Goal: Communication & Community: Answer question/provide support

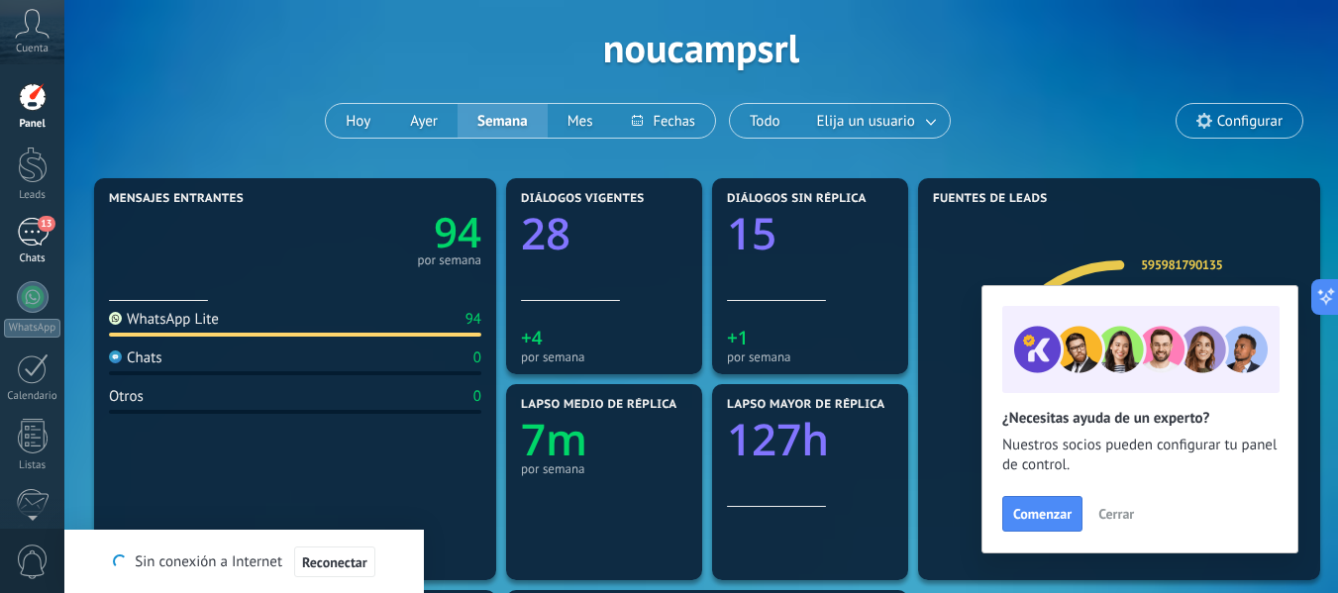
click at [31, 234] on div "13" at bounding box center [33, 232] width 32 height 29
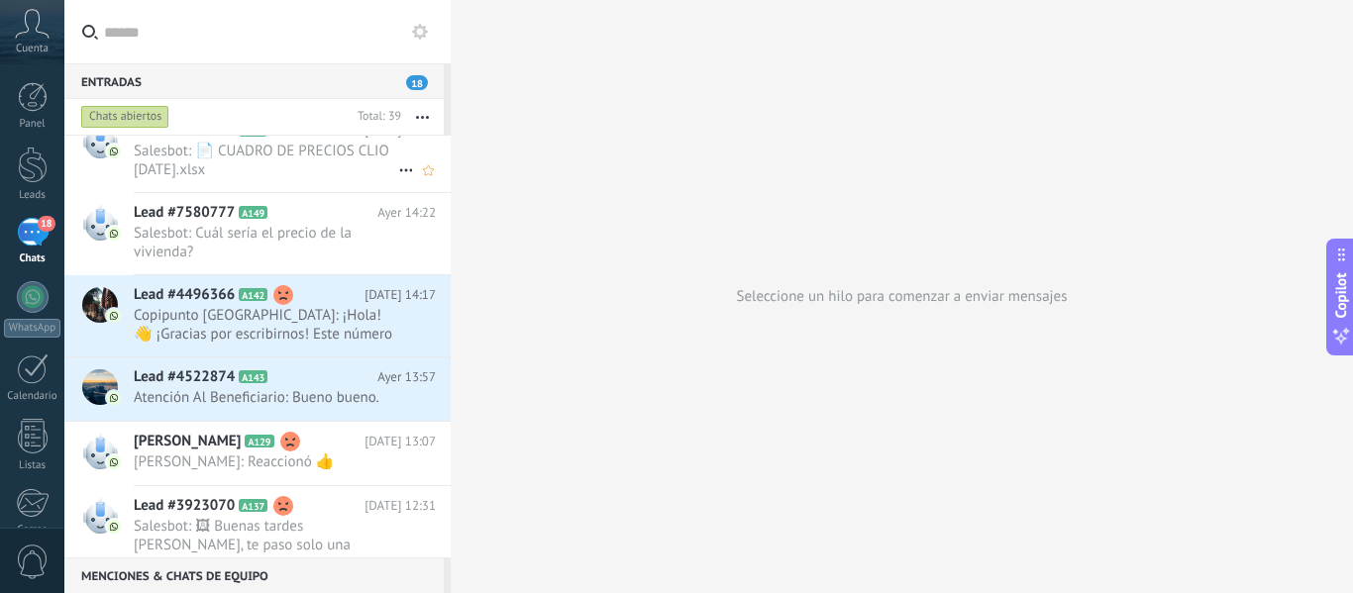
scroll to position [397, 0]
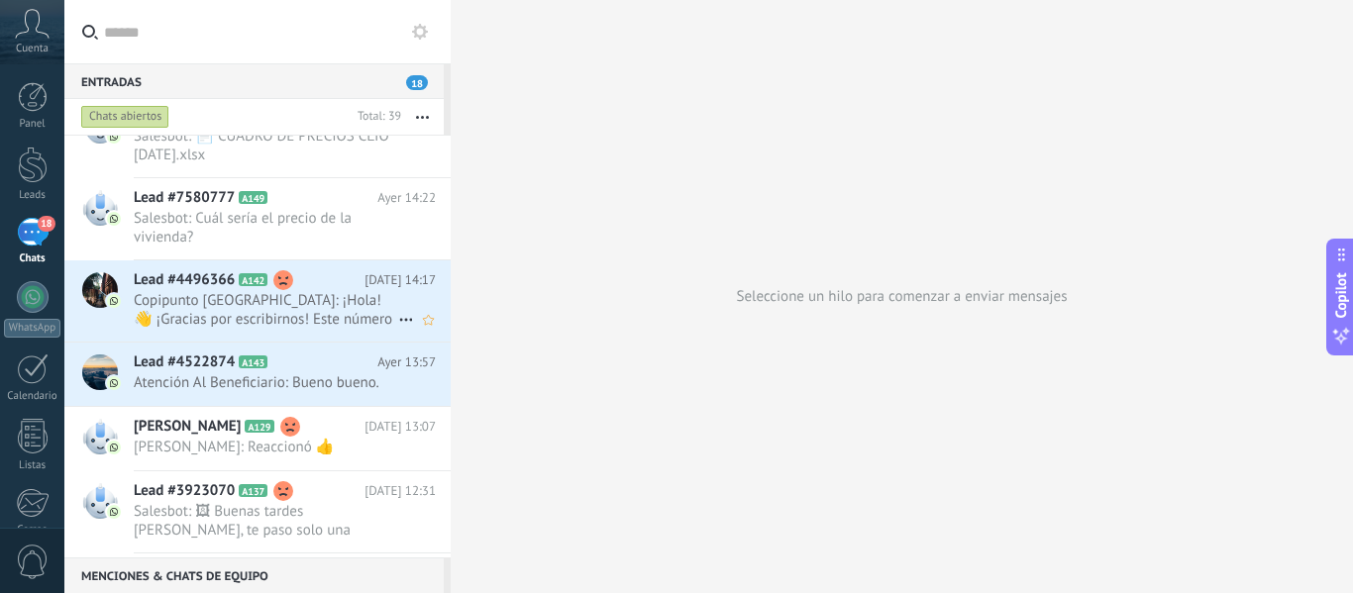
click at [228, 314] on span "Copipunto [GEOGRAPHIC_DATA]: ¡Hola! 👋 ¡Gracias por escribirnos! Este número es …" at bounding box center [266, 310] width 265 height 38
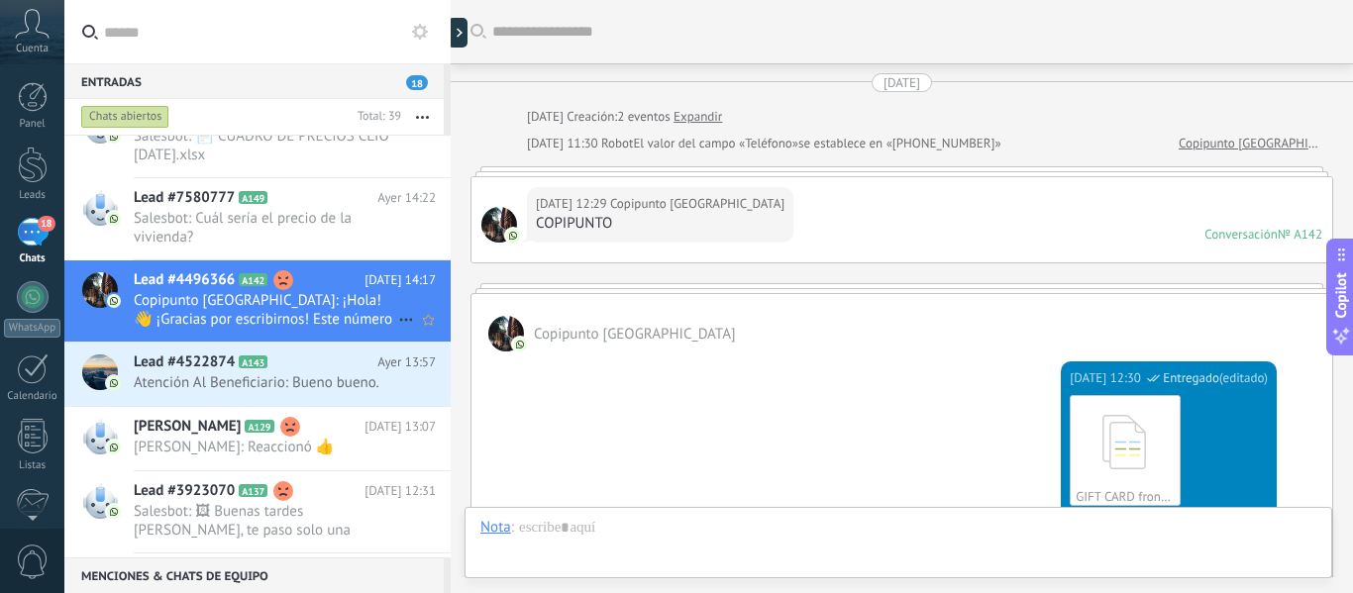
scroll to position [1440, 0]
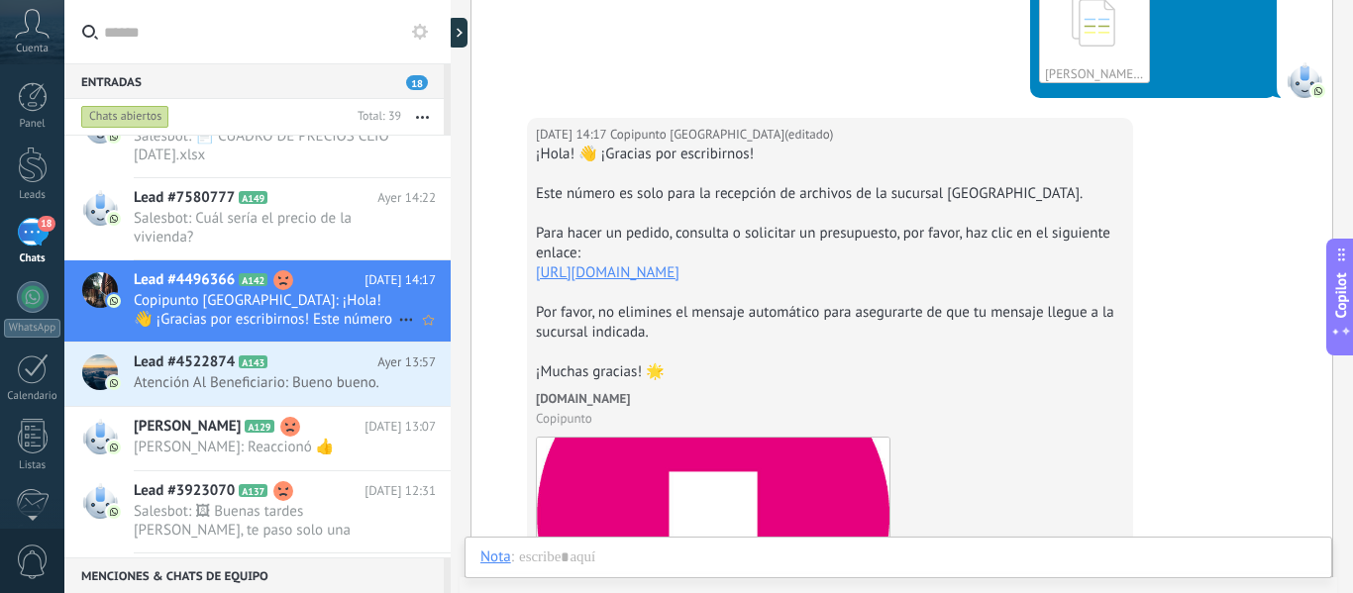
click at [402, 319] on icon at bounding box center [406, 320] width 24 height 24
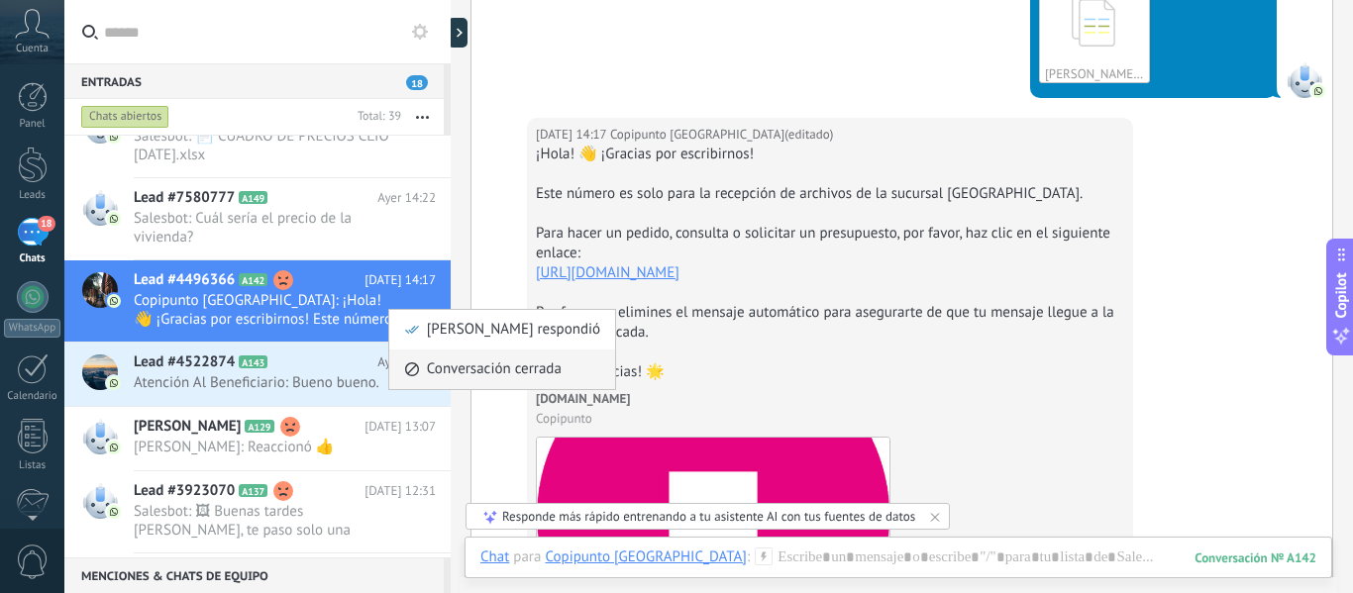
click at [449, 373] on span "Conversación cerrada" at bounding box center [494, 370] width 135 height 40
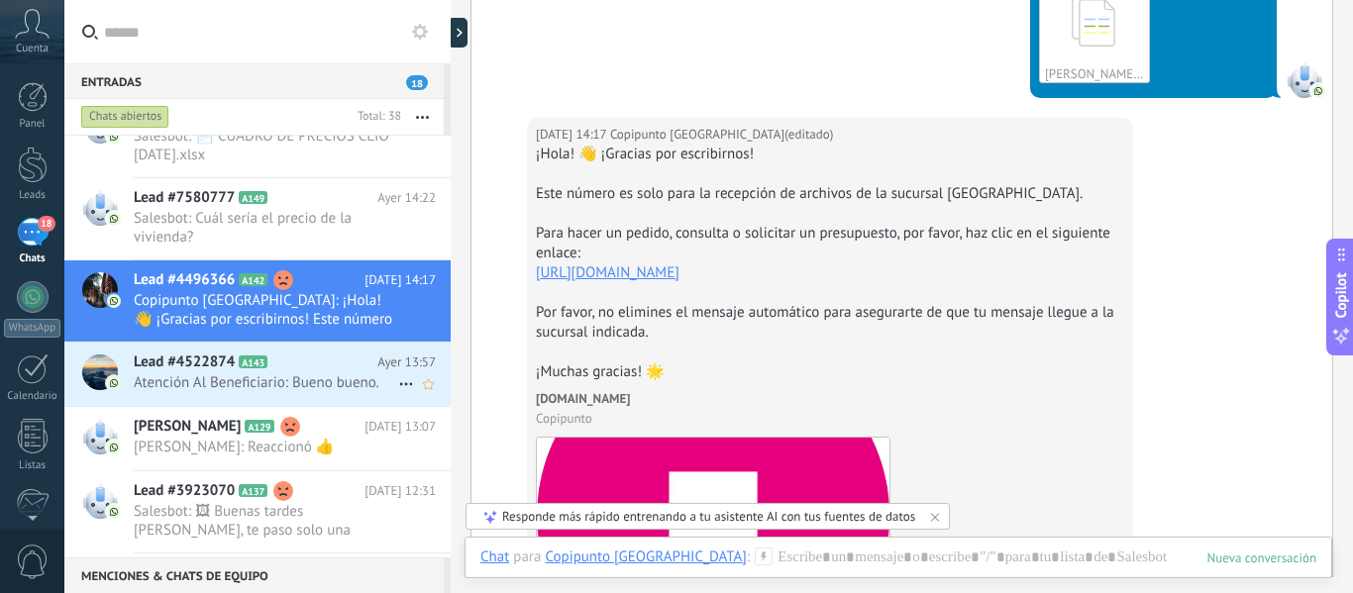
scroll to position [1510, 0]
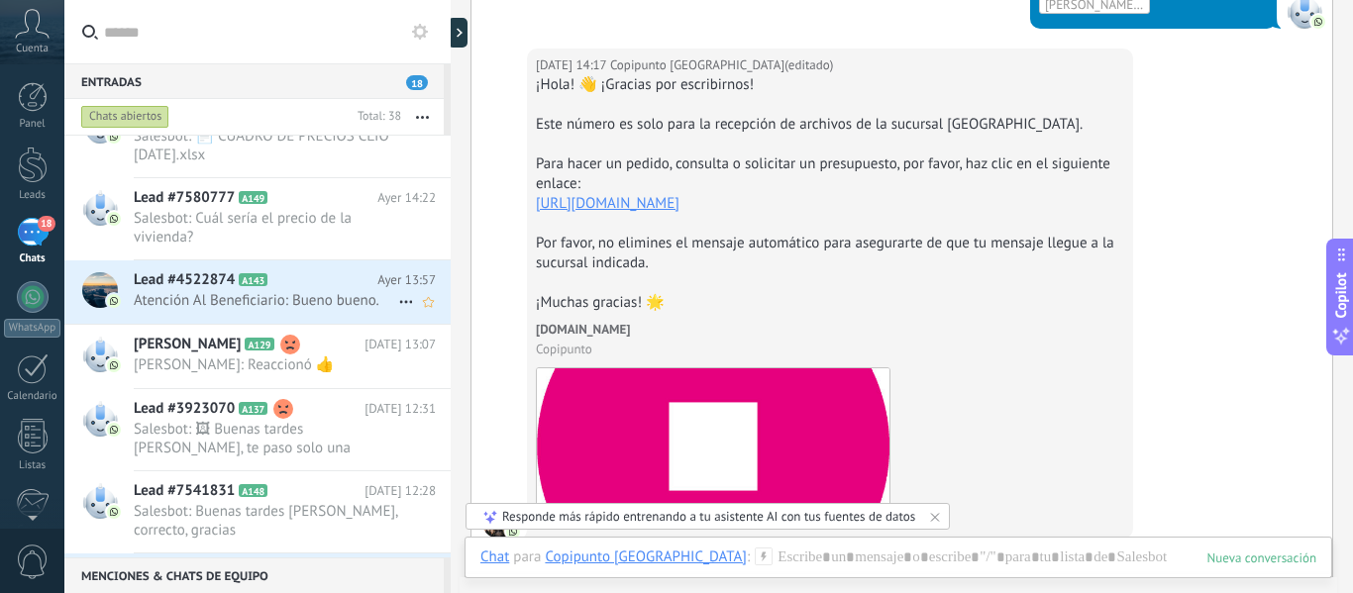
click at [297, 301] on span "Atención Al Beneficiario: Bueno bueno." at bounding box center [266, 300] width 265 height 19
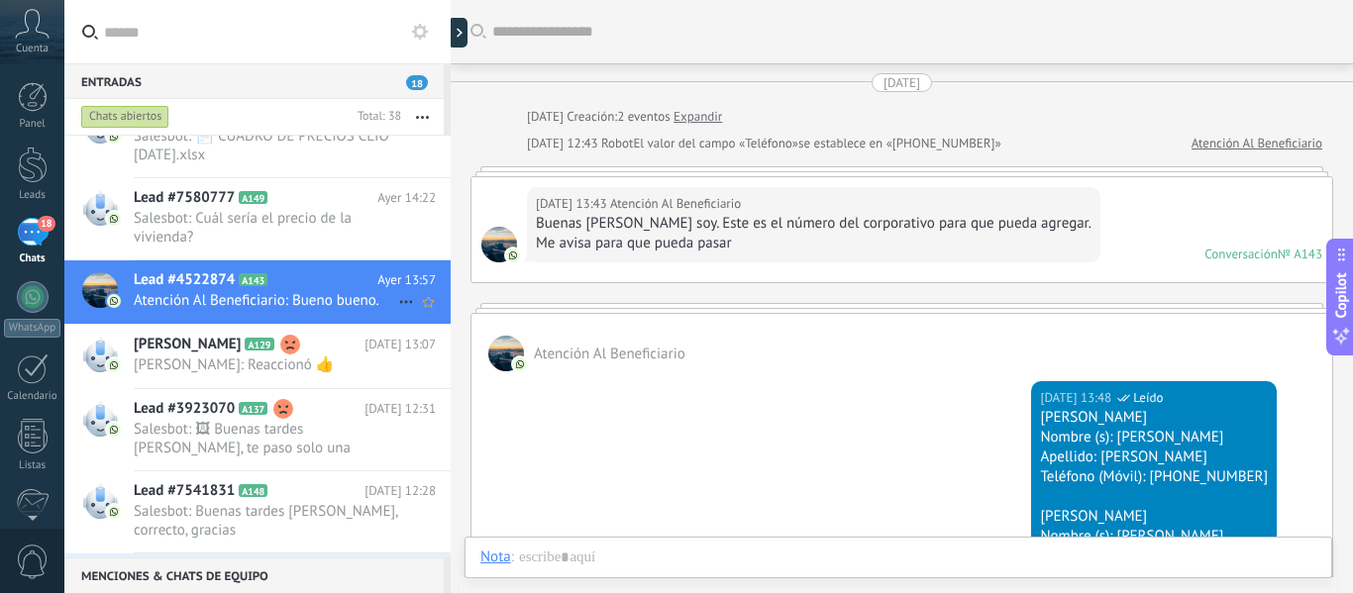
scroll to position [2936, 0]
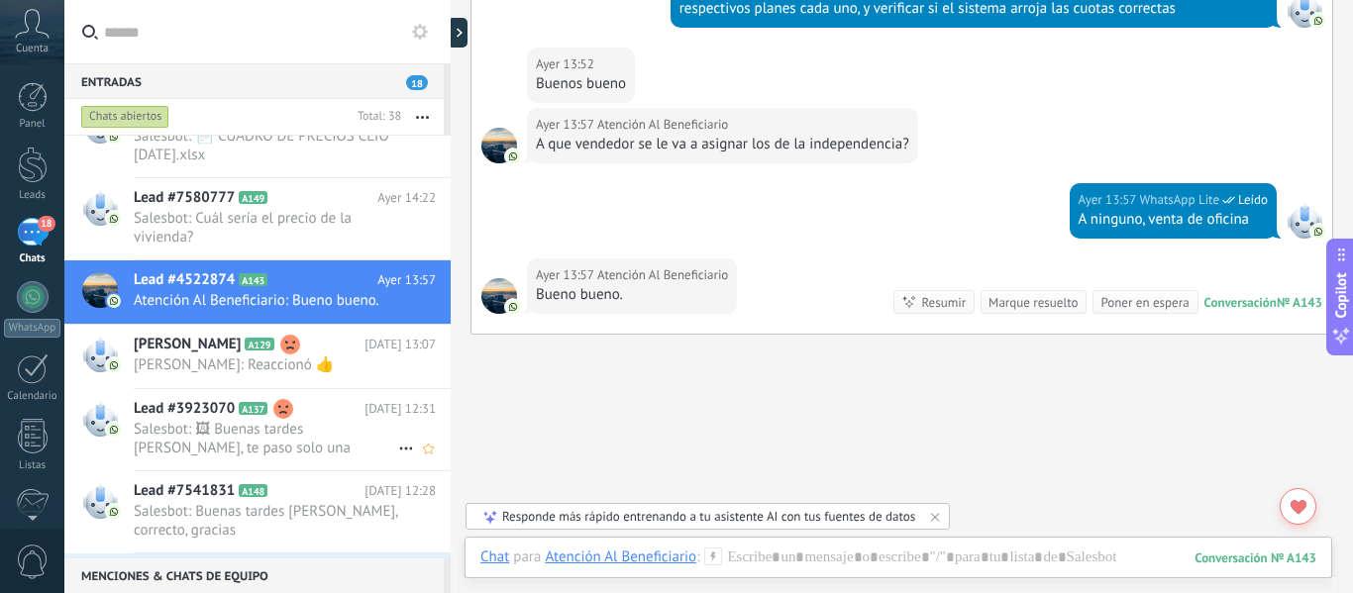
click at [266, 435] on span "Salesbot: 🖼 Buenas tardes [PERSON_NAME], te paso solo una factura de Nou Camp p…" at bounding box center [266, 439] width 265 height 38
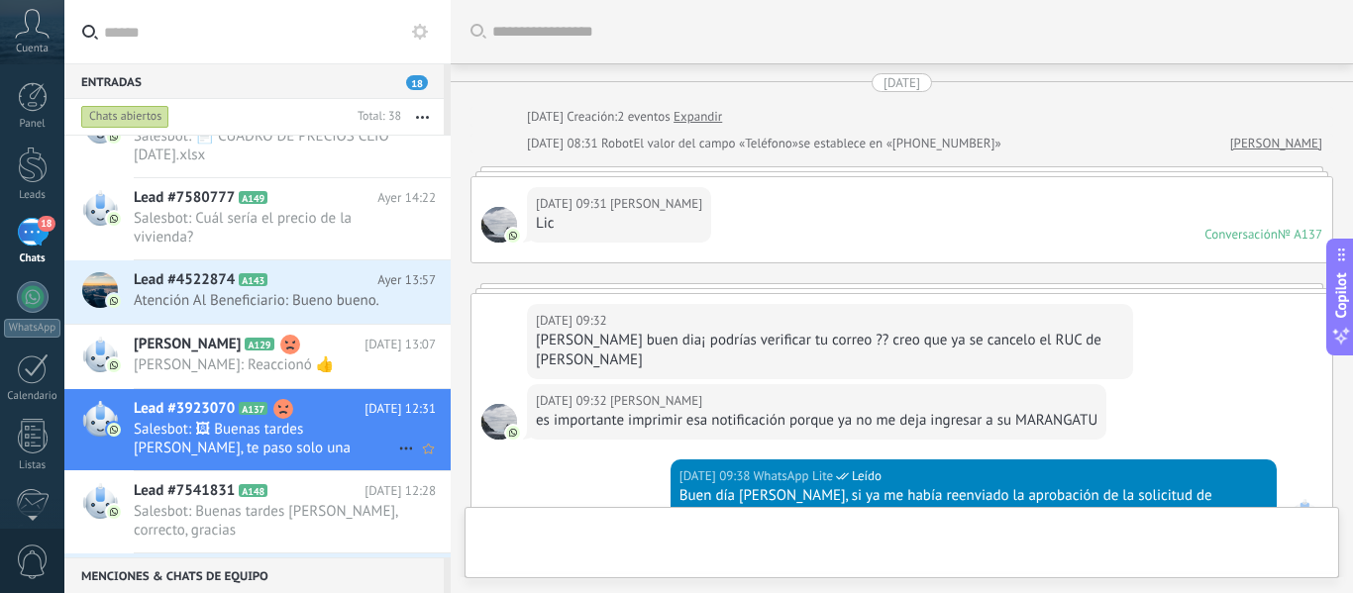
scroll to position [962, 0]
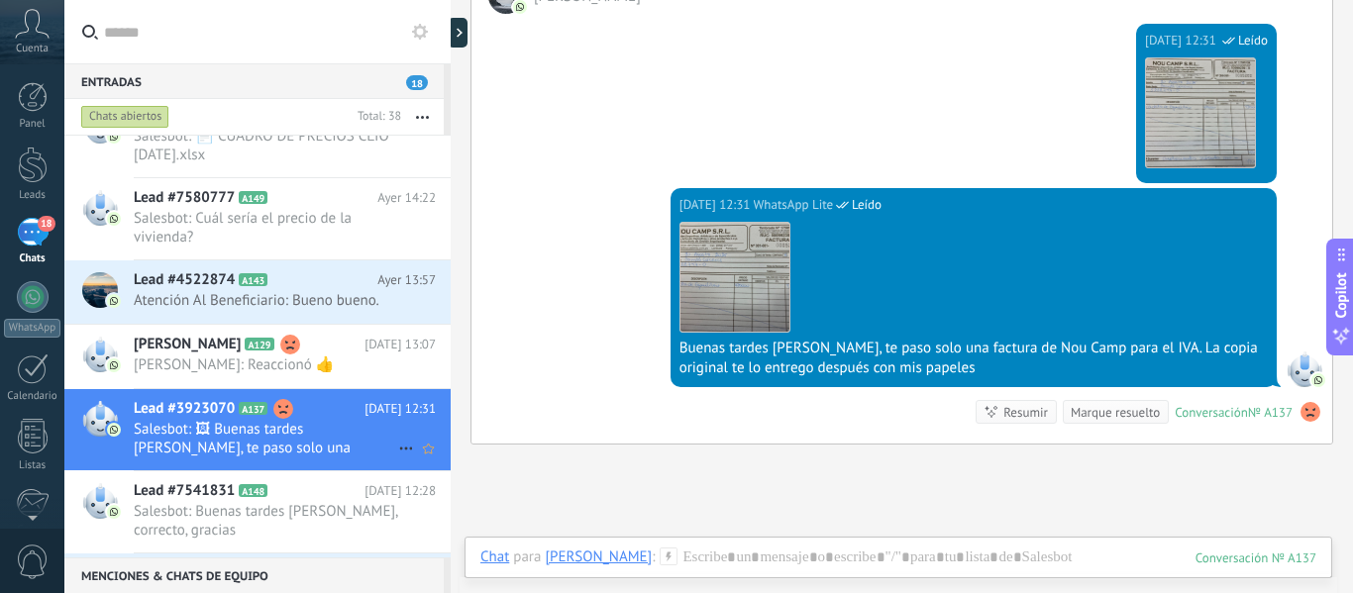
click at [398, 446] on icon at bounding box center [406, 449] width 24 height 24
click at [457, 455] on span "Conversación cerrada" at bounding box center [494, 459] width 135 height 40
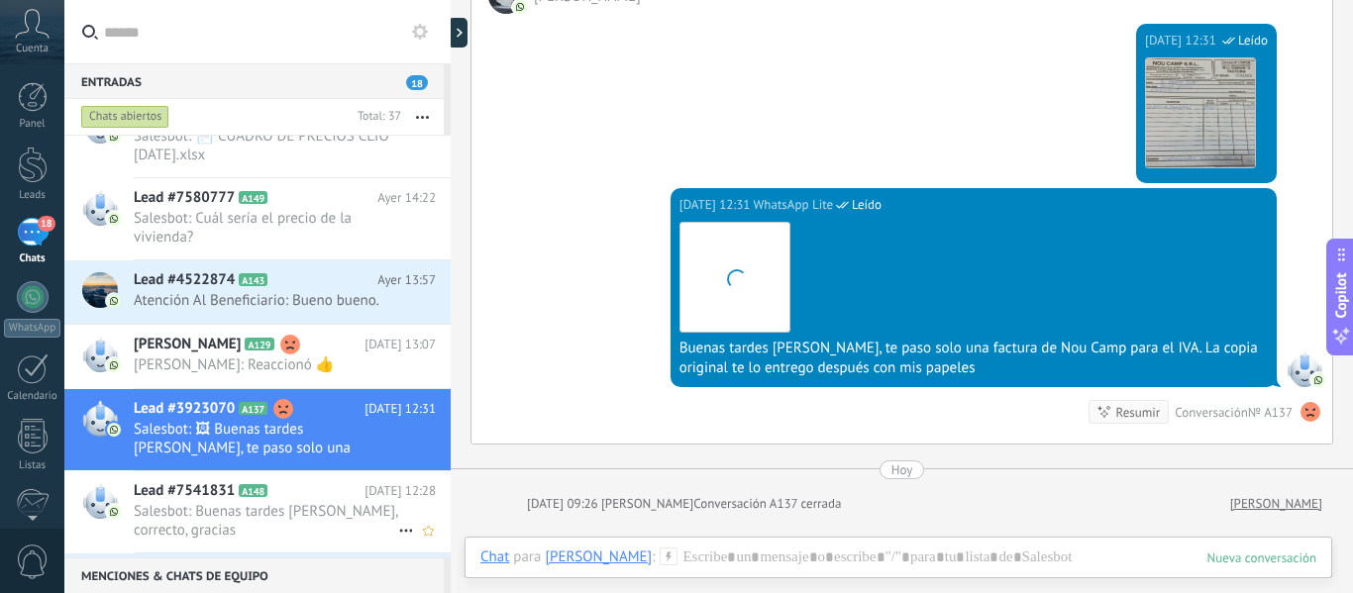
scroll to position [1031, 0]
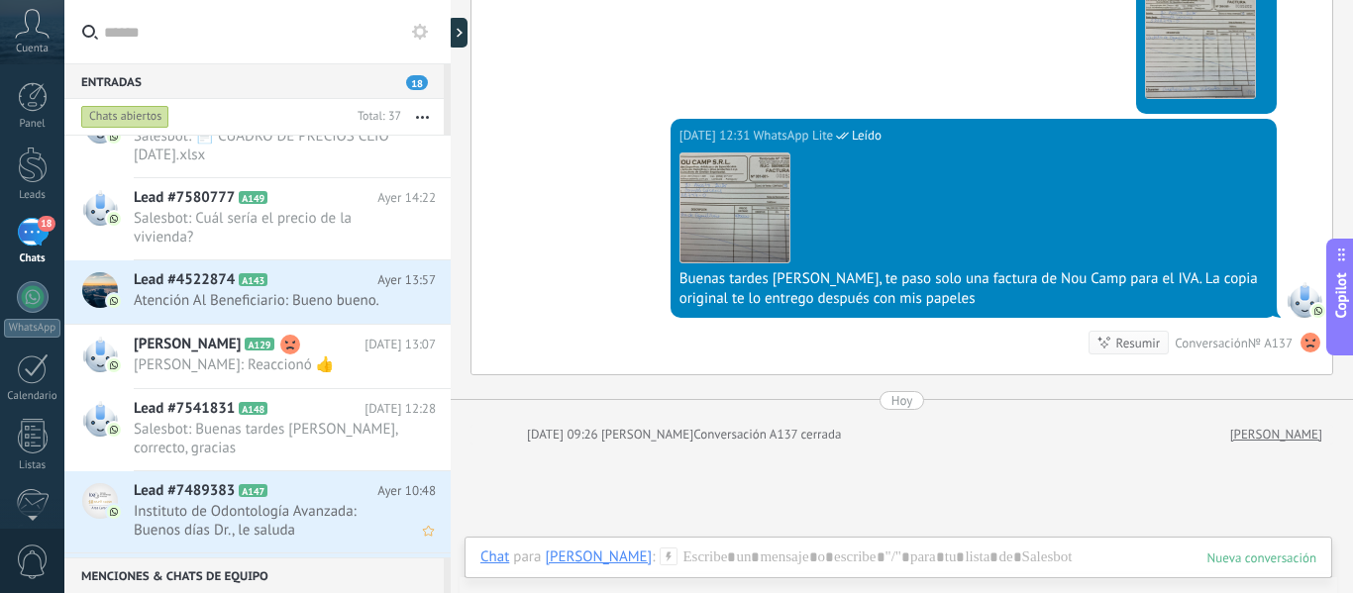
click at [252, 511] on span "Instituto de Odontología Avanzada: Buenos días Dr., le saluda [PERSON_NAME] del…" at bounding box center [266, 521] width 265 height 38
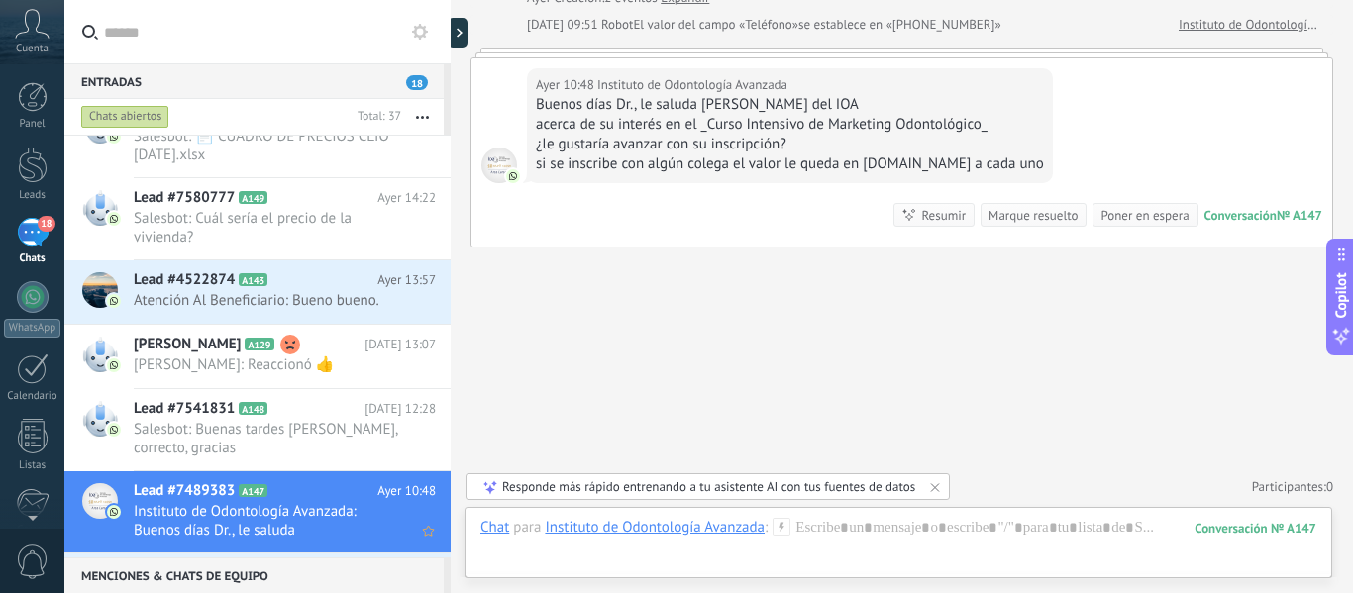
scroll to position [496, 0]
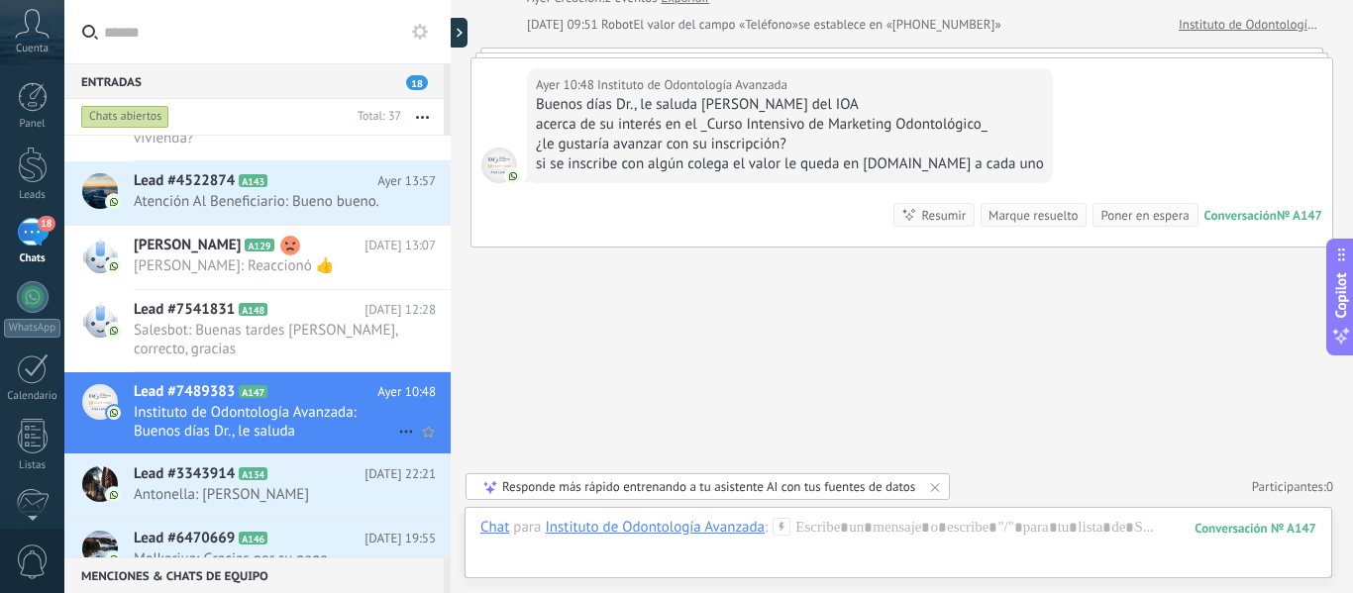
click at [401, 436] on icon at bounding box center [406, 432] width 24 height 24
click at [441, 484] on span "Conversación cerrada" at bounding box center [494, 482] width 135 height 40
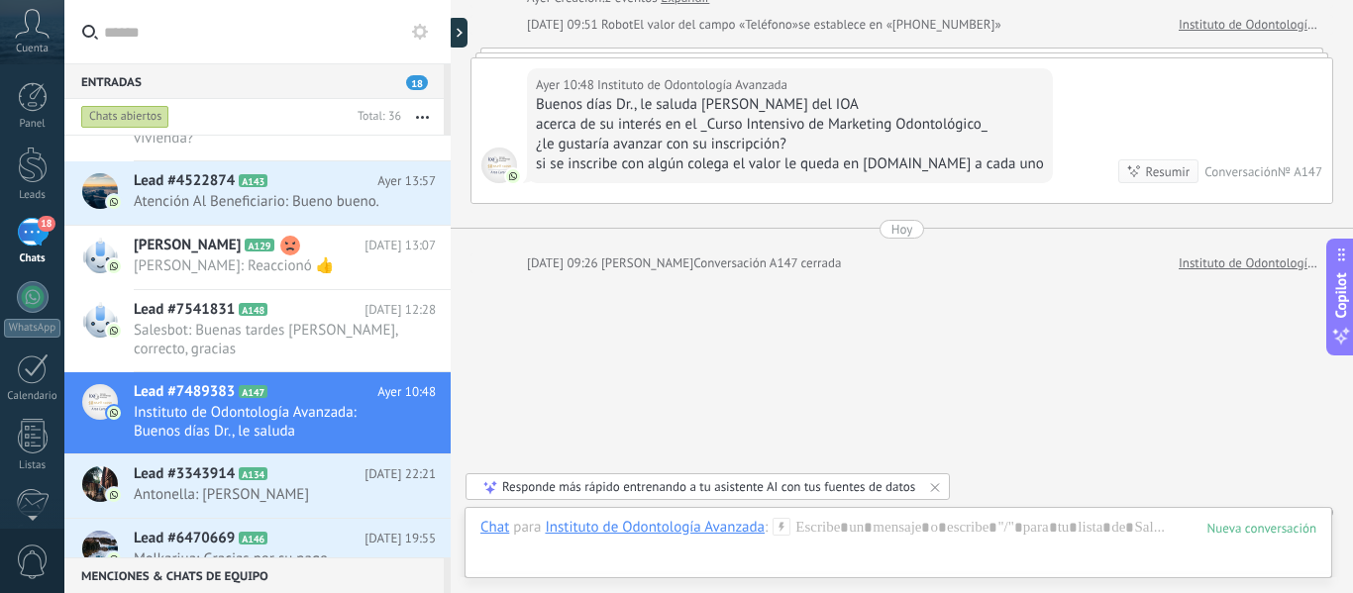
scroll to position [145, 0]
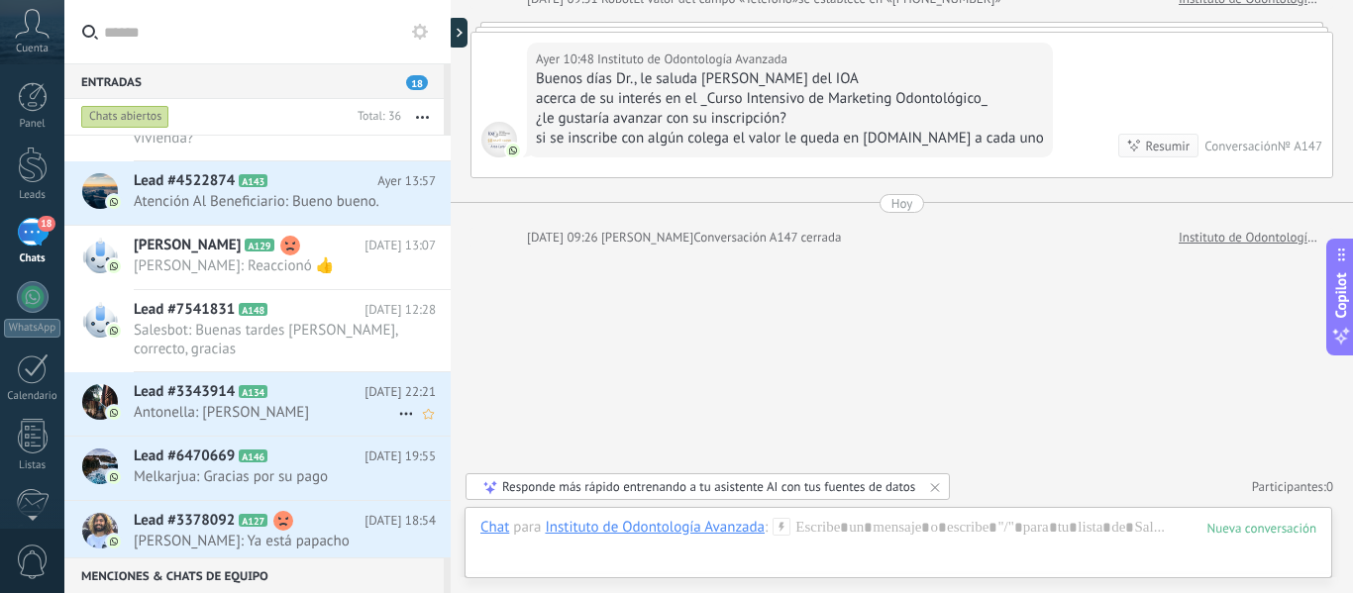
click at [190, 410] on span "Antonella: [PERSON_NAME]" at bounding box center [266, 412] width 265 height 19
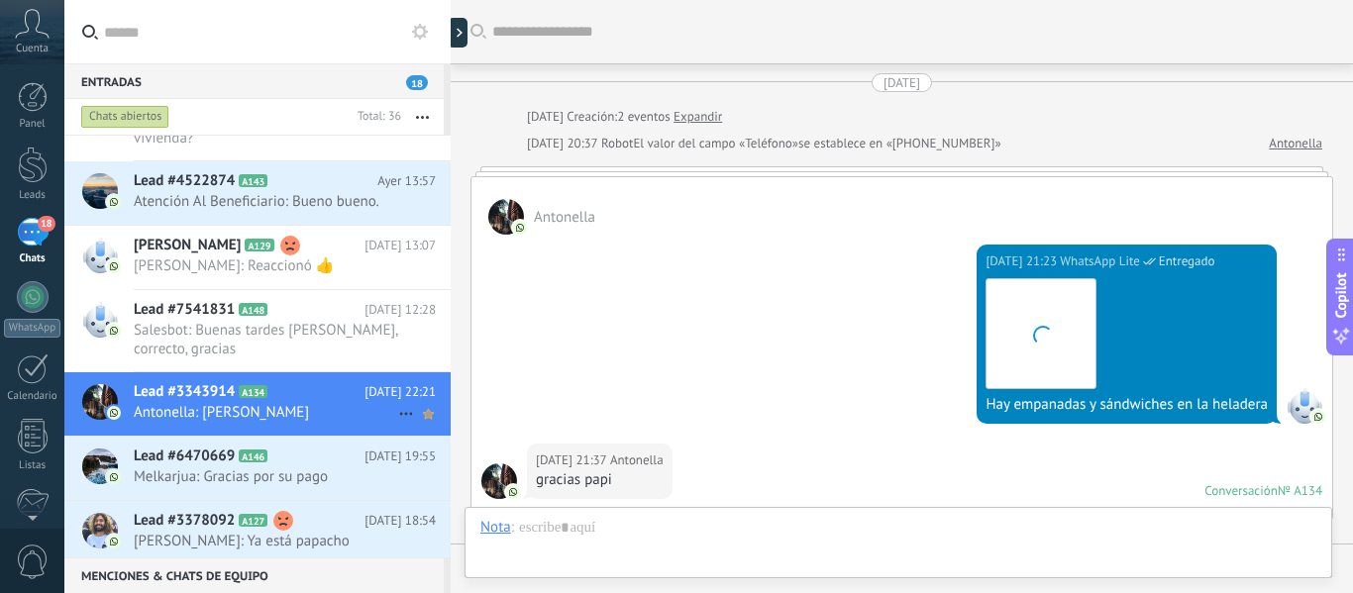
scroll to position [2020, 0]
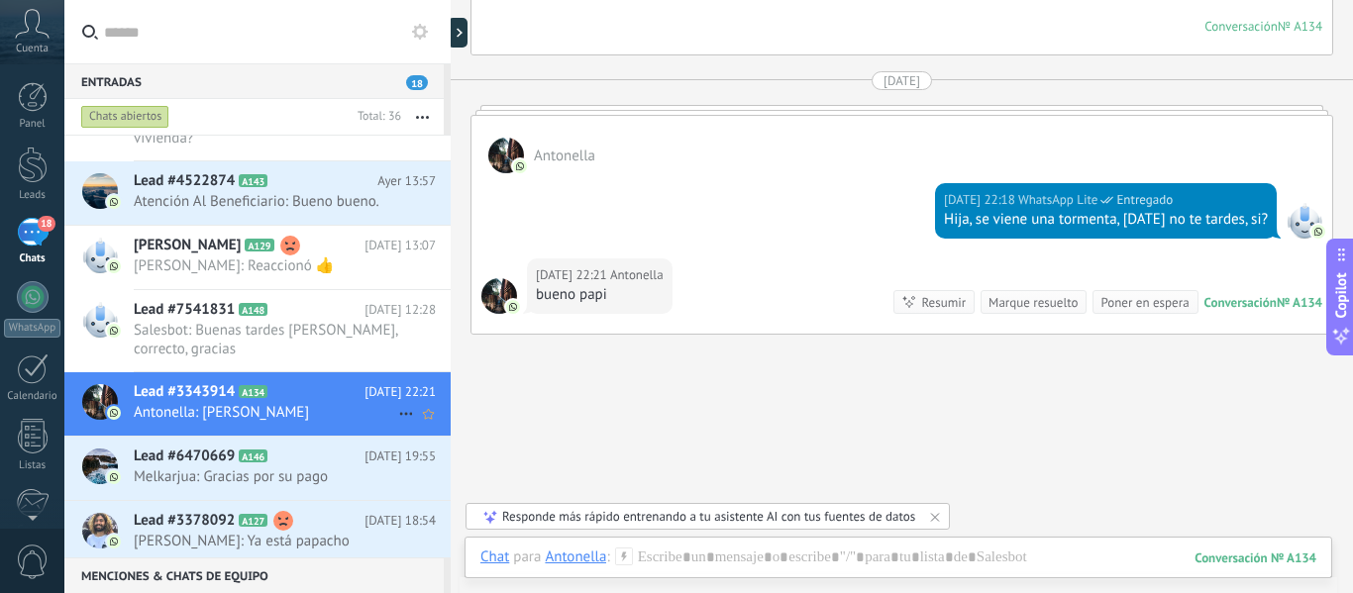
click at [398, 410] on icon at bounding box center [406, 414] width 24 height 24
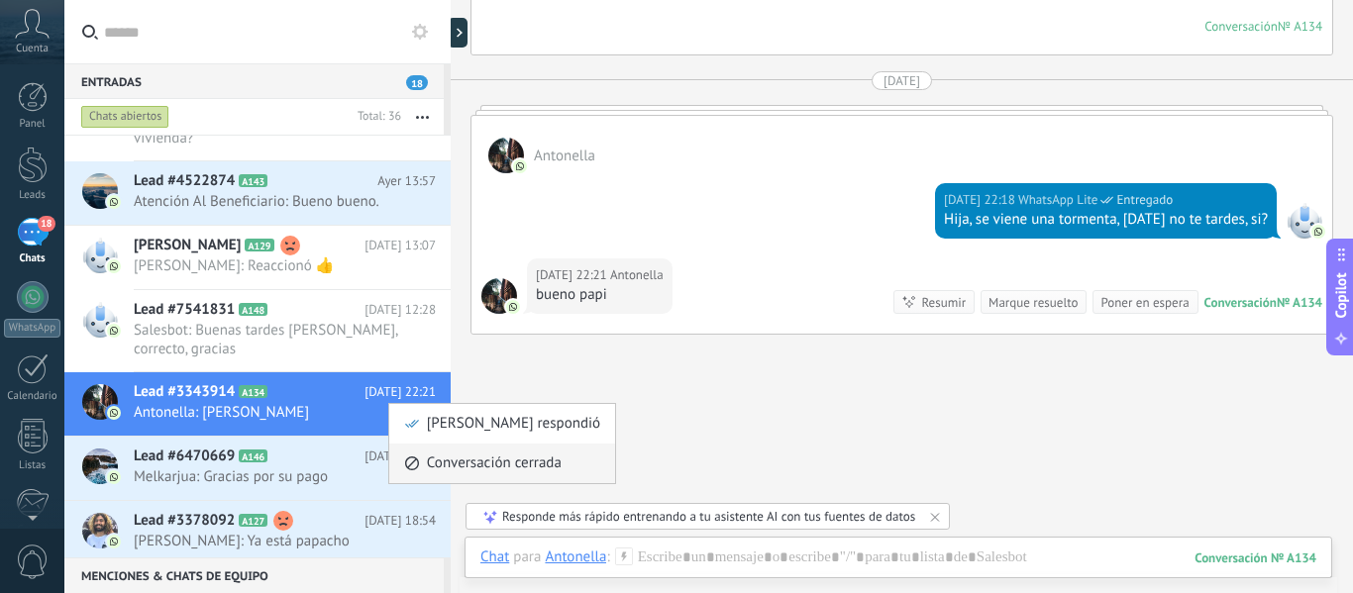
click at [461, 467] on span "Conversación cerrada" at bounding box center [494, 464] width 135 height 40
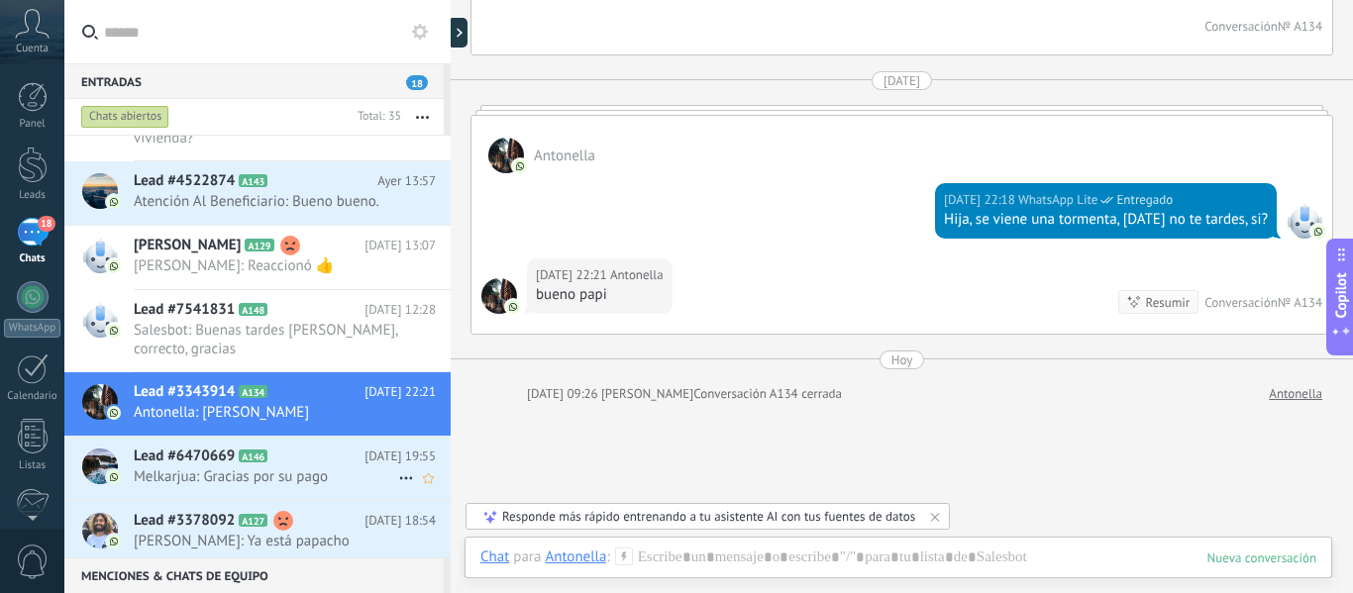
scroll to position [2089, 0]
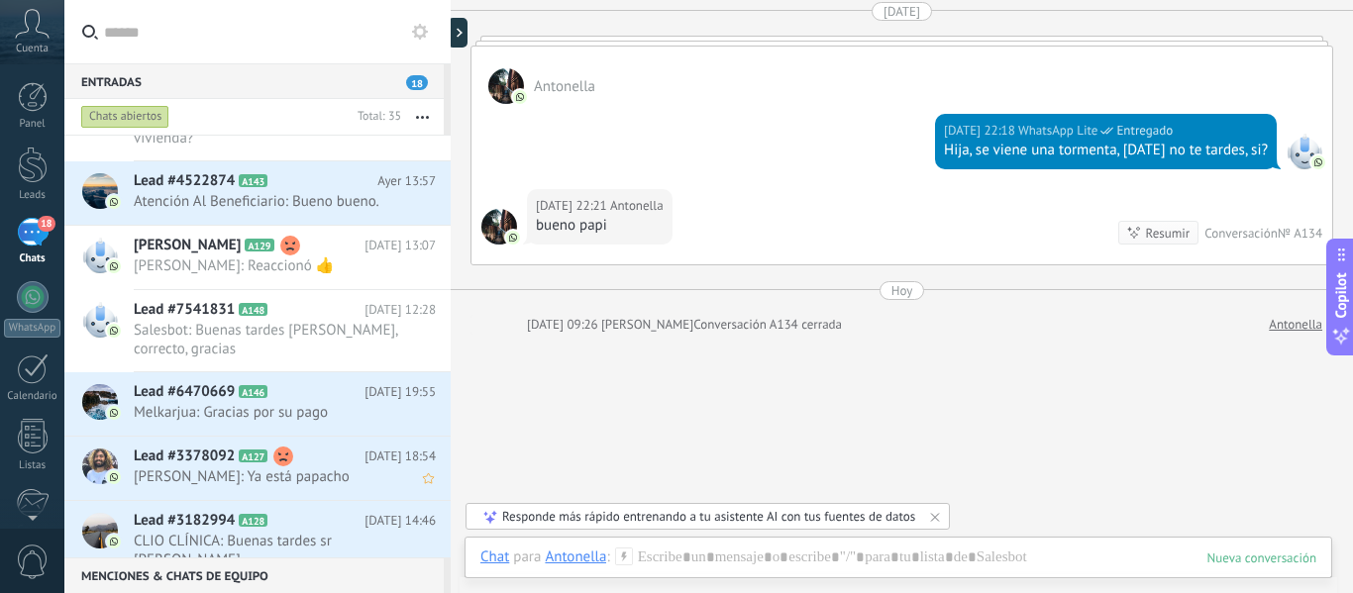
click at [241, 470] on span "[PERSON_NAME]: Ya está papacho" at bounding box center [266, 477] width 265 height 19
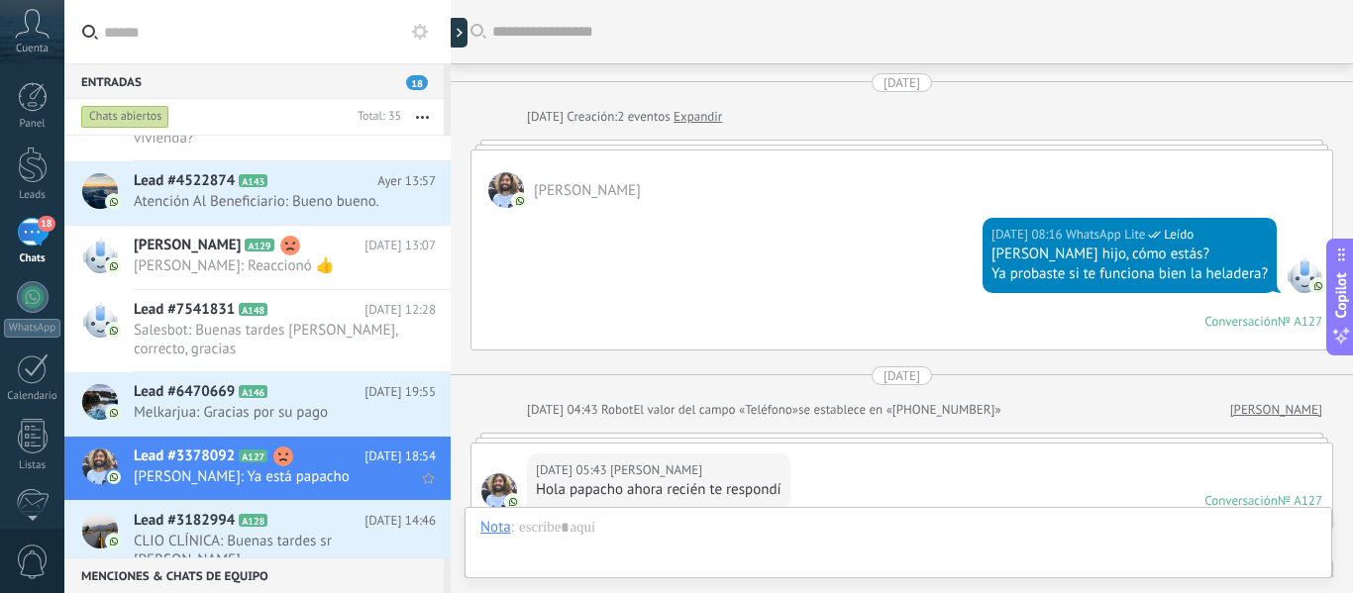
scroll to position [1835, 0]
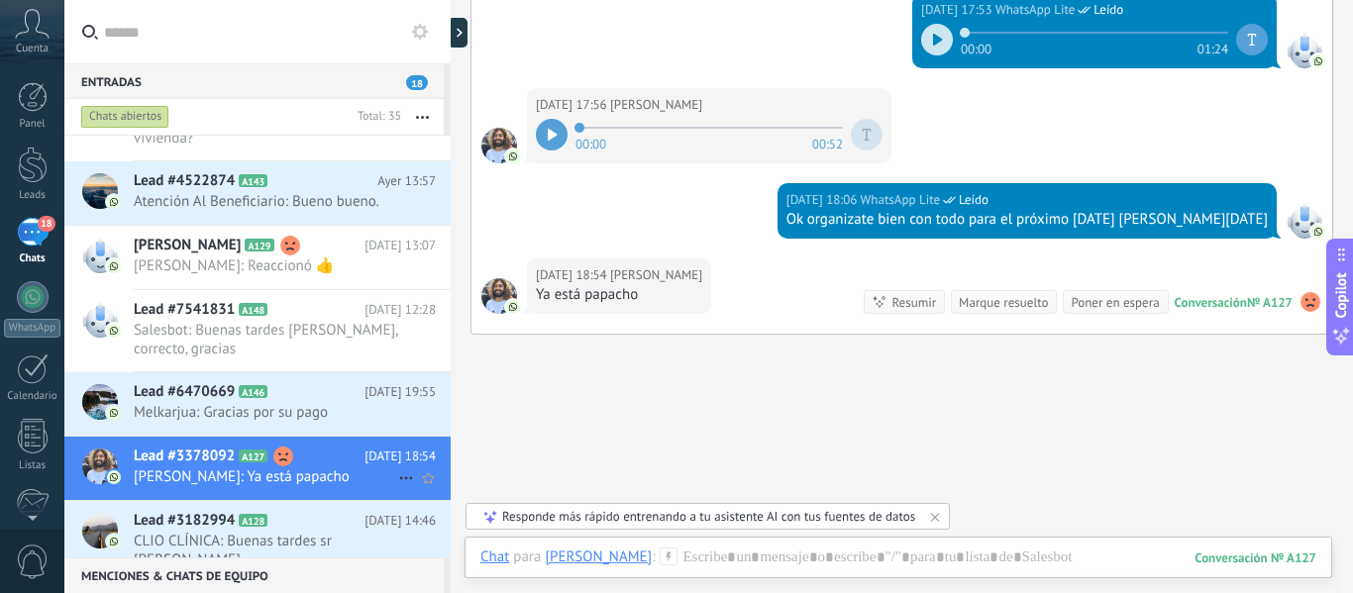
click at [397, 472] on icon at bounding box center [406, 479] width 24 height 24
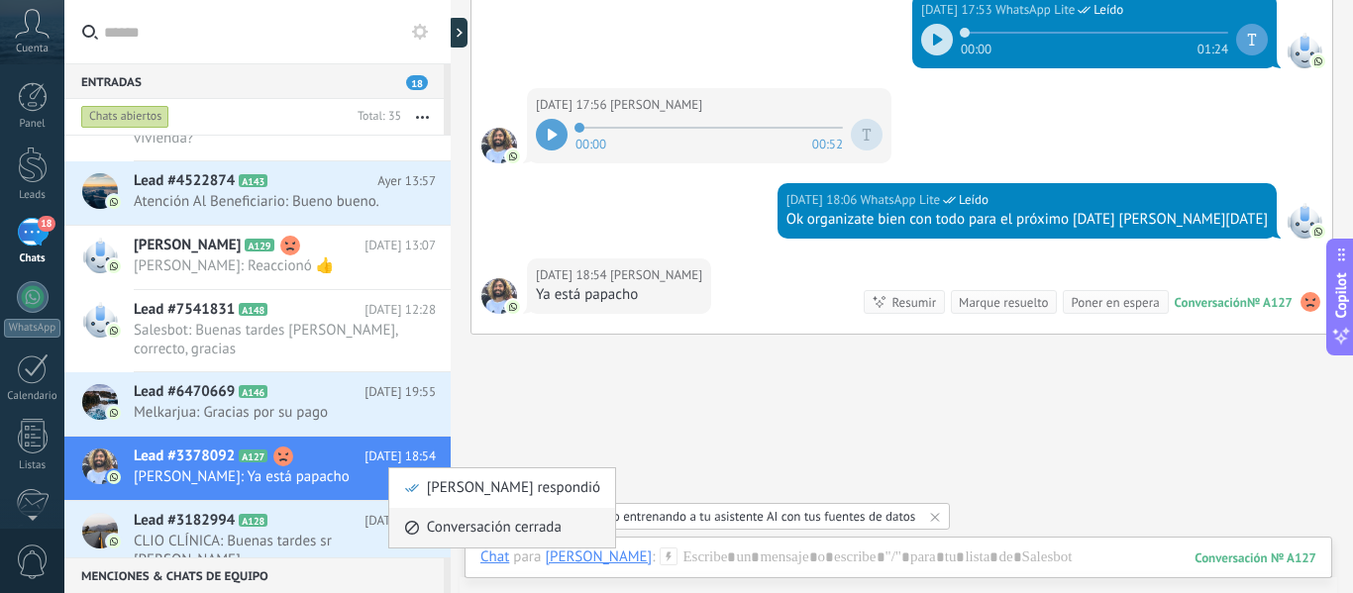
click at [437, 524] on span "Conversación cerrada" at bounding box center [494, 528] width 135 height 40
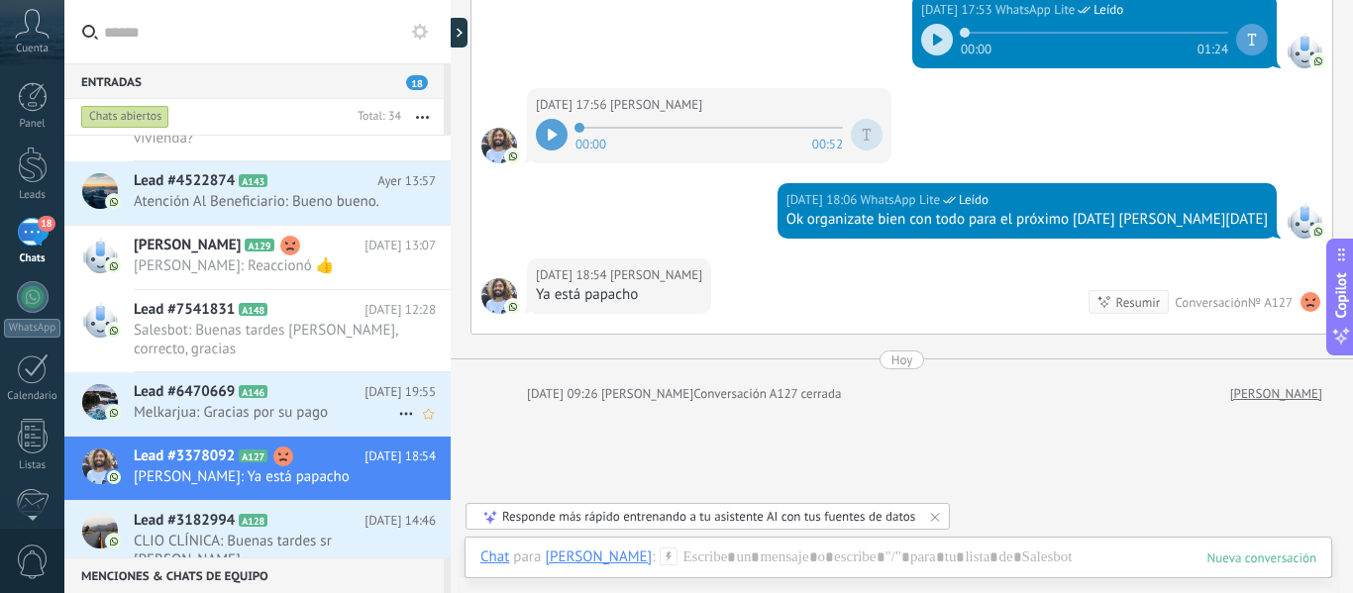
scroll to position [1904, 0]
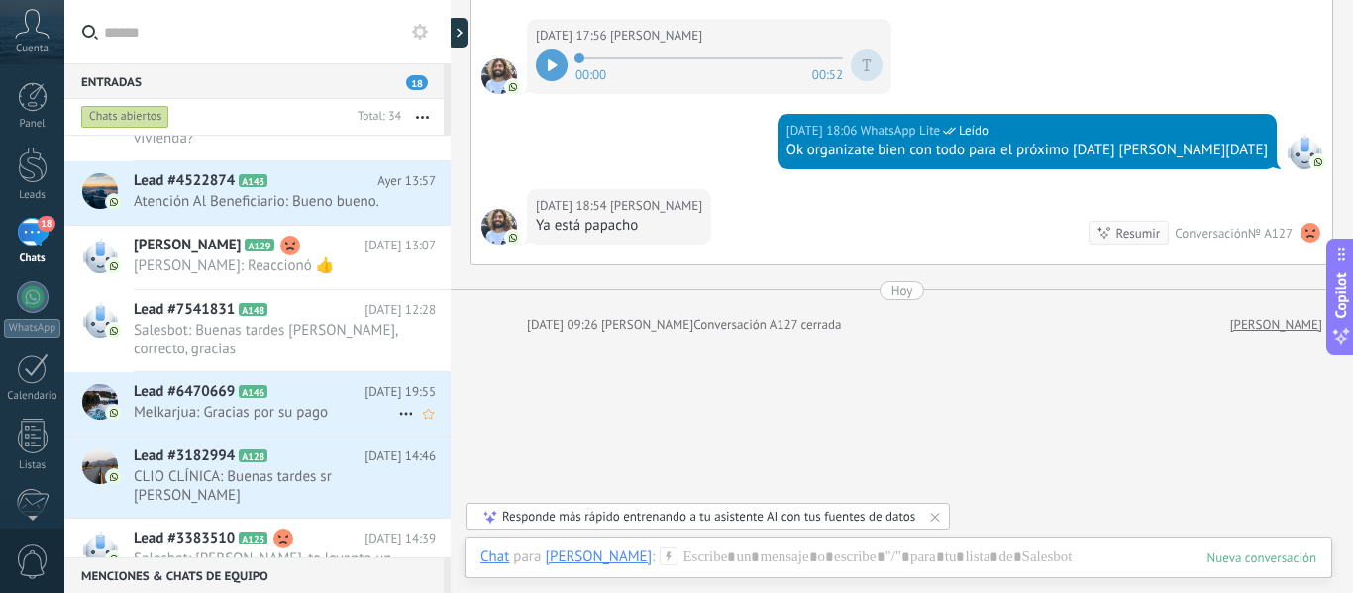
click at [240, 416] on span "Melkarjua: Gracias por su pago" at bounding box center [266, 412] width 265 height 19
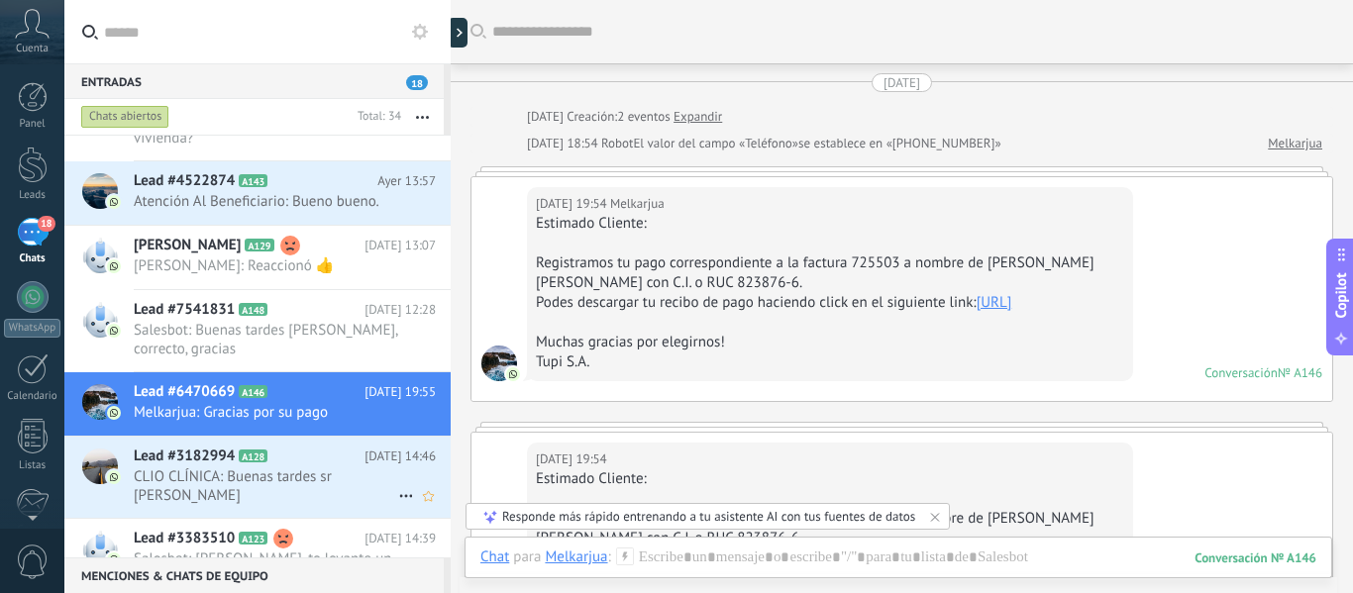
click at [261, 485] on span "CLIO CLÍNICA: Buenas tardes sr [PERSON_NAME]" at bounding box center [266, 487] width 265 height 38
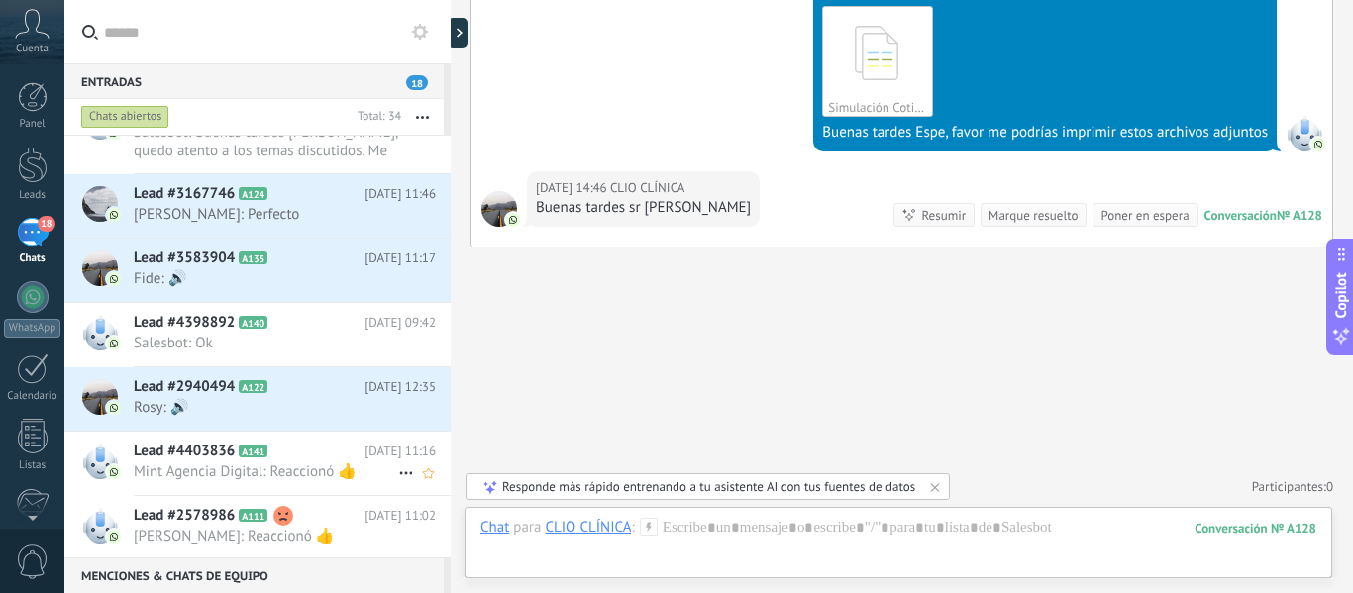
scroll to position [1091, 0]
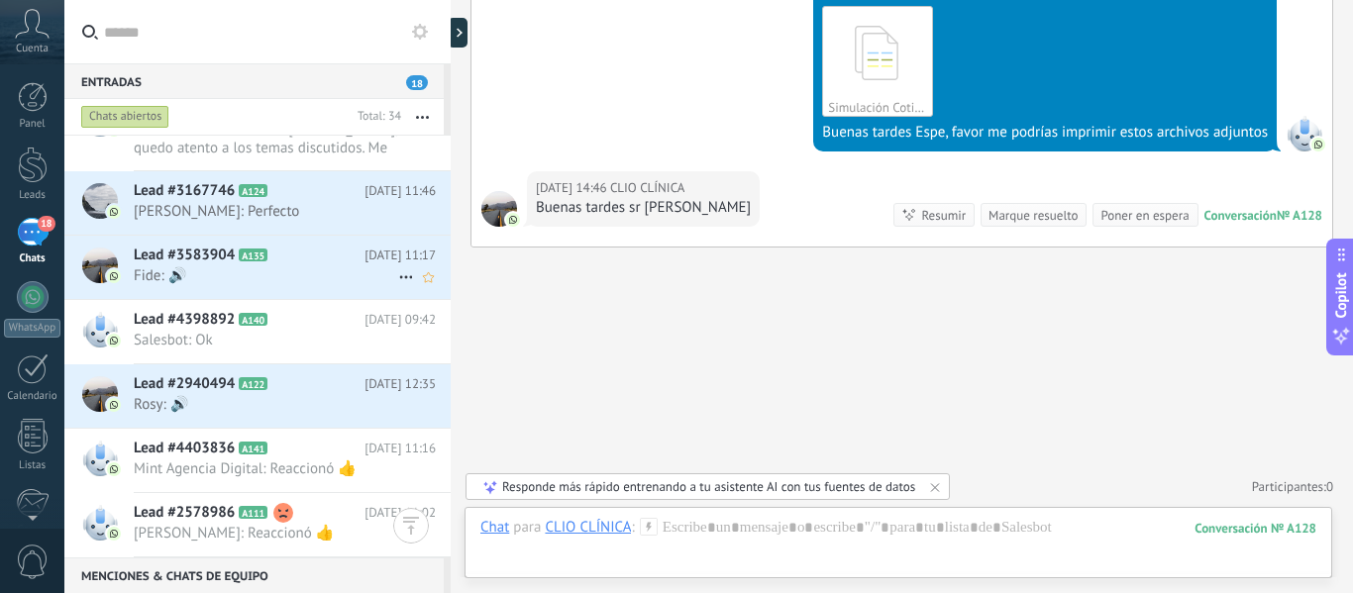
click at [268, 266] on span "Fide: 🔊" at bounding box center [266, 275] width 265 height 19
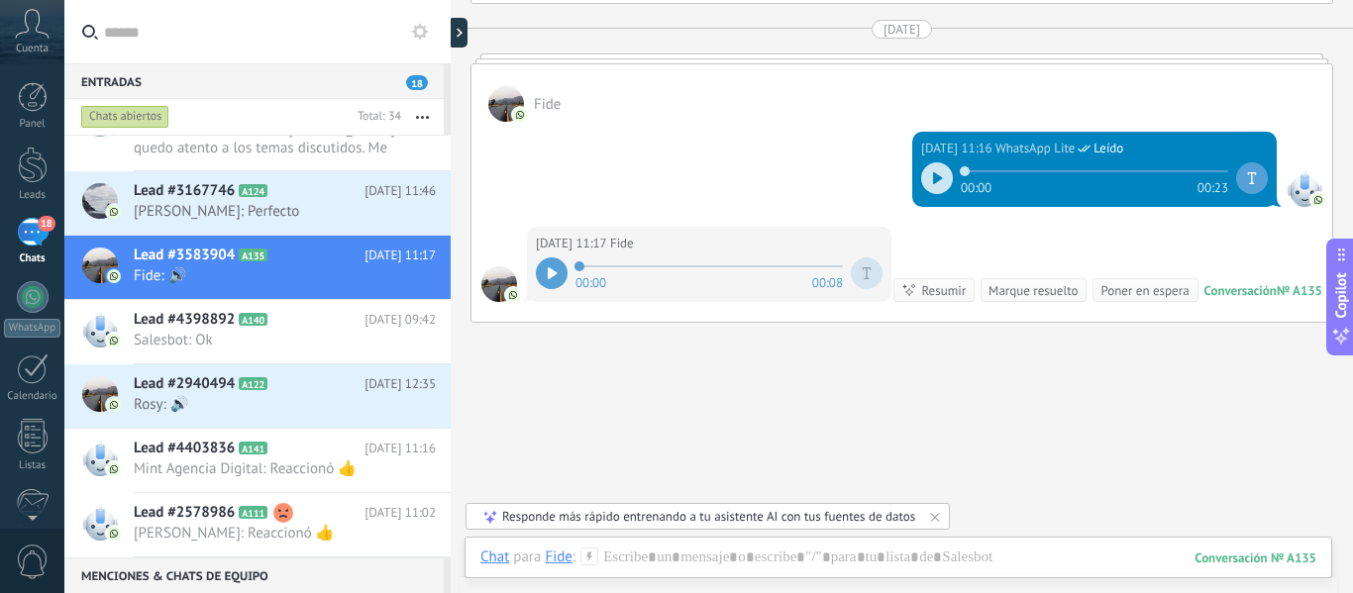
scroll to position [1068, 0]
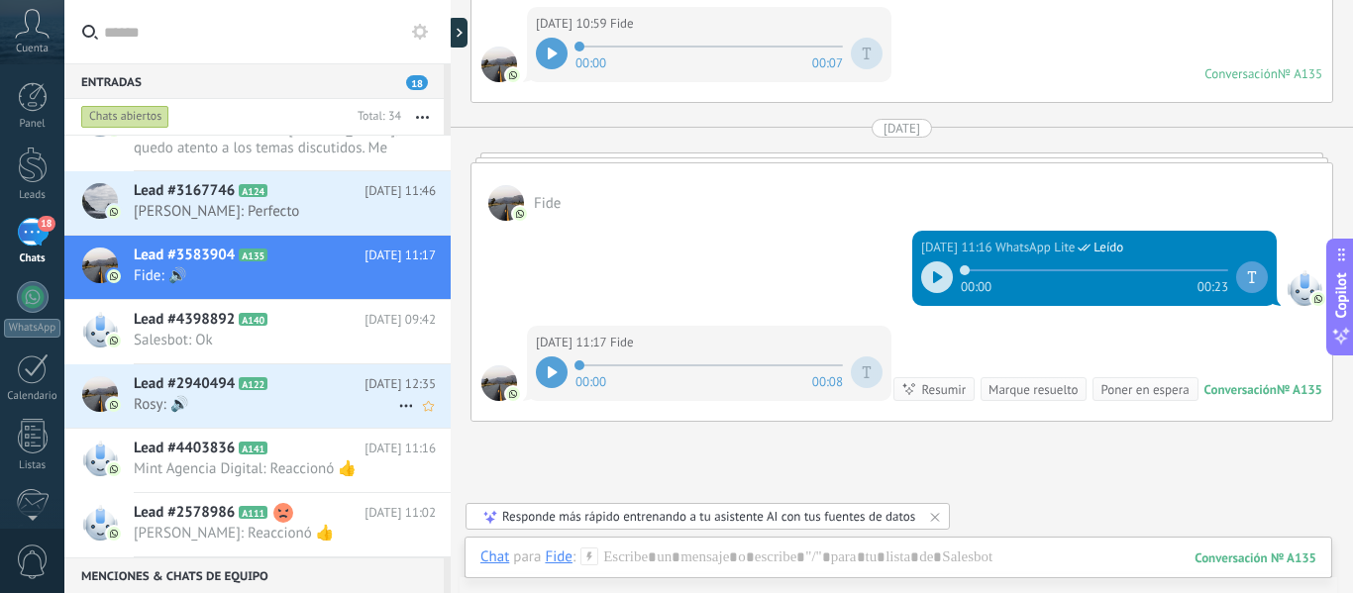
click at [396, 394] on icon at bounding box center [406, 406] width 24 height 24
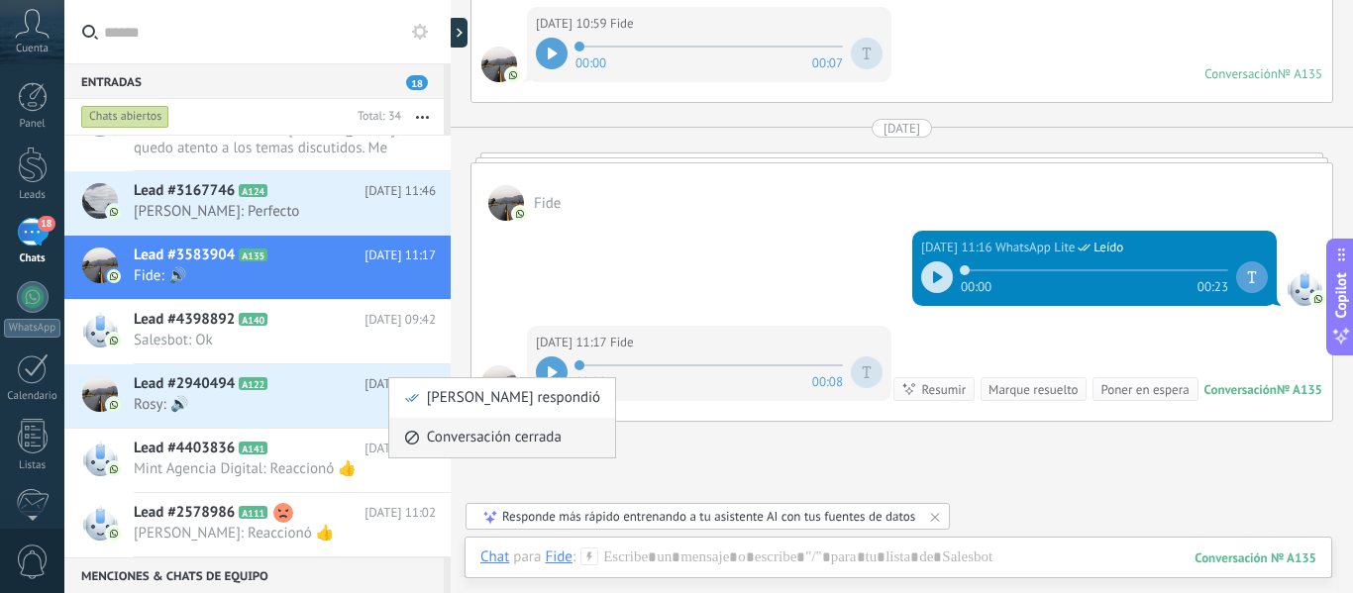
click at [466, 446] on span "Conversación cerrada" at bounding box center [494, 438] width 135 height 40
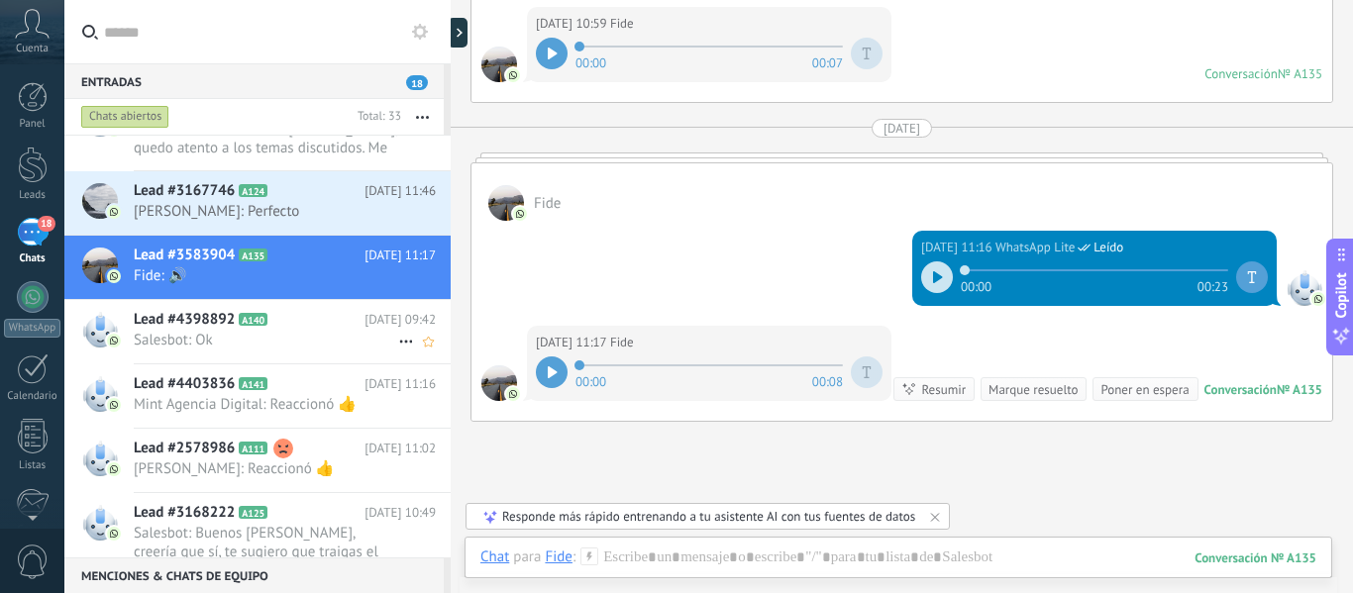
click at [187, 331] on span "Salesbot: Ok" at bounding box center [266, 340] width 265 height 19
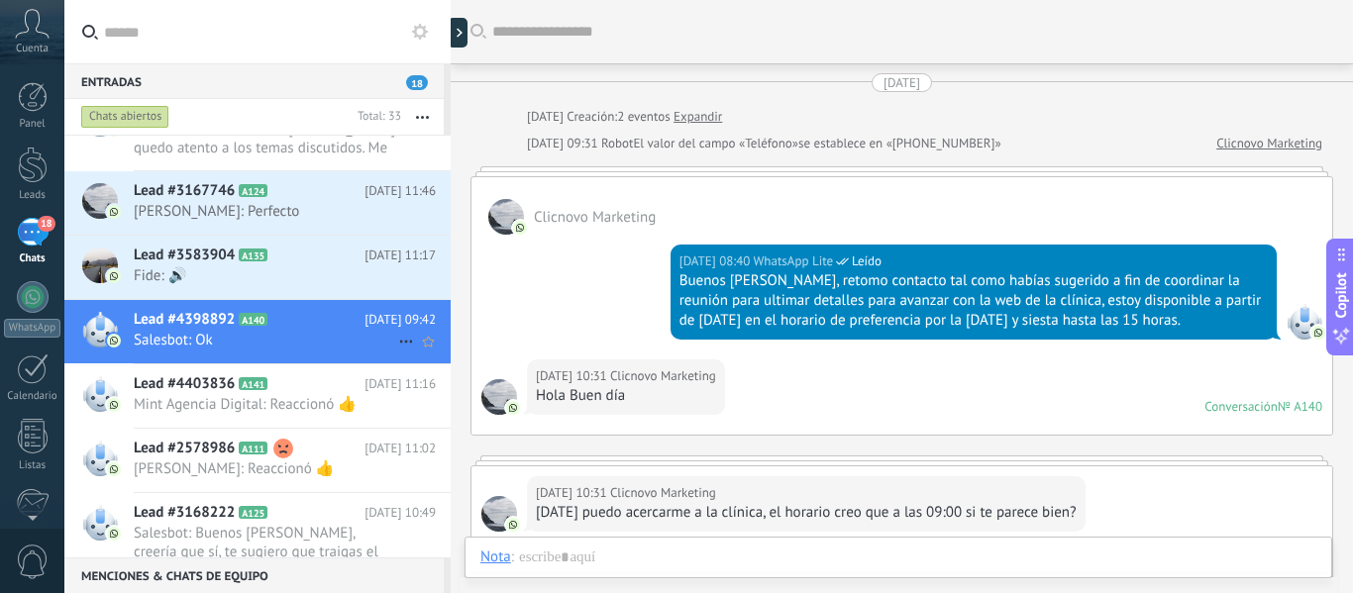
scroll to position [1630, 0]
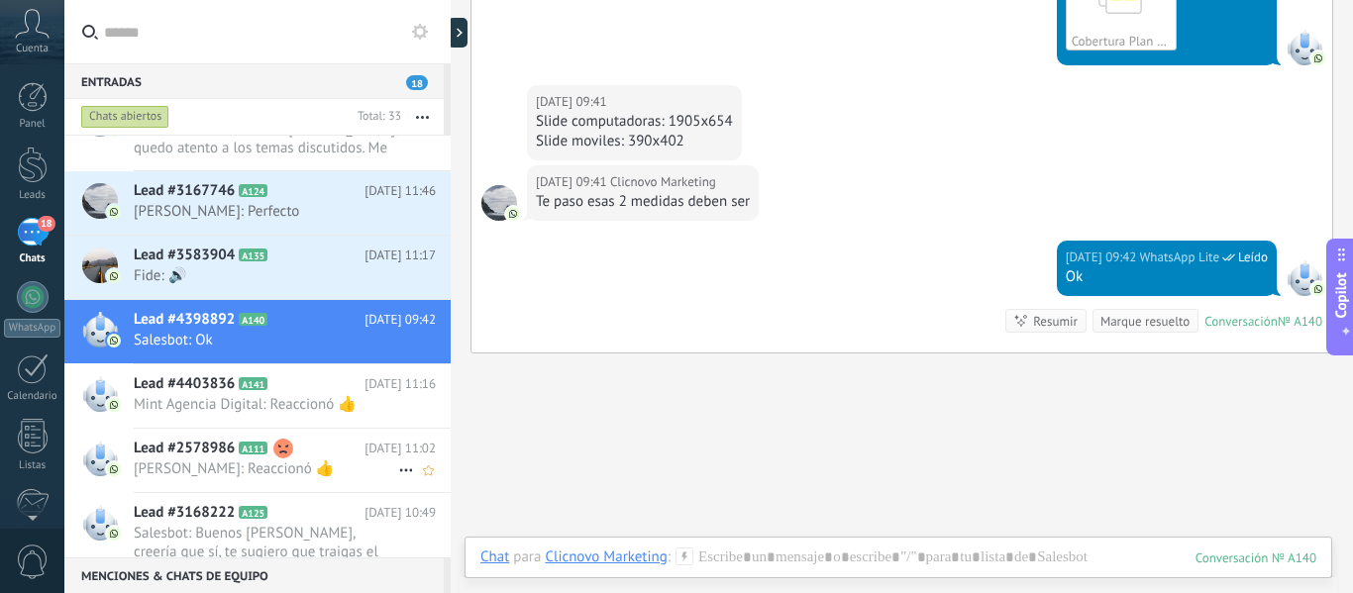
click at [181, 460] on span "[PERSON_NAME]: Reaccionó 👍" at bounding box center [266, 469] width 265 height 19
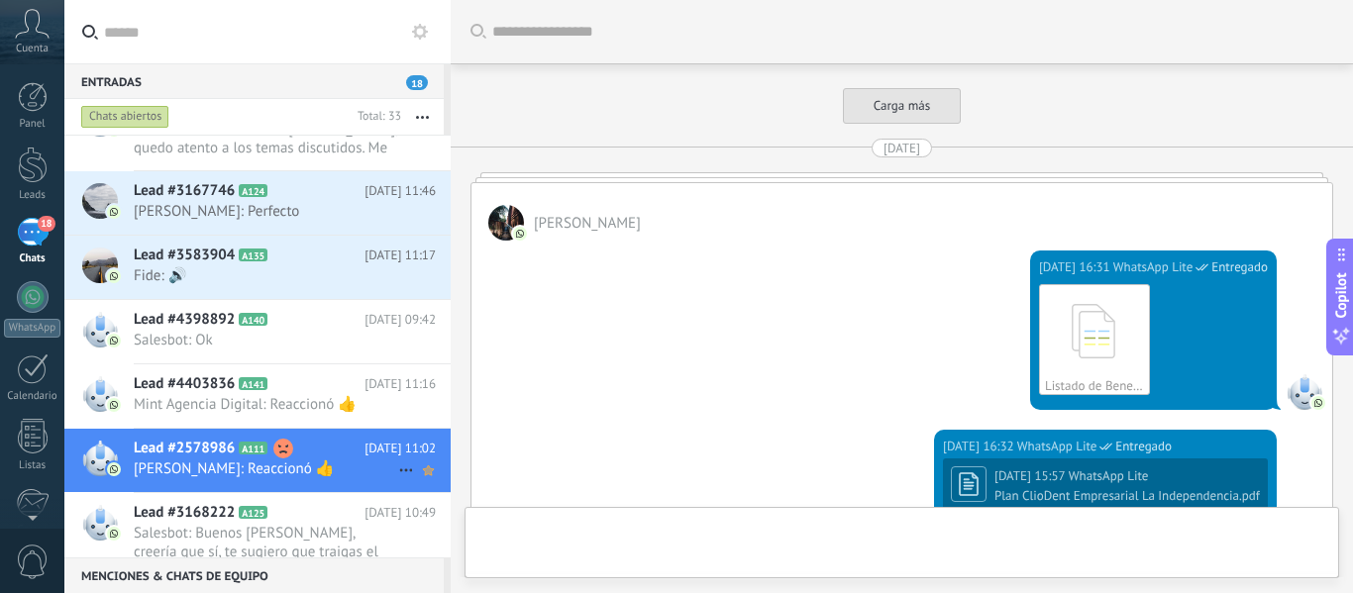
scroll to position [3596, 0]
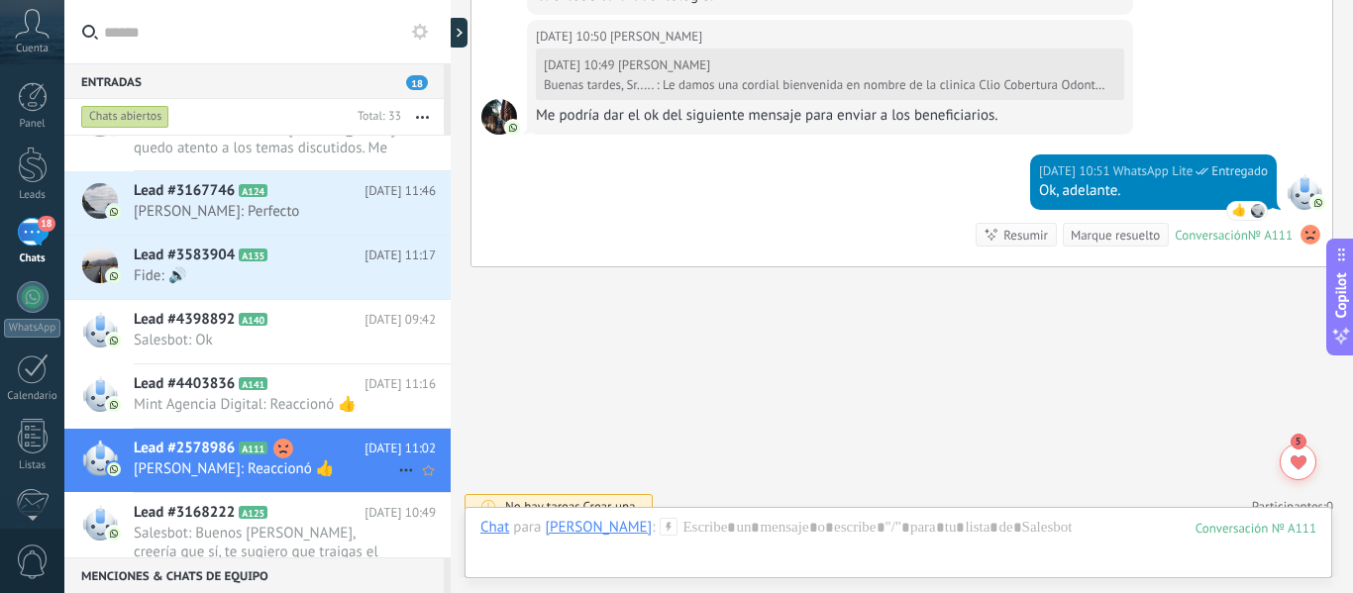
click at [399, 470] on use at bounding box center [405, 471] width 13 height 3
click at [443, 453] on span "Conversación cerrada" at bounding box center [494, 463] width 135 height 40
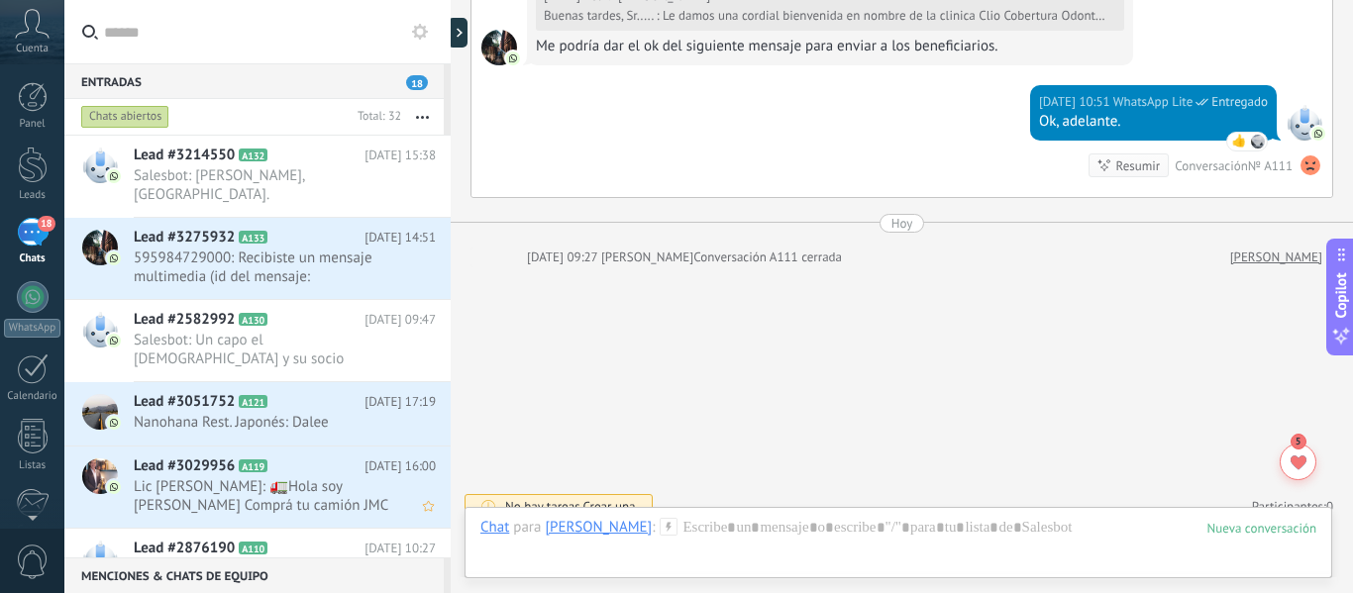
scroll to position [1846, 0]
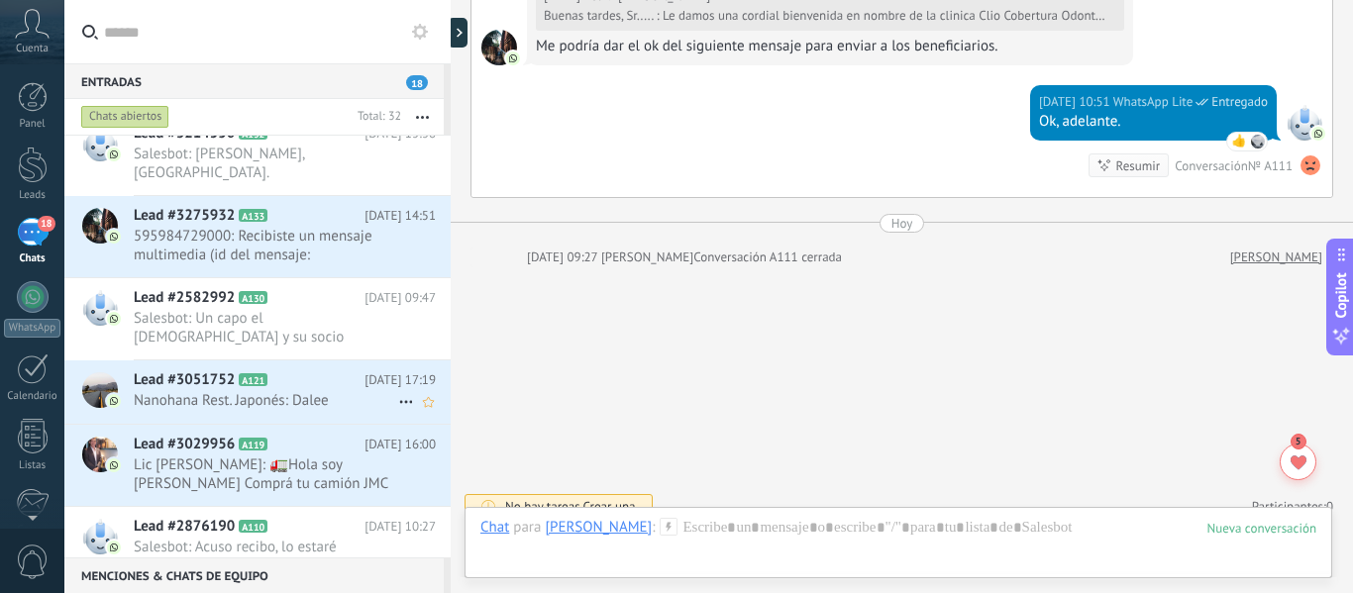
click at [199, 391] on span "Nanohana Rest. Japonés: Dalee" at bounding box center [266, 400] width 265 height 19
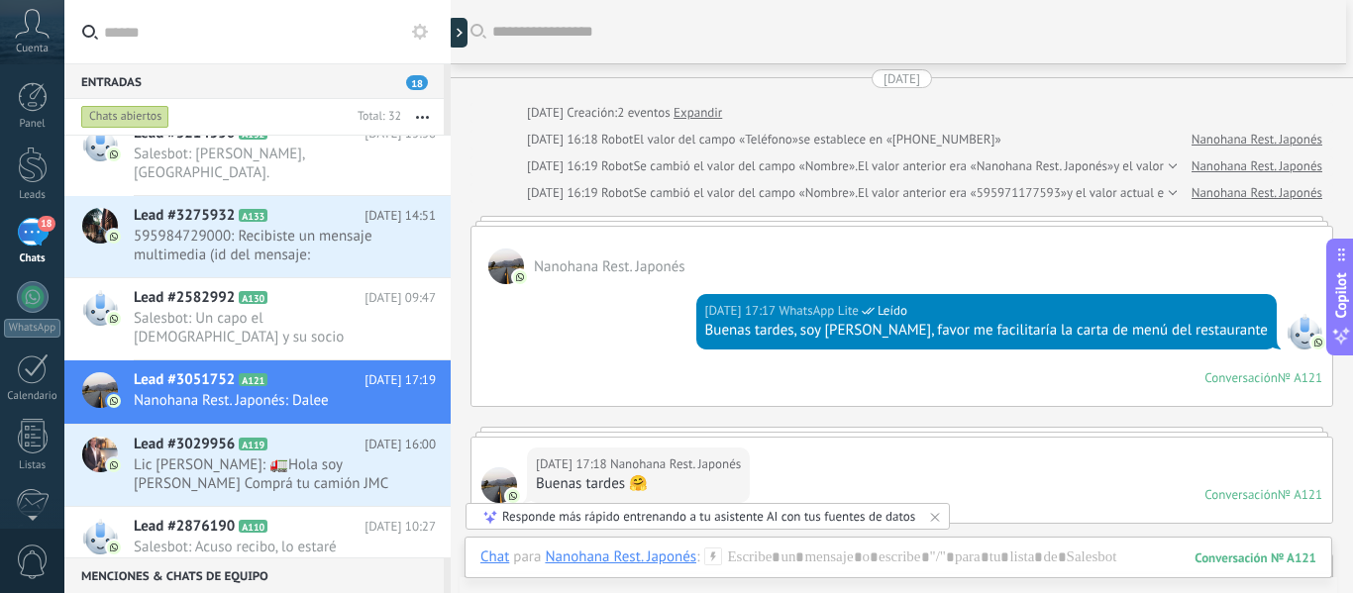
scroll to position [3, 0]
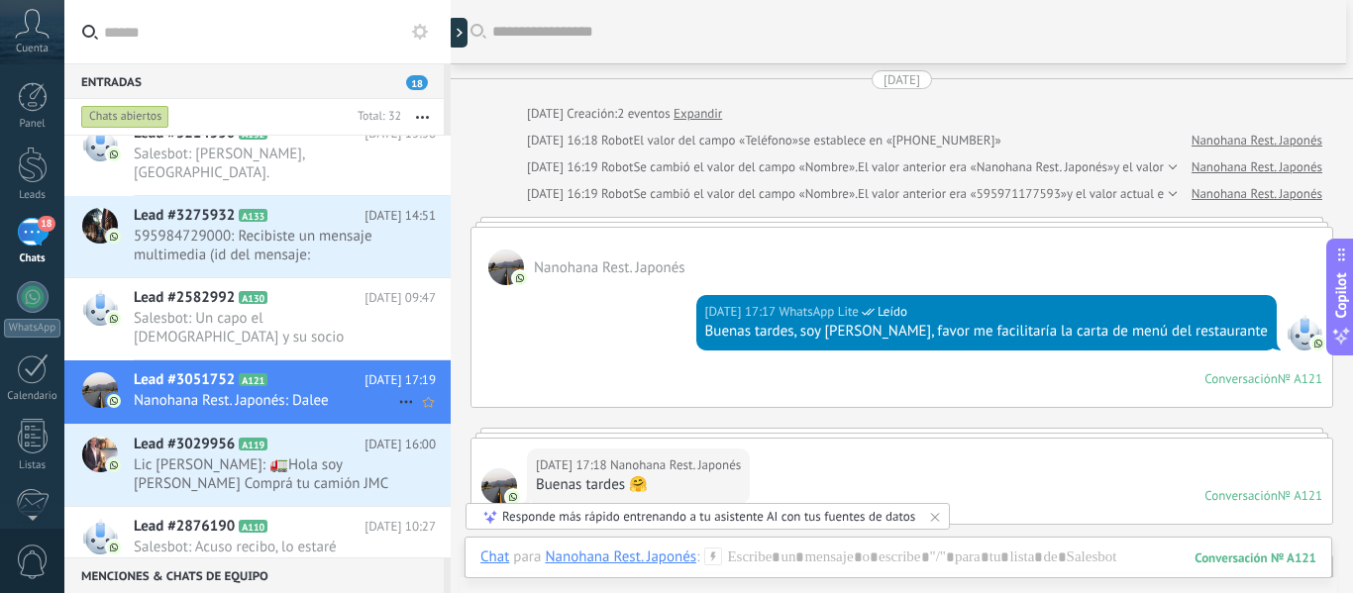
click at [399, 401] on use at bounding box center [405, 402] width 13 height 3
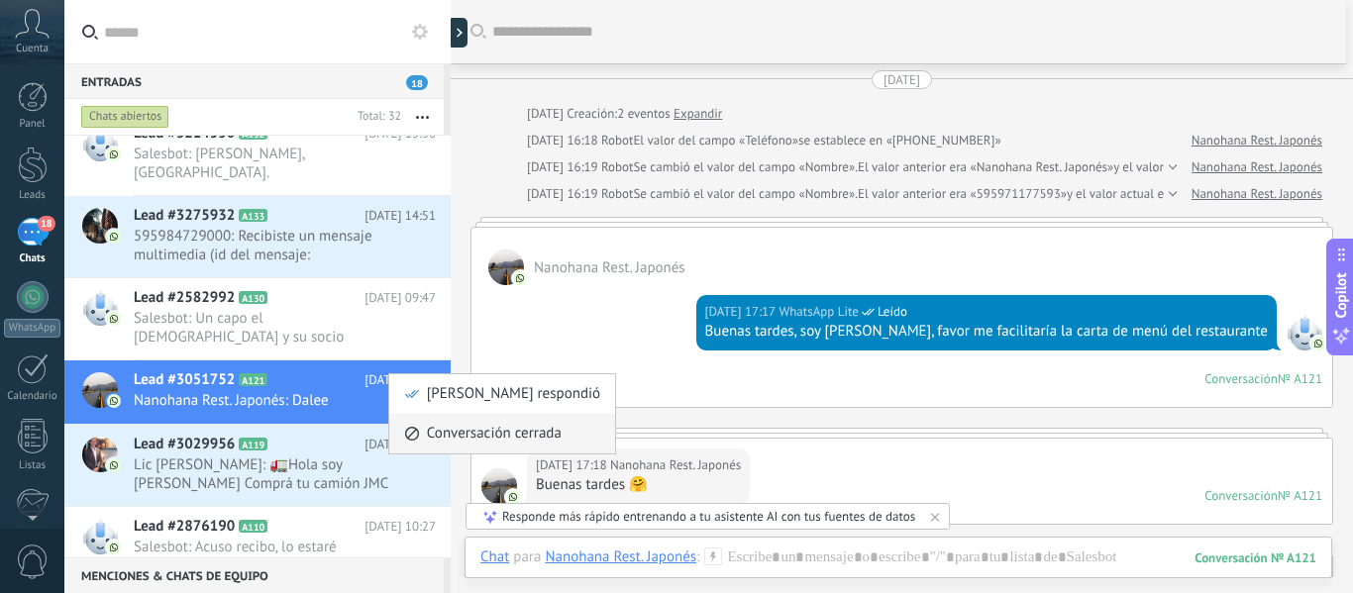
click at [484, 434] on span "Conversación cerrada" at bounding box center [494, 434] width 135 height 40
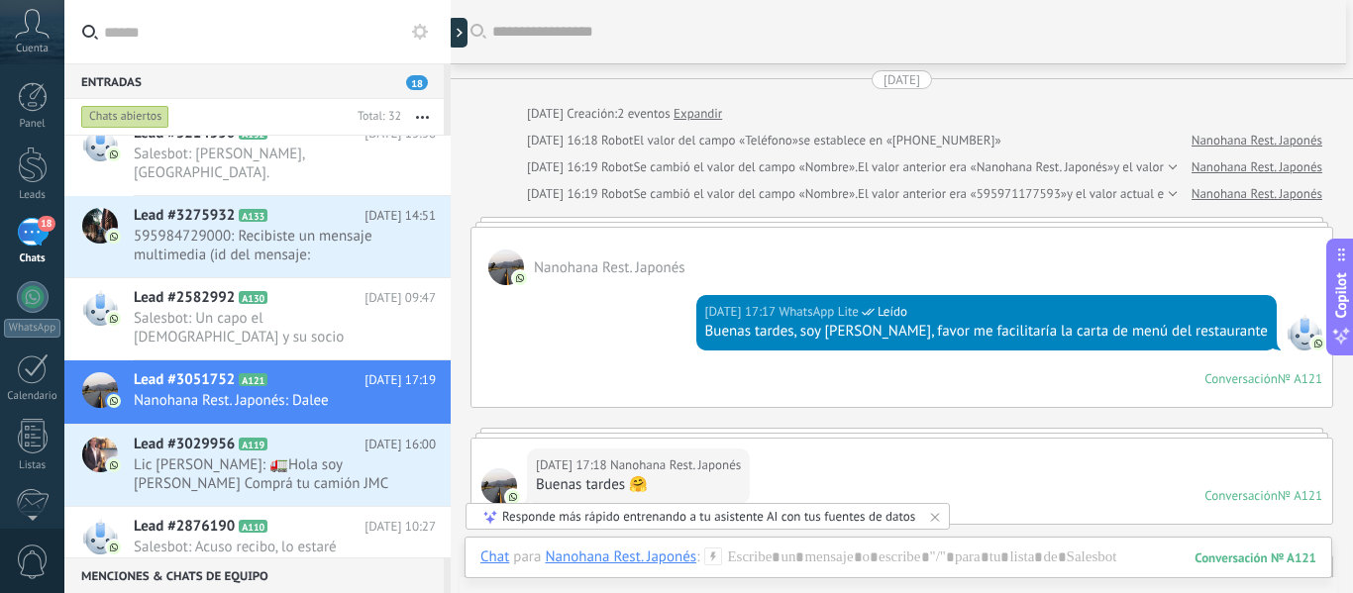
scroll to position [72, 0]
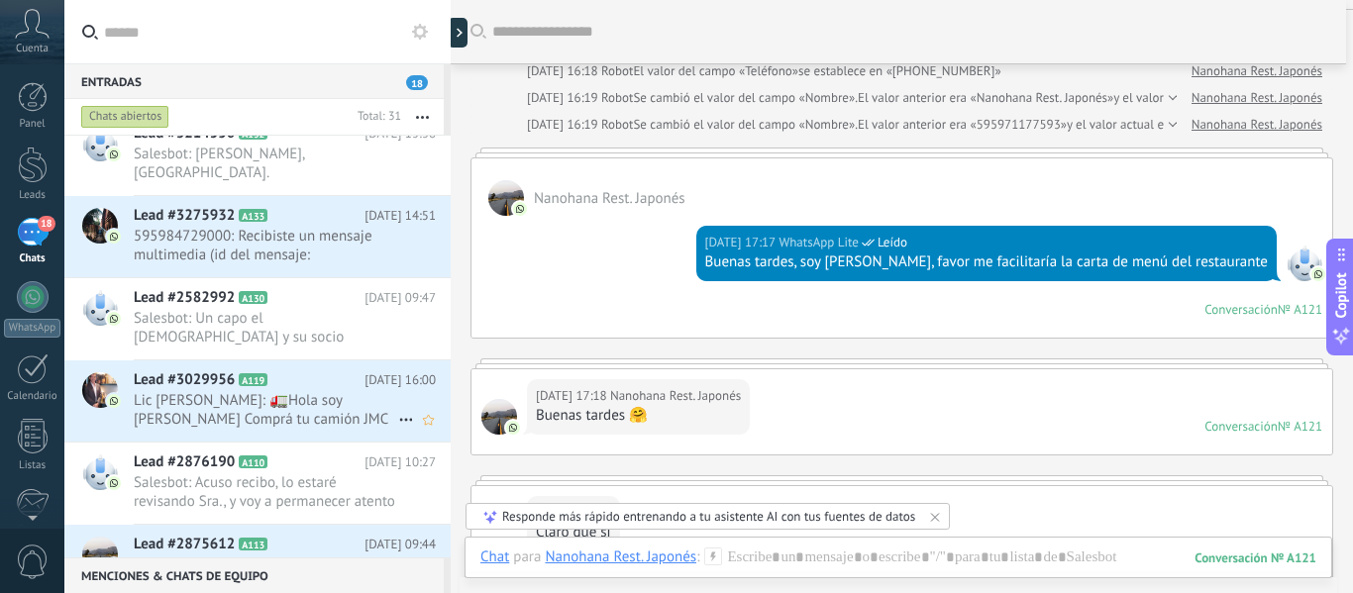
click at [168, 400] on span "Lic [PERSON_NAME]: 🚛Hola soy [PERSON_NAME] Comprá tu camión JMC 3.2ton Rueda Se…" at bounding box center [266, 410] width 265 height 38
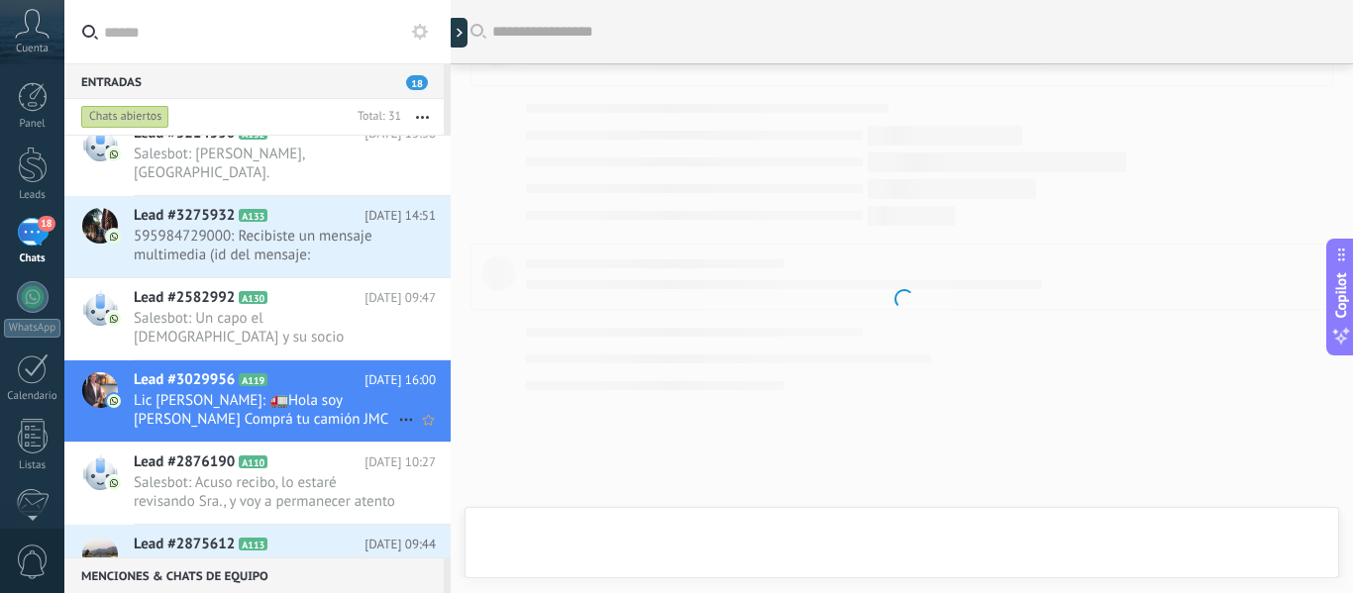
scroll to position [361, 0]
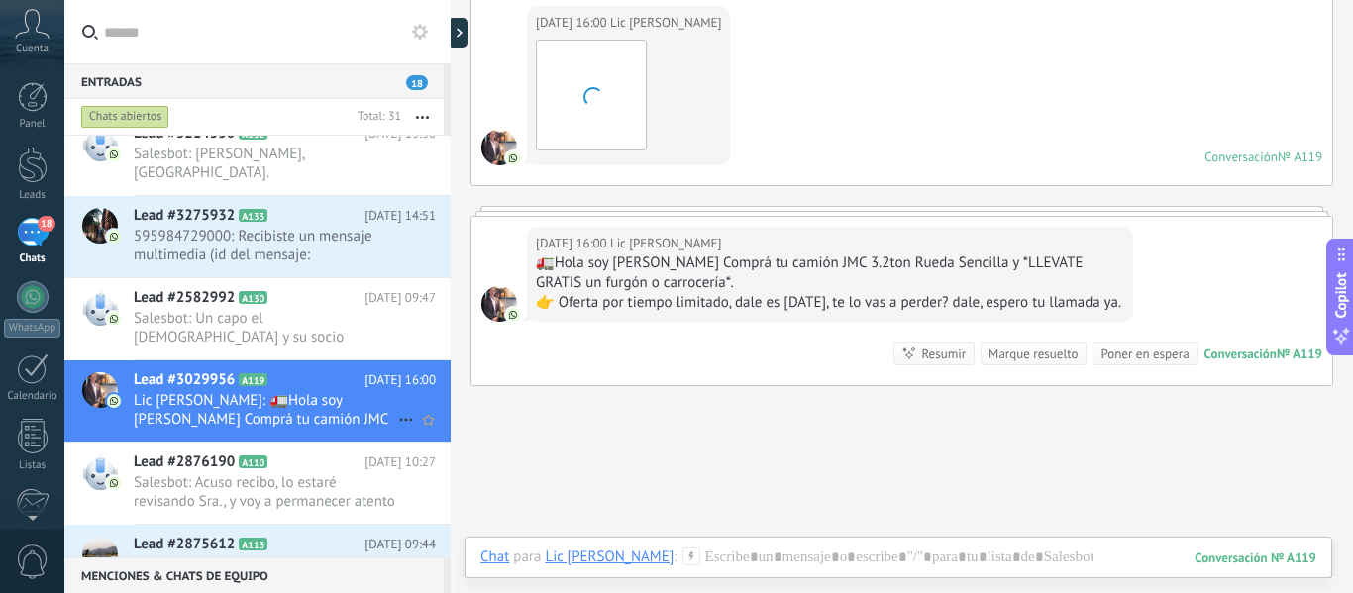
click at [400, 408] on icon at bounding box center [406, 420] width 24 height 24
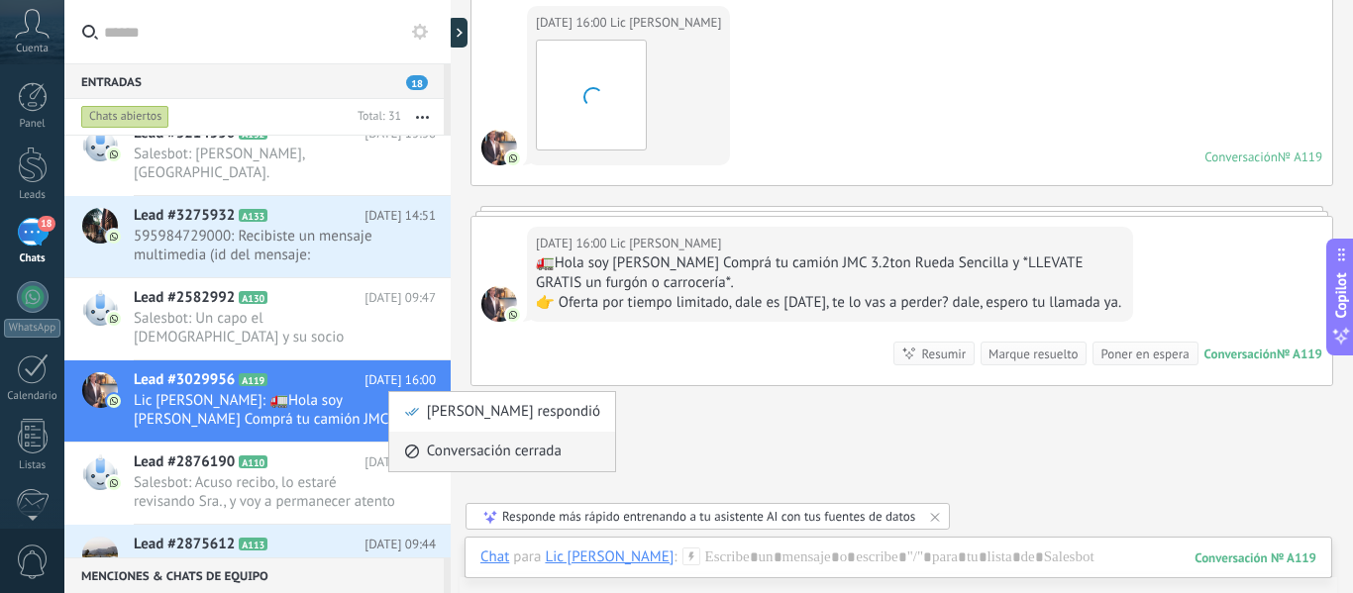
click at [467, 449] on span "Conversación cerrada" at bounding box center [494, 452] width 135 height 40
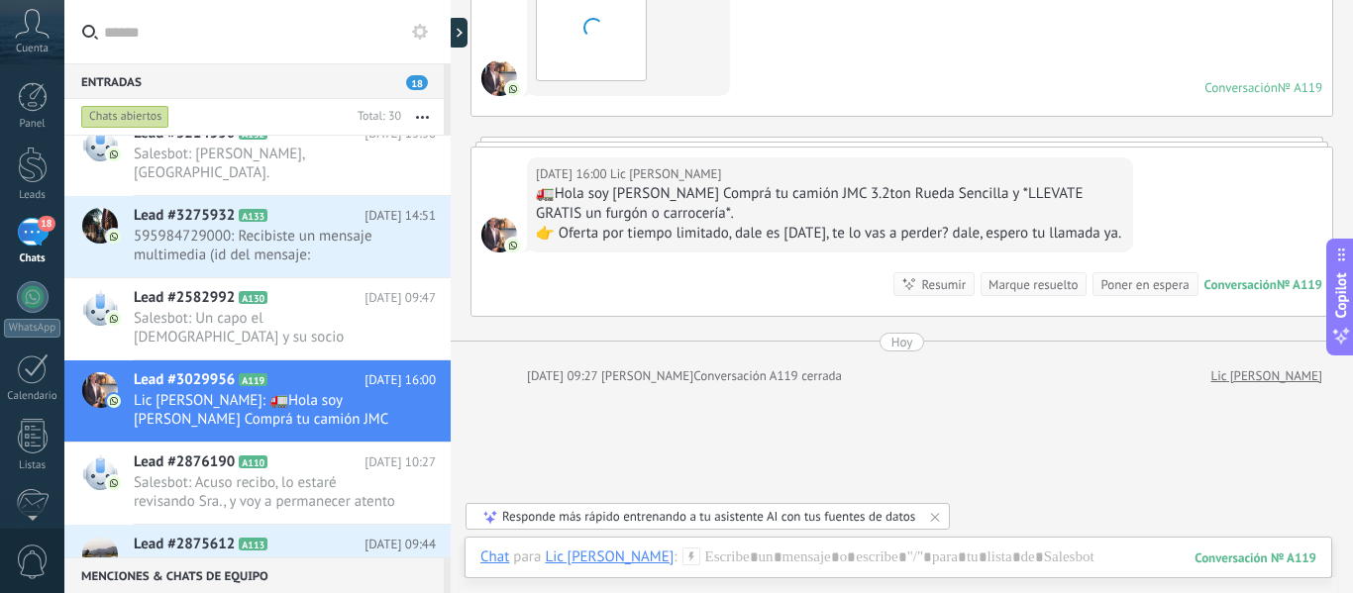
scroll to position [1795, 0]
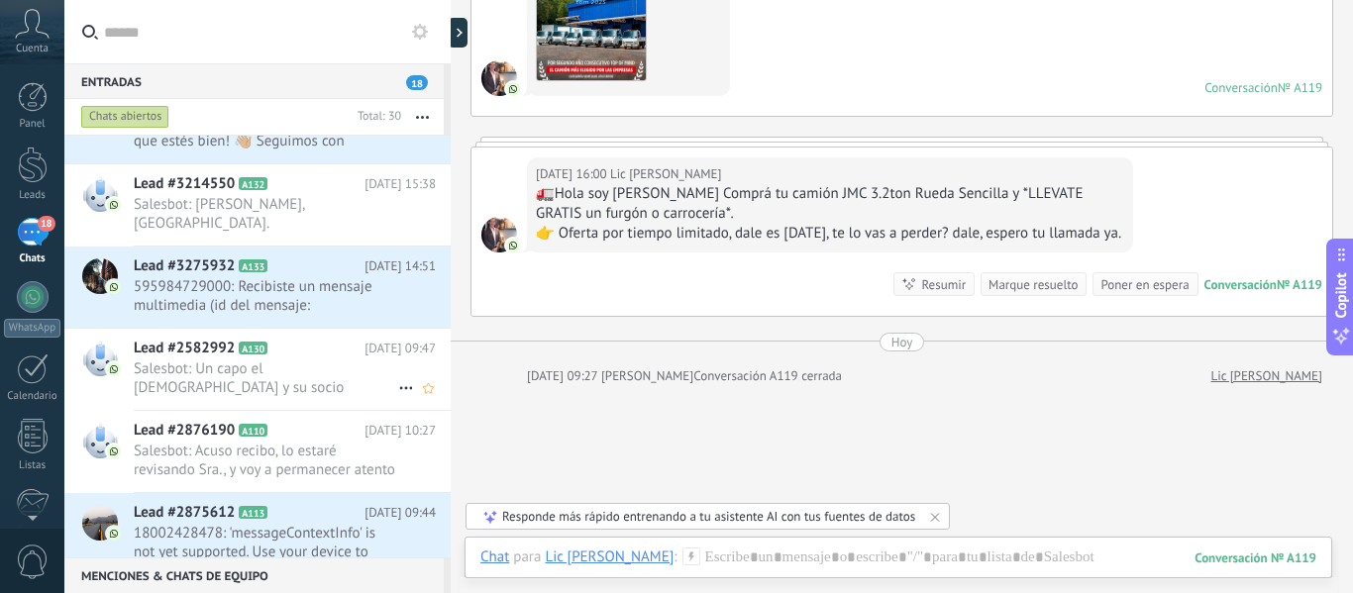
click at [287, 371] on span "Salesbot: Un capo el [DEMOGRAPHIC_DATA] y su socio informático lunático, siempr…" at bounding box center [266, 379] width 265 height 38
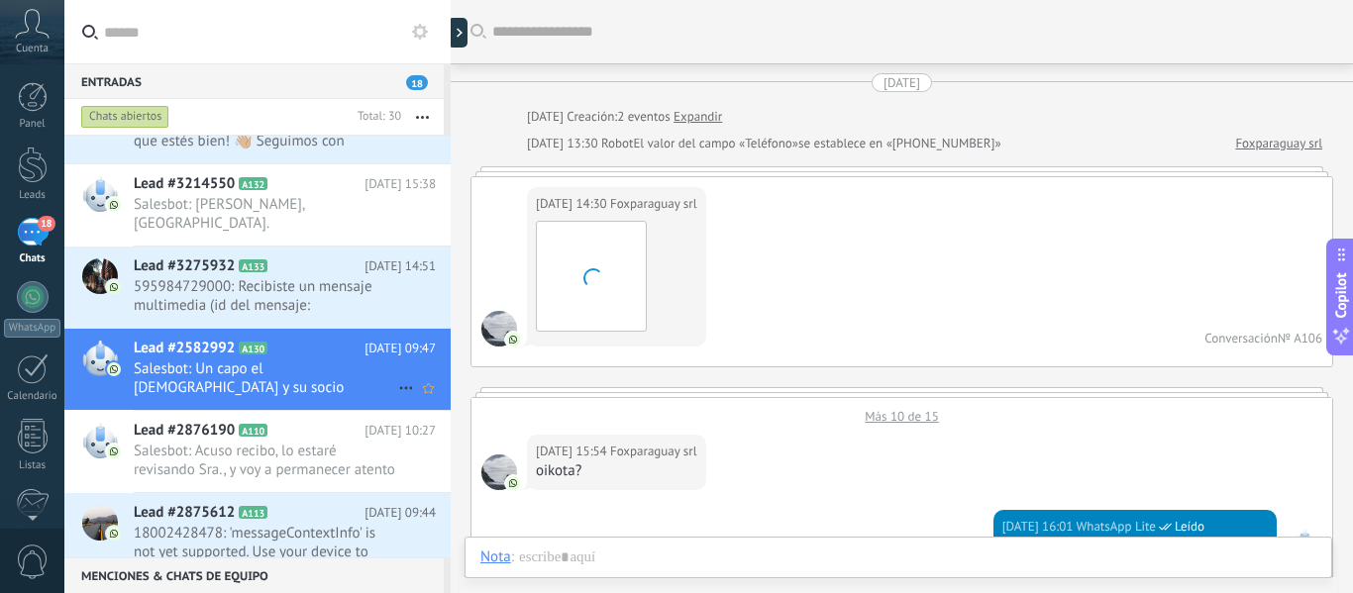
scroll to position [2571, 0]
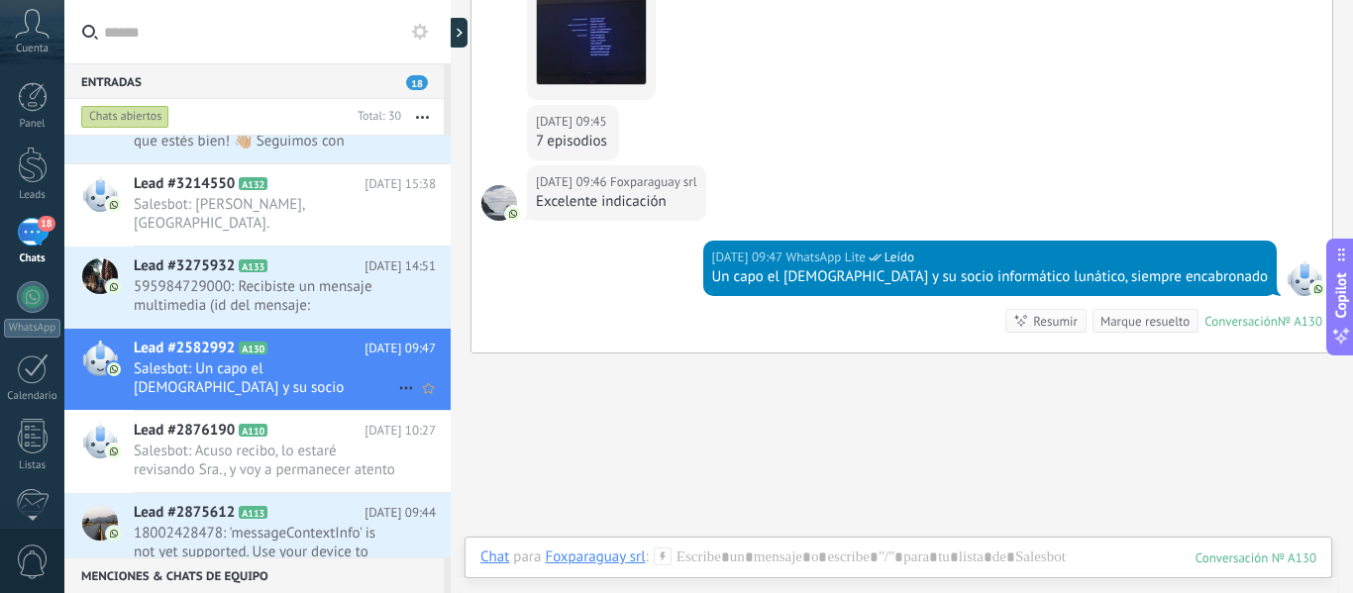
click at [396, 376] on icon at bounding box center [406, 388] width 24 height 24
click at [449, 375] on span "Conversación cerrada" at bounding box center [494, 381] width 135 height 40
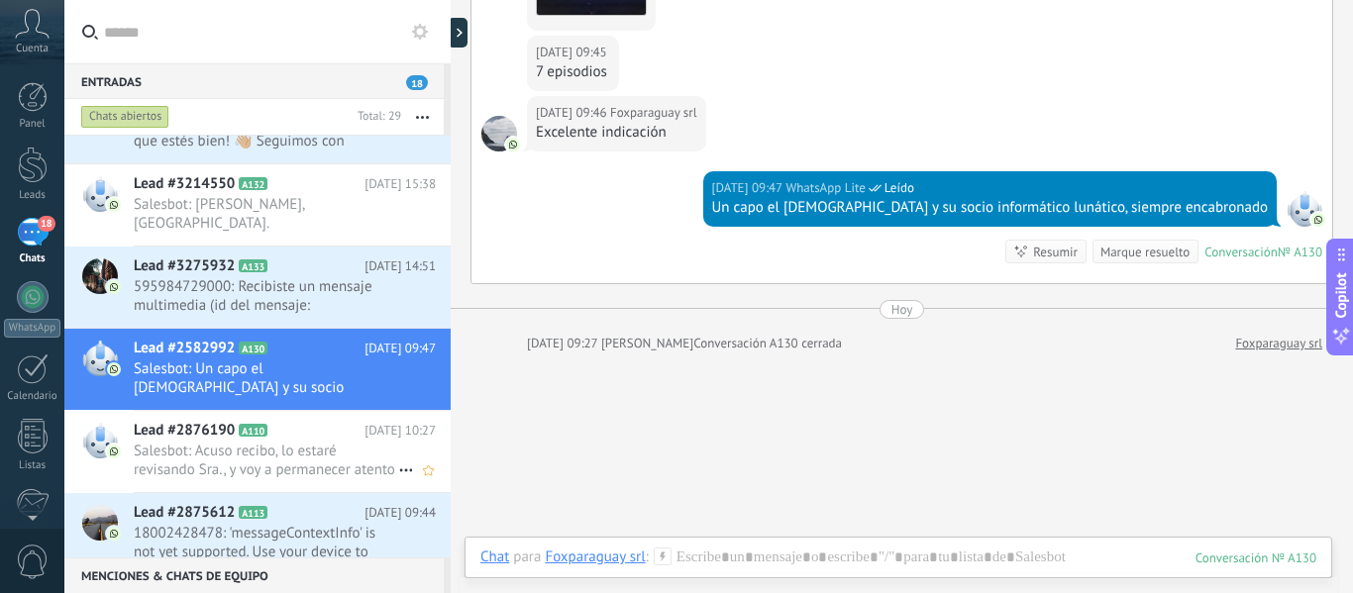
scroll to position [1713, 0]
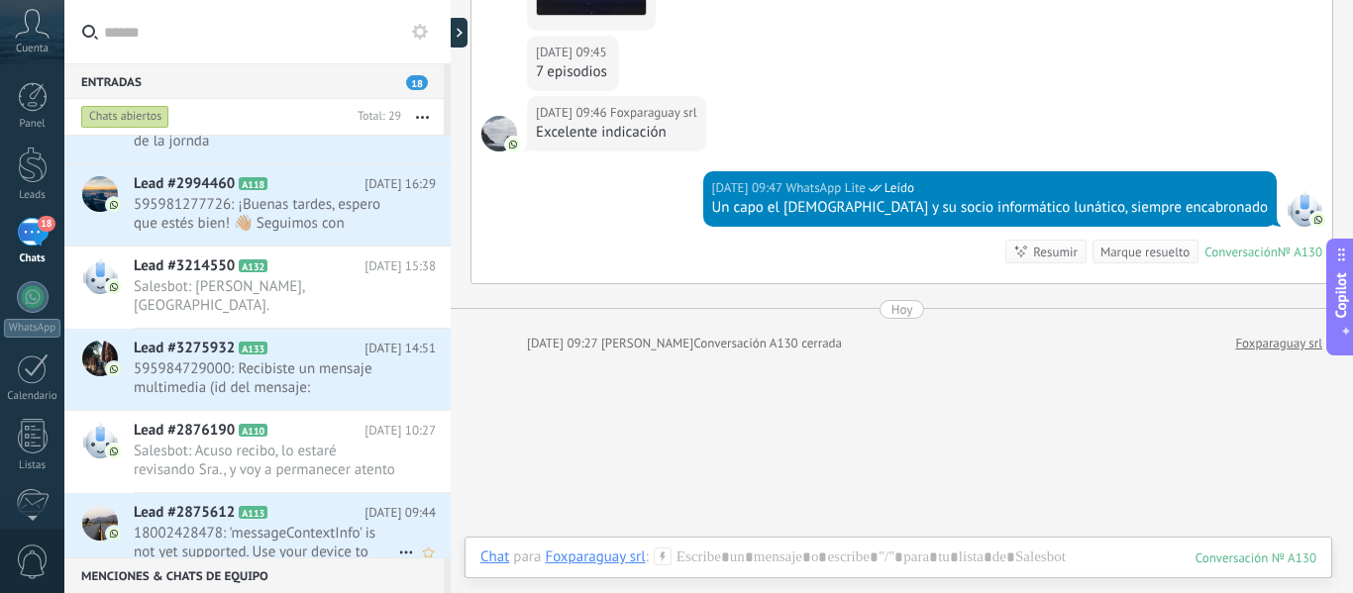
click at [270, 524] on span "18002428478: 'messageContextInfo' is not yet supported. Use your device to view…" at bounding box center [266, 543] width 265 height 38
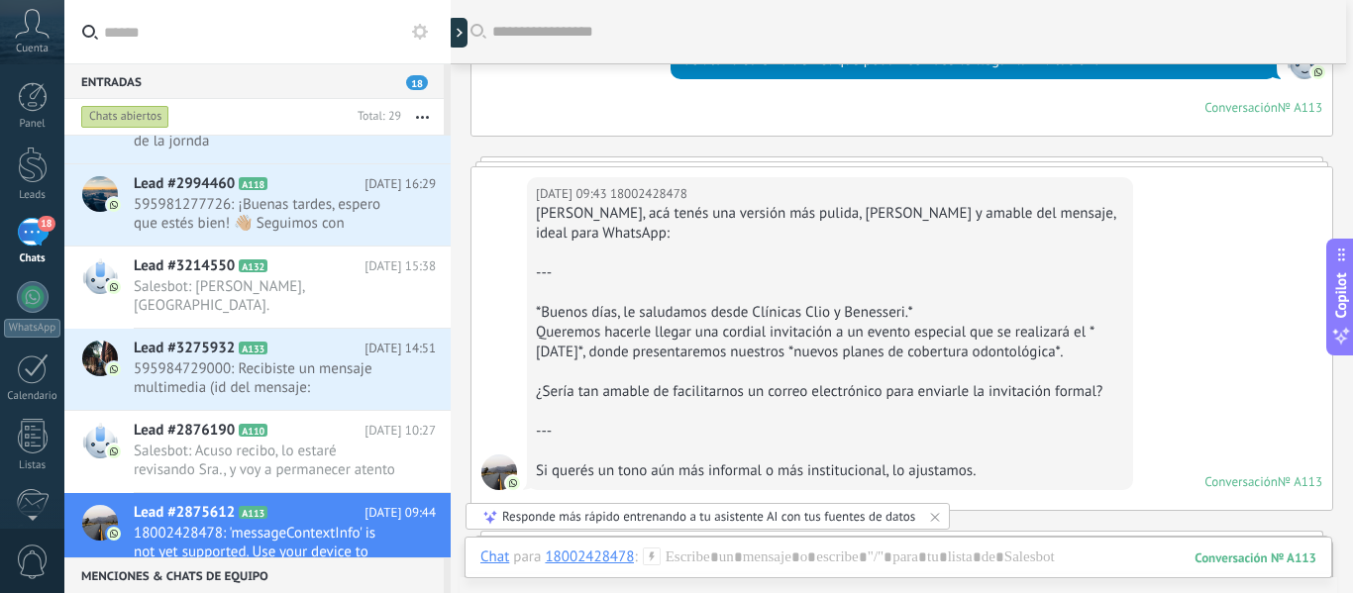
scroll to position [273, 0]
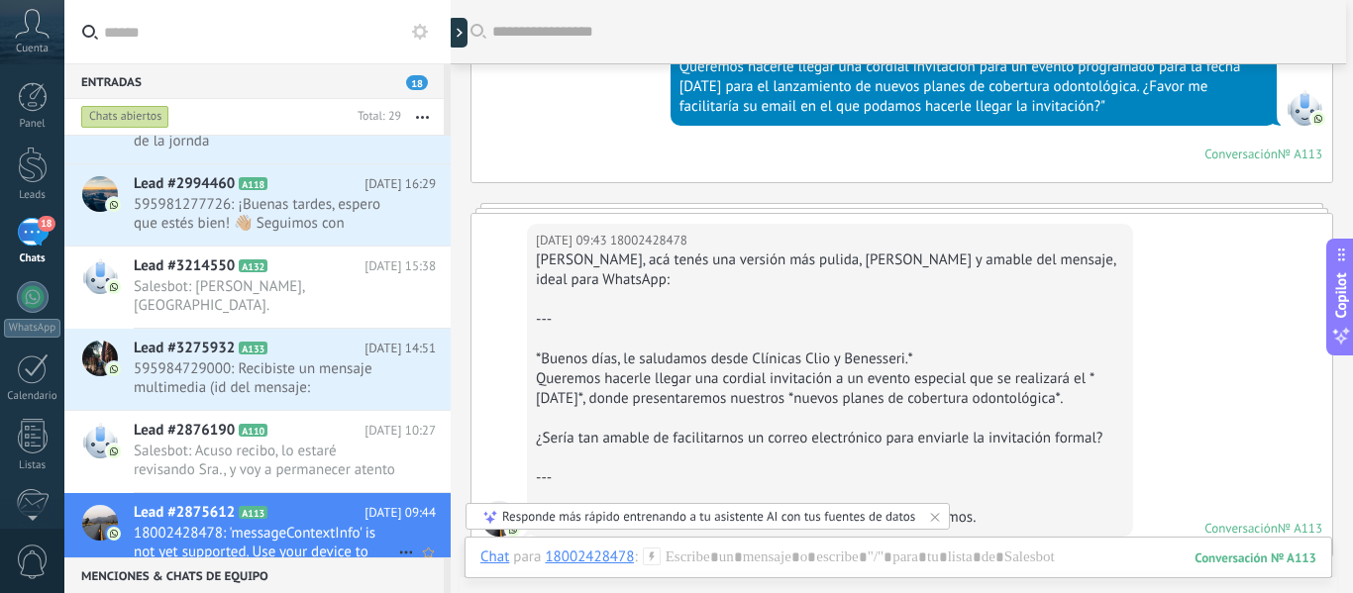
click at [403, 541] on icon at bounding box center [406, 553] width 24 height 24
click at [455, 562] on span "Conversación cerrada" at bounding box center [494, 559] width 135 height 40
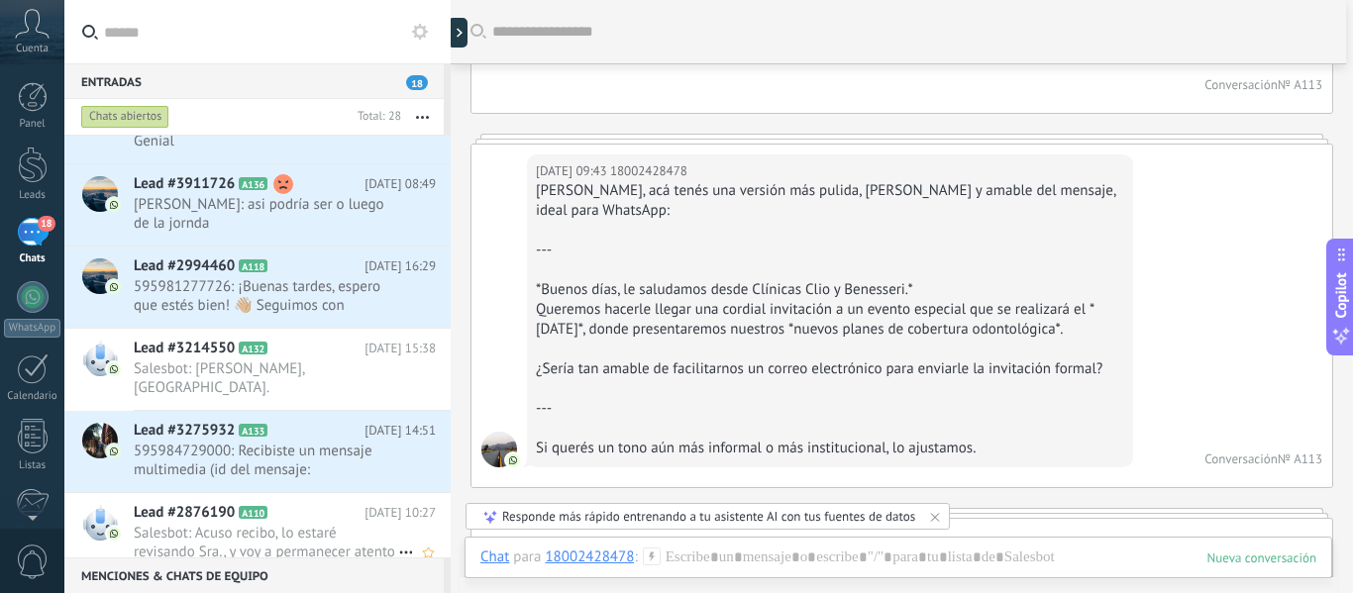
scroll to position [1631, 0]
click at [289, 529] on span "Salesbot: Acuso recibo, lo estaré revisando Sra., y voy a permanecer atento a q…" at bounding box center [266, 543] width 265 height 38
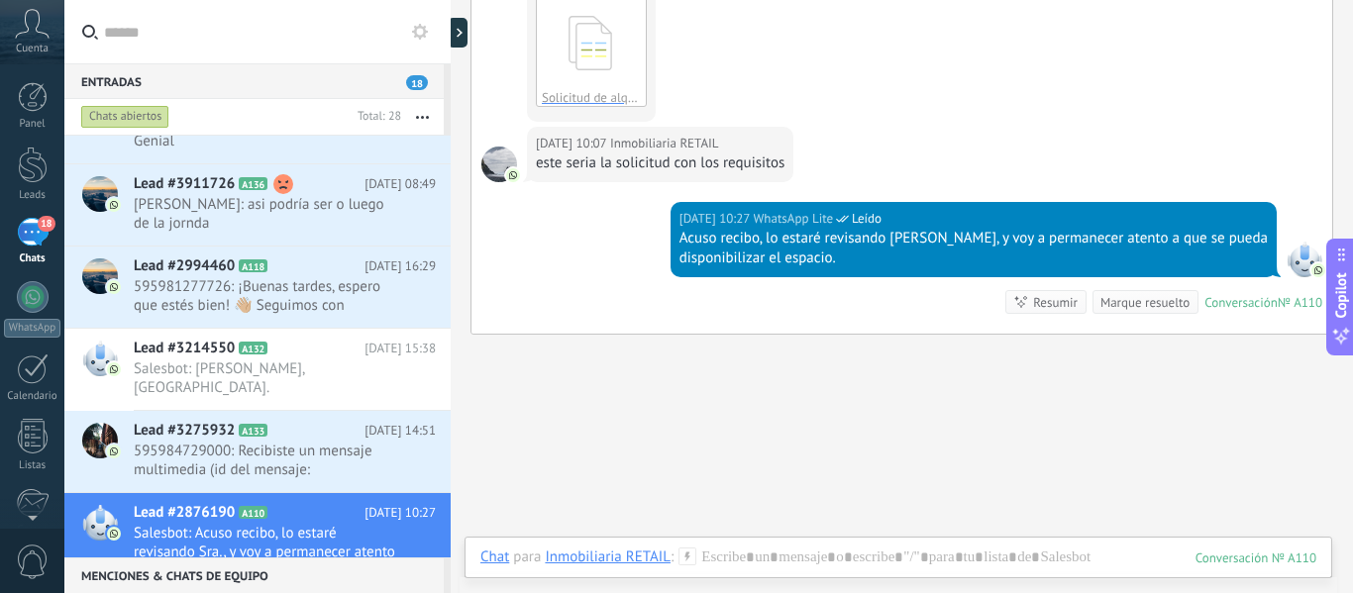
scroll to position [461, 0]
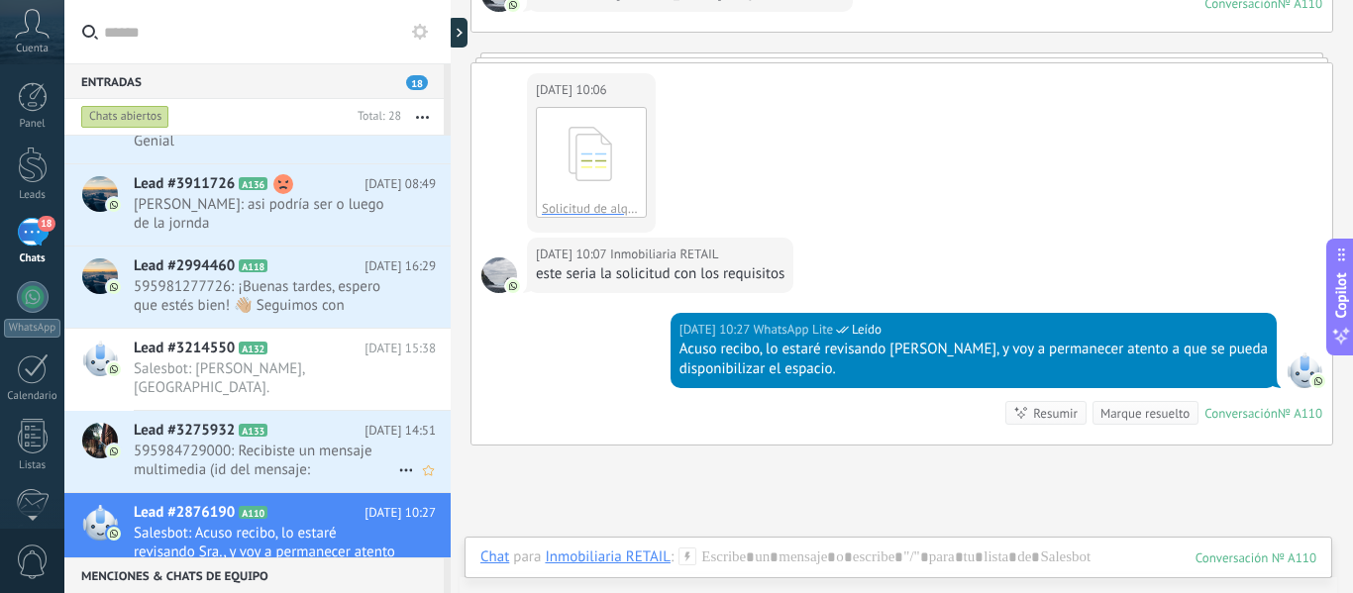
click at [246, 442] on span "595984729000: Recibiste un mensaje multimedia (id del mensaje: 8510C6CCF82A9728…" at bounding box center [266, 461] width 265 height 38
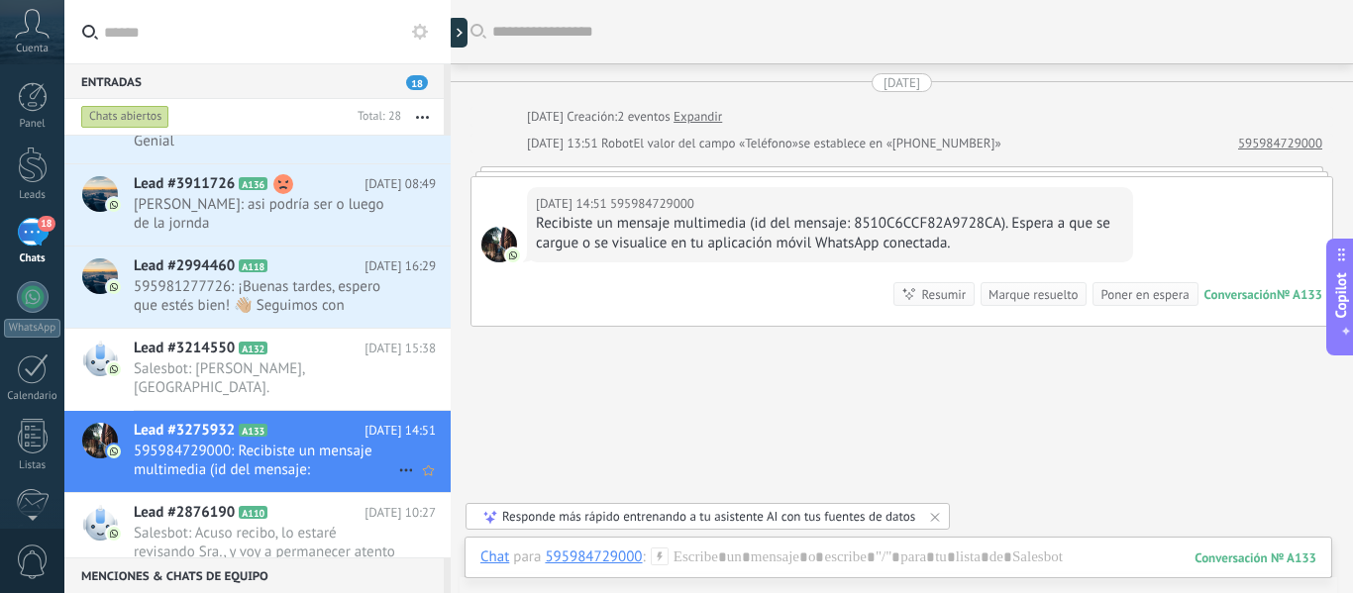
click at [396, 459] on icon at bounding box center [406, 471] width 24 height 24
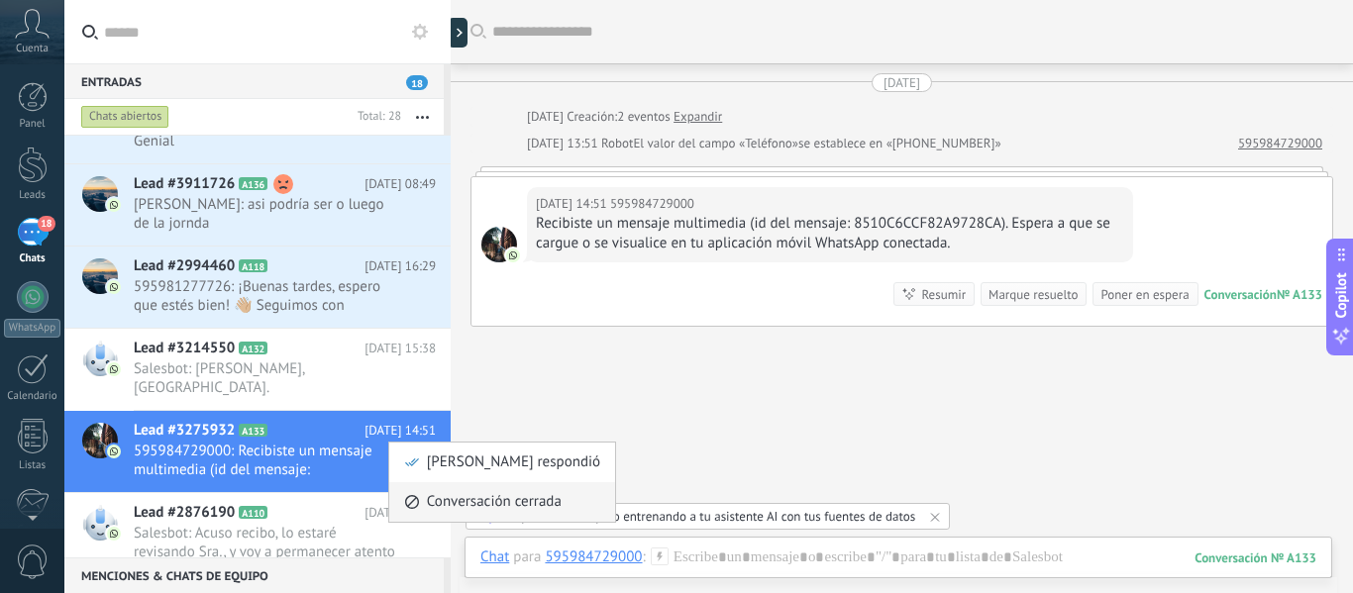
click at [440, 510] on span "Conversación cerrada" at bounding box center [494, 502] width 135 height 40
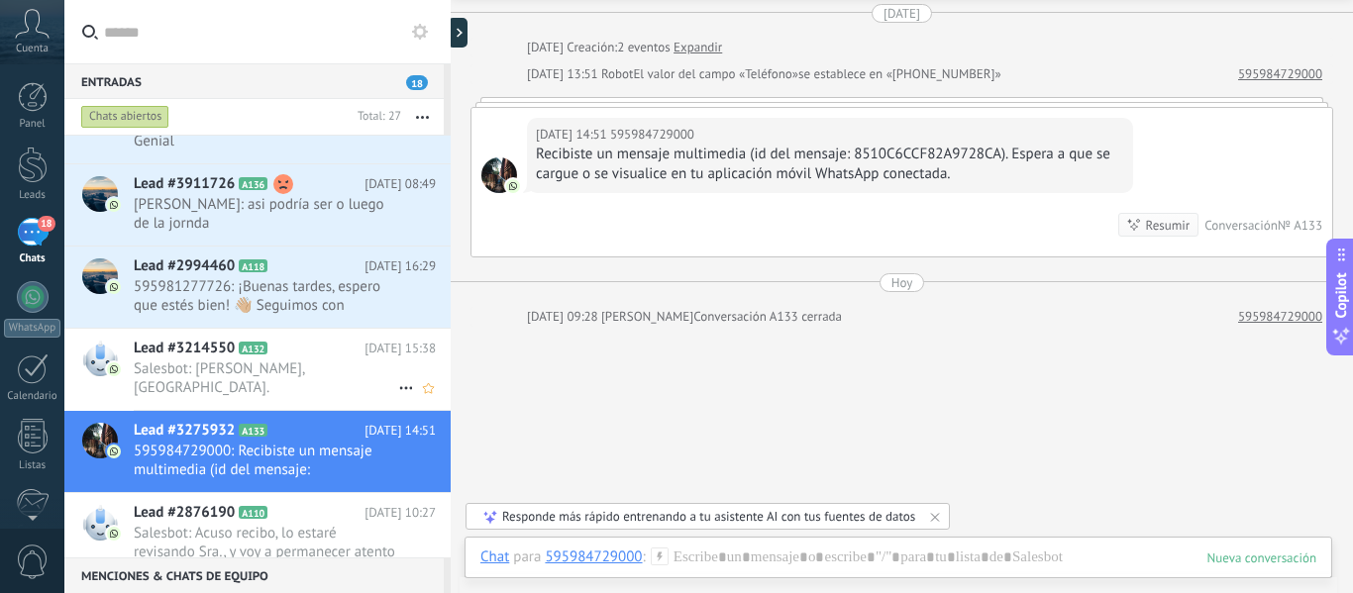
scroll to position [1548, 0]
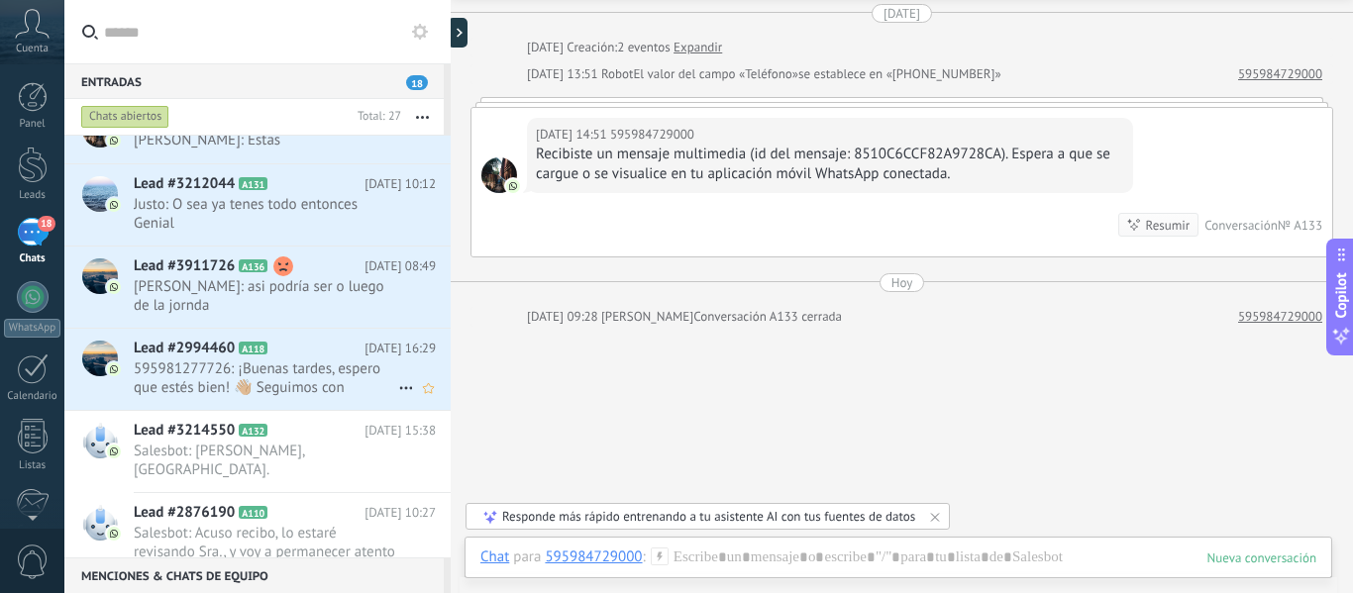
click at [275, 372] on span "595981277726: ¡Buenas tardes, espero que estés bien! 👋🏼 Seguimos con inscripcio…" at bounding box center [266, 379] width 265 height 38
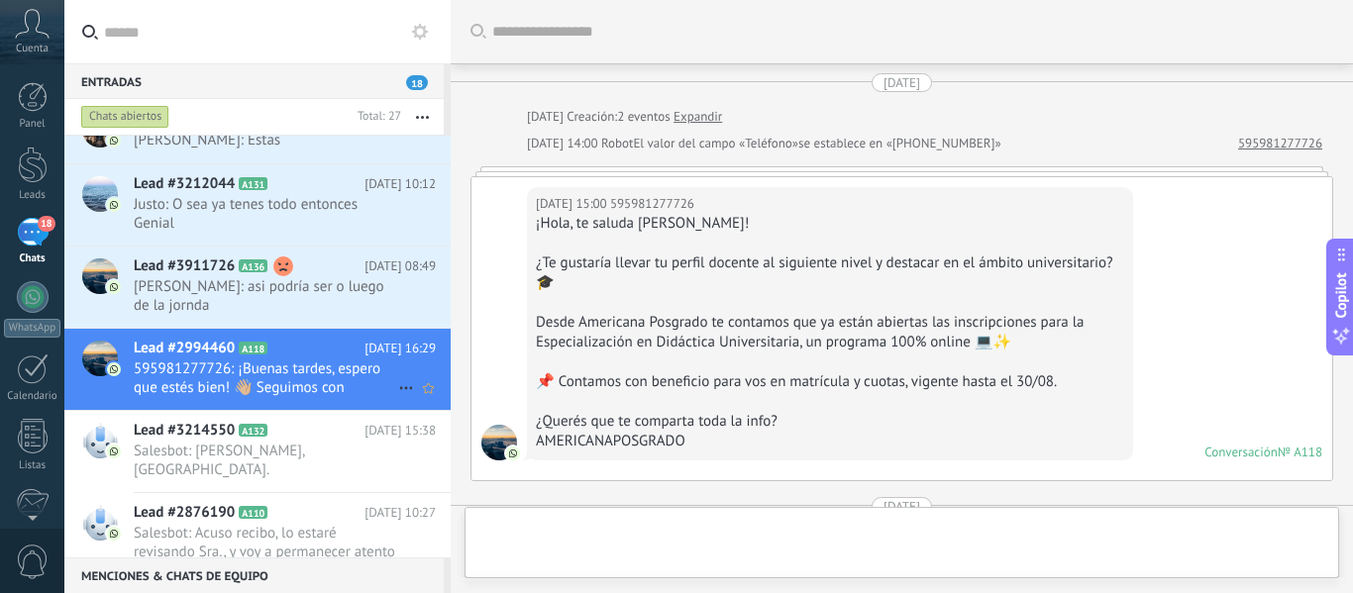
scroll to position [404, 0]
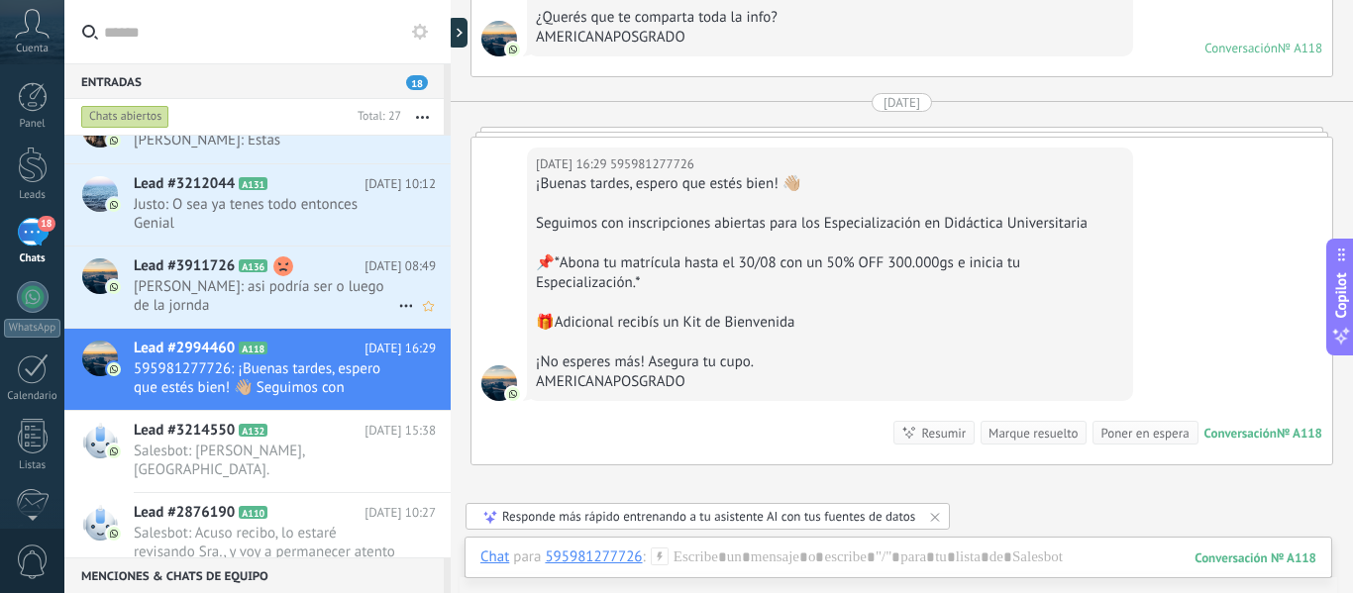
click at [275, 298] on span "[PERSON_NAME]: asi podría ser o luego de la jornda" at bounding box center [266, 296] width 265 height 38
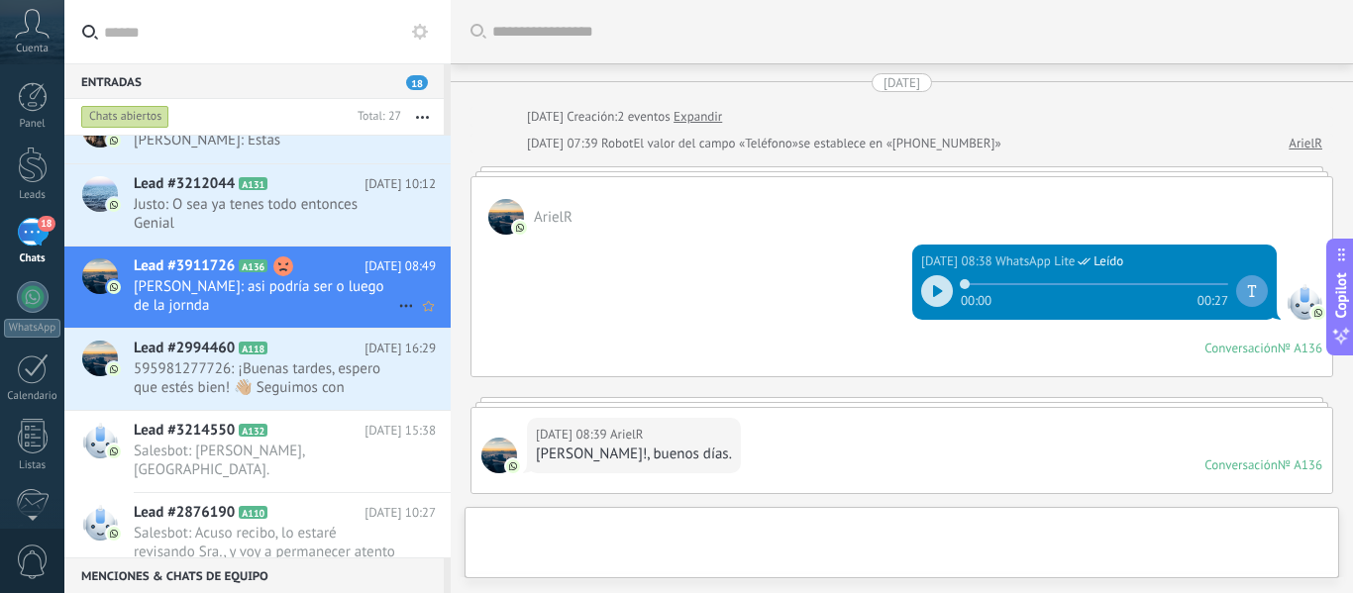
scroll to position [979, 0]
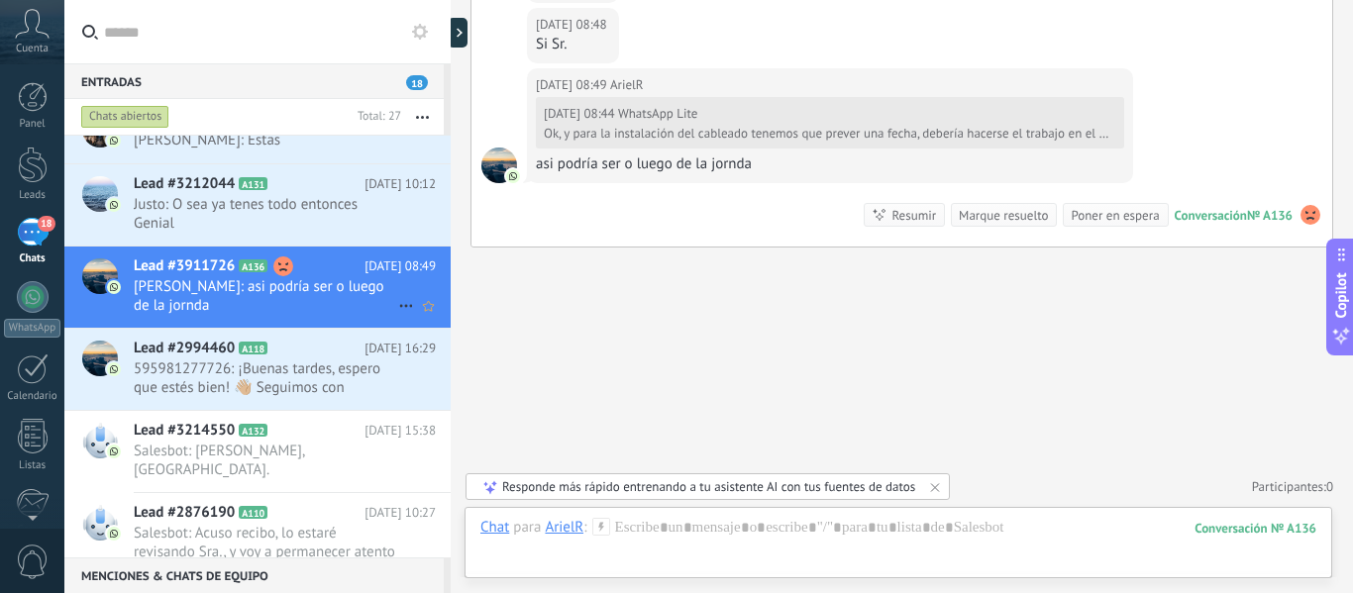
click at [397, 305] on icon at bounding box center [406, 306] width 24 height 24
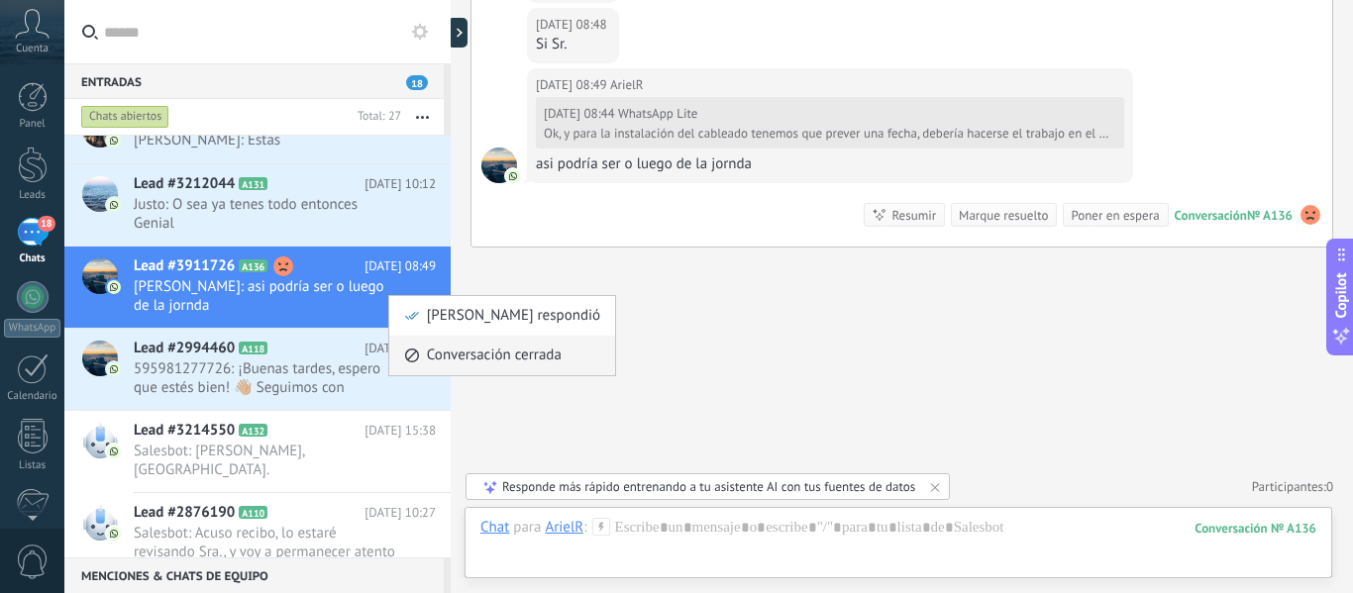
click at [463, 351] on span "Conversación cerrada" at bounding box center [494, 356] width 135 height 40
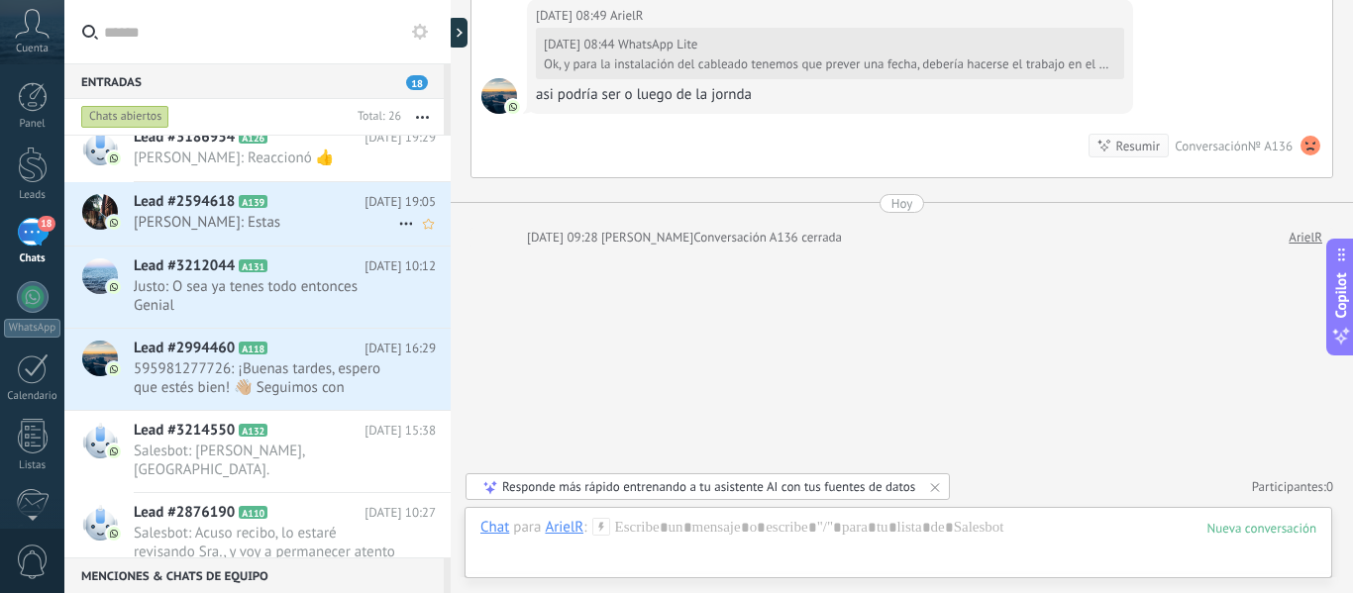
scroll to position [1466, 0]
click at [227, 288] on span "Justo: O sea ya tenes todo entonces Genial" at bounding box center [266, 296] width 265 height 38
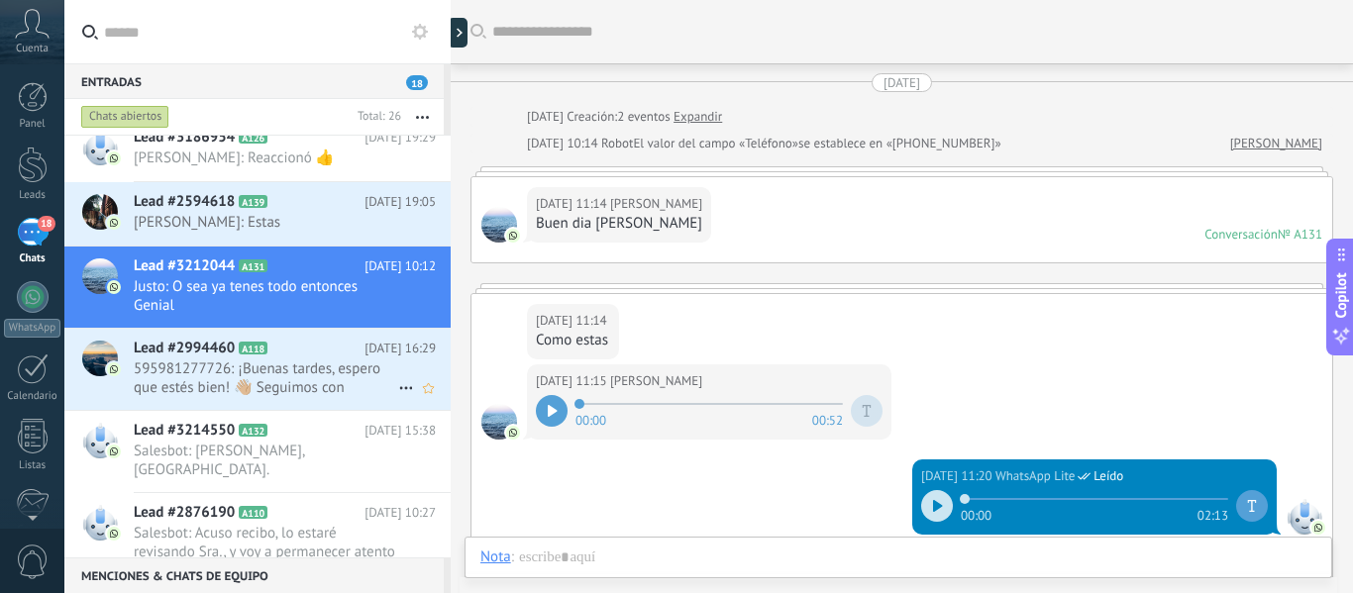
scroll to position [1260, 0]
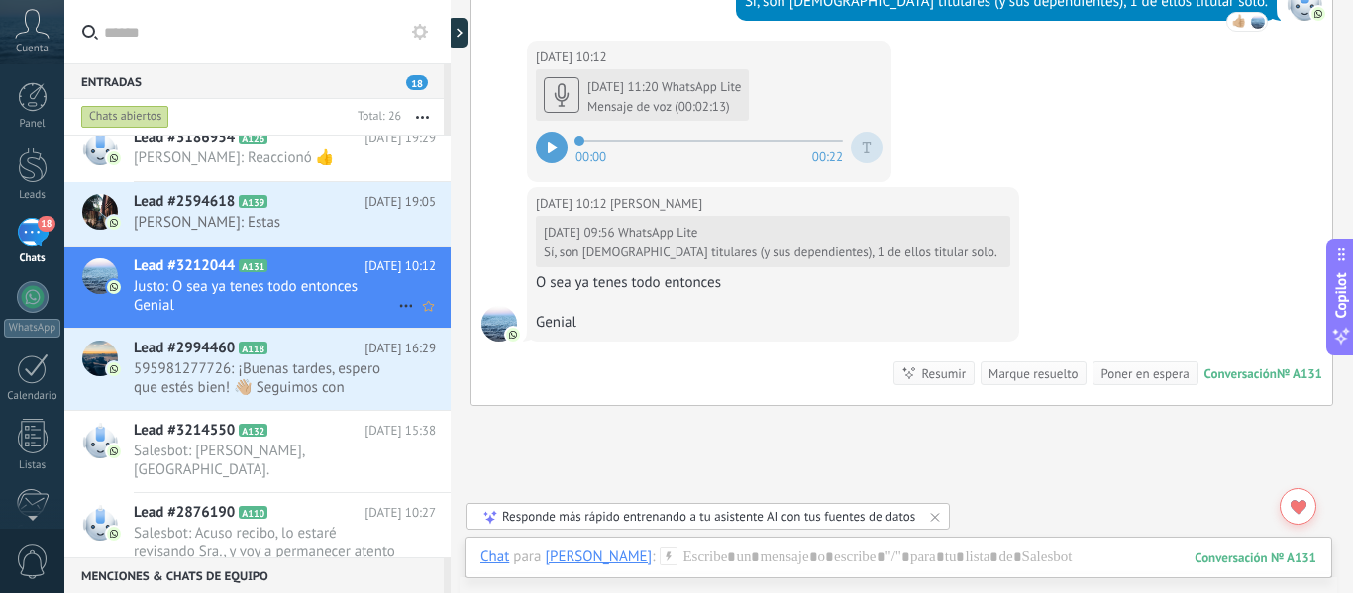
click at [399, 308] on icon at bounding box center [406, 306] width 24 height 24
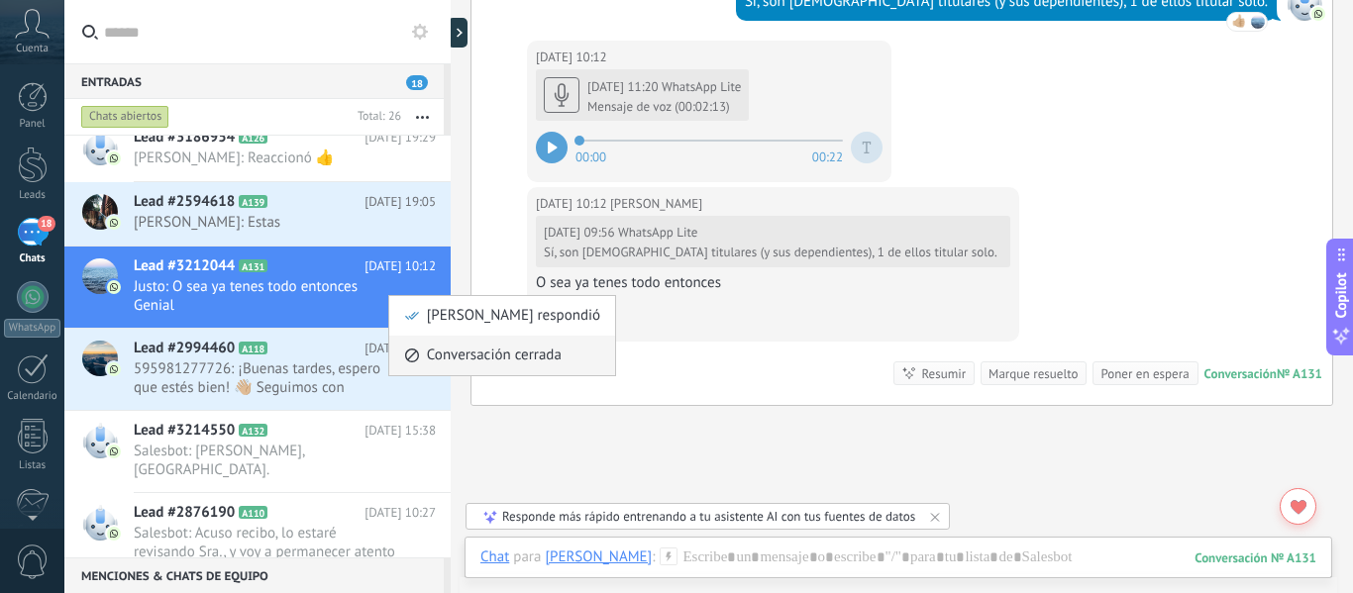
click at [471, 366] on span "Conversación cerrada" at bounding box center [494, 356] width 135 height 40
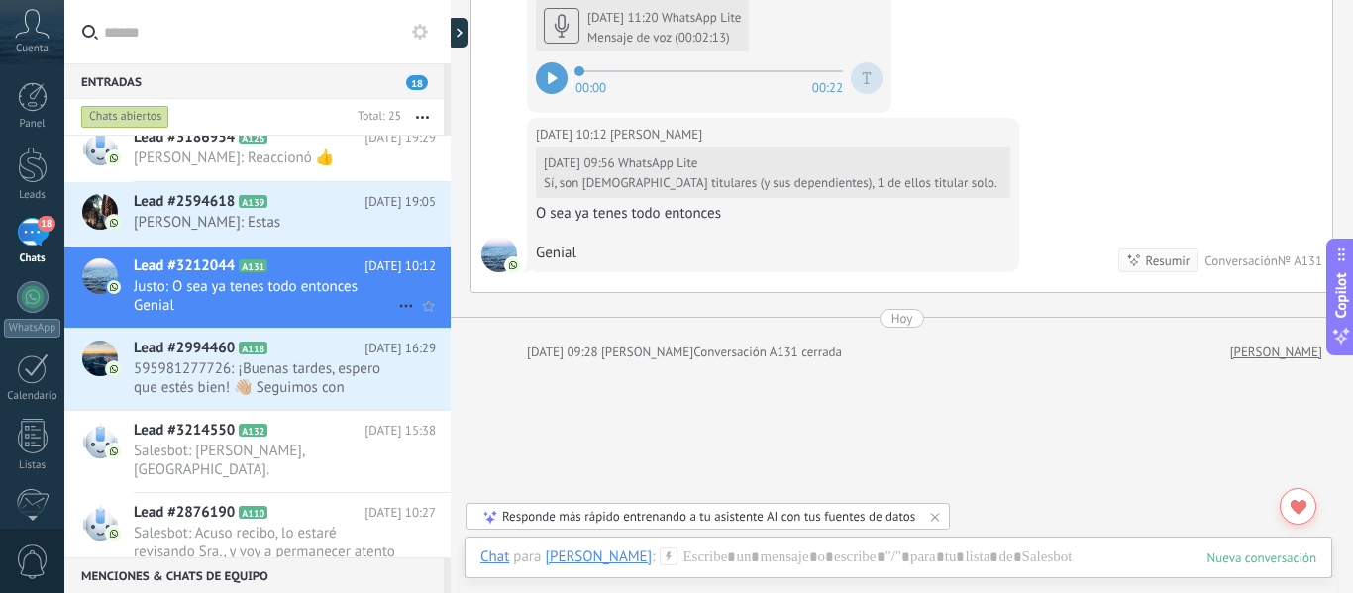
scroll to position [1384, 0]
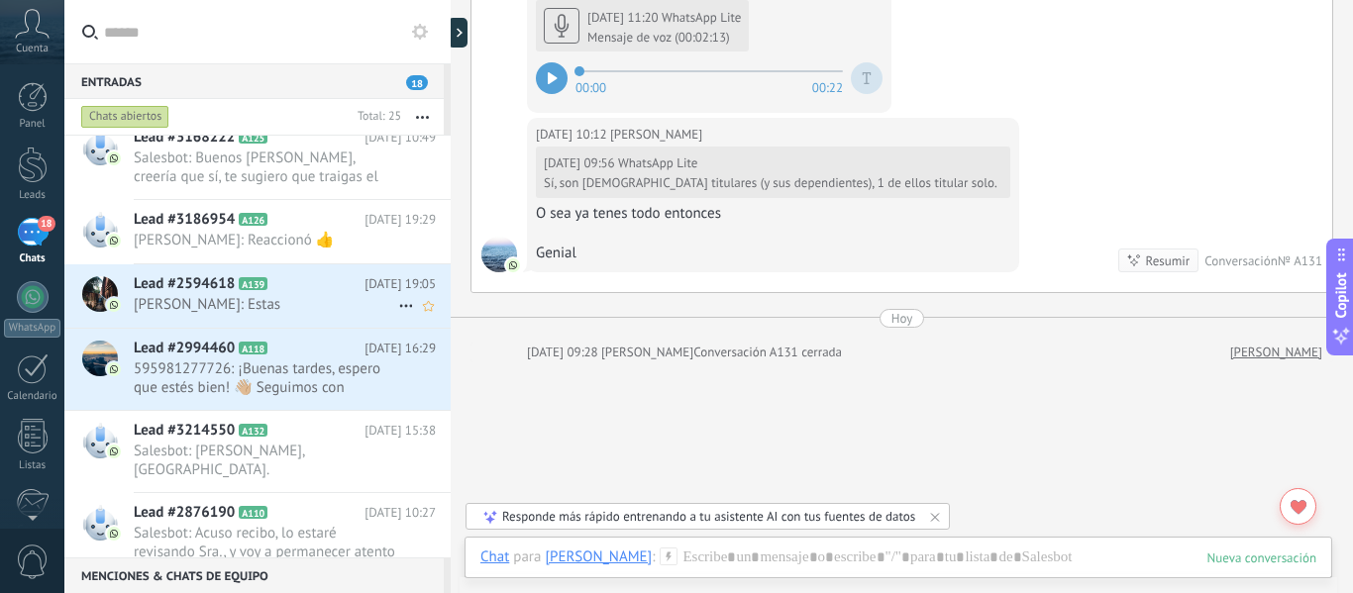
click at [234, 302] on span "[PERSON_NAME]: Estas" at bounding box center [266, 304] width 265 height 19
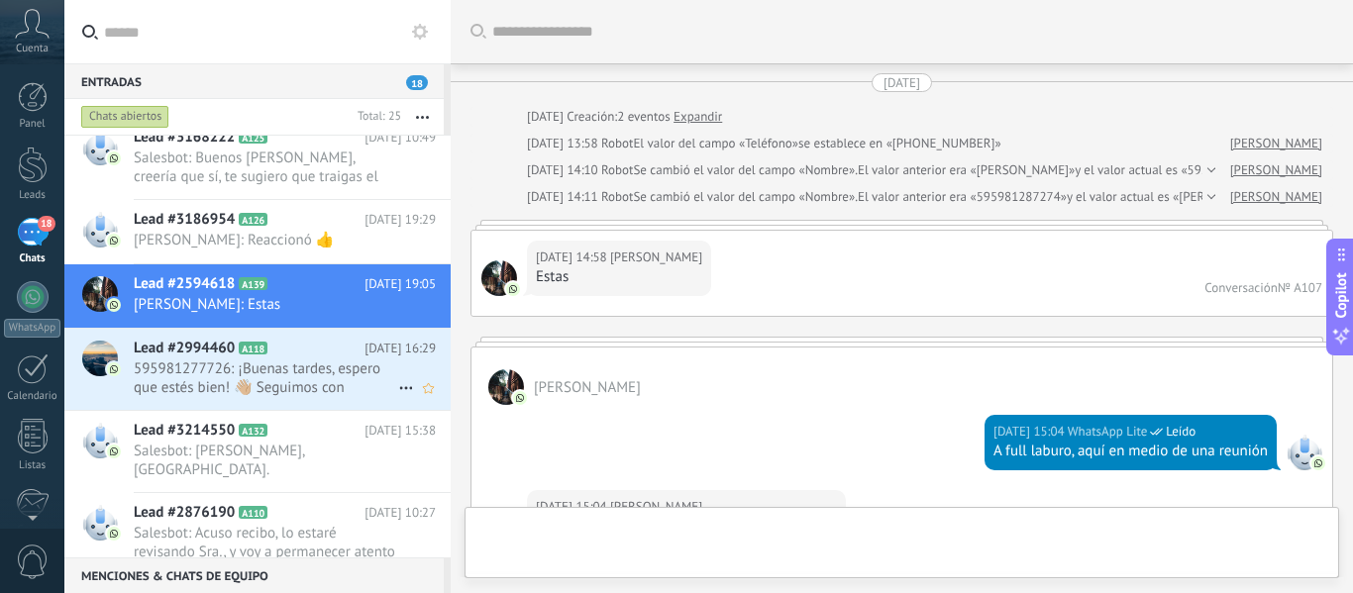
scroll to position [1954, 0]
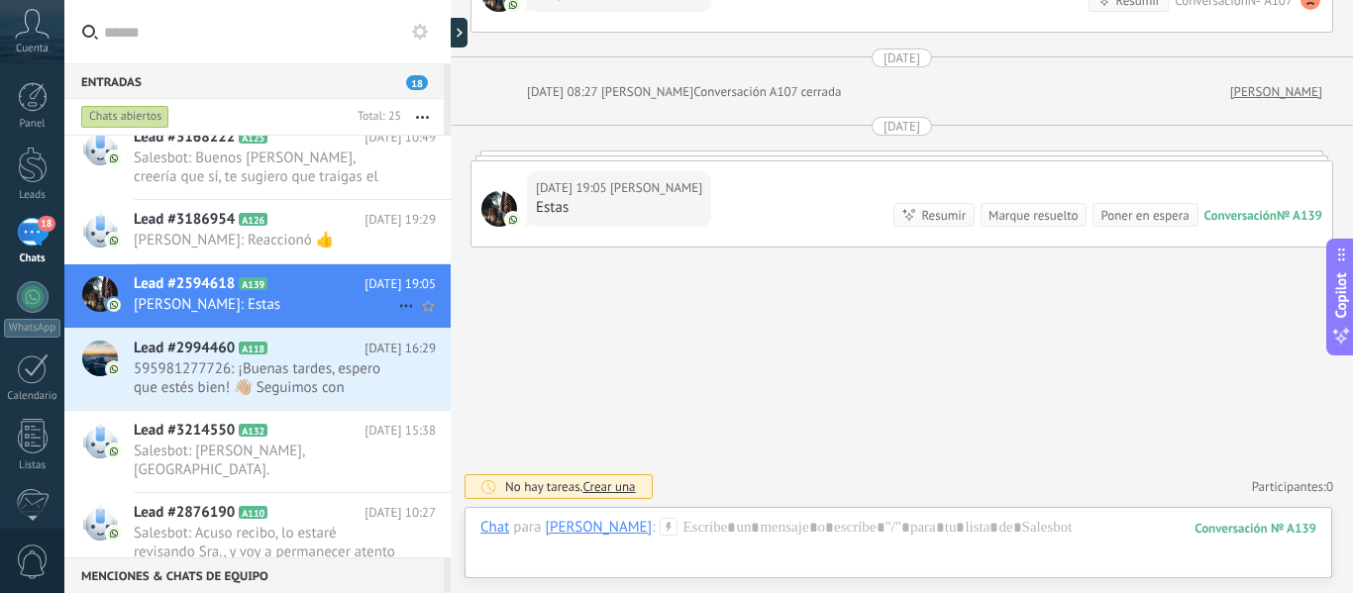
click at [398, 311] on icon at bounding box center [406, 306] width 24 height 24
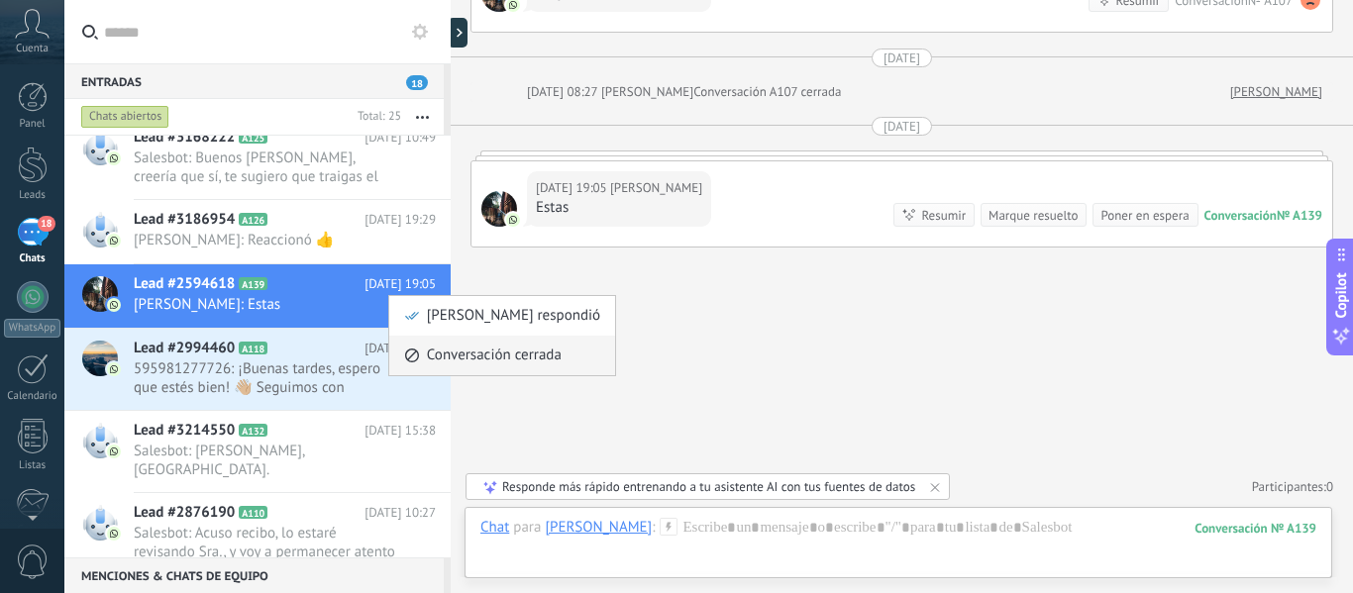
click at [452, 362] on span "Conversación cerrada" at bounding box center [494, 356] width 135 height 40
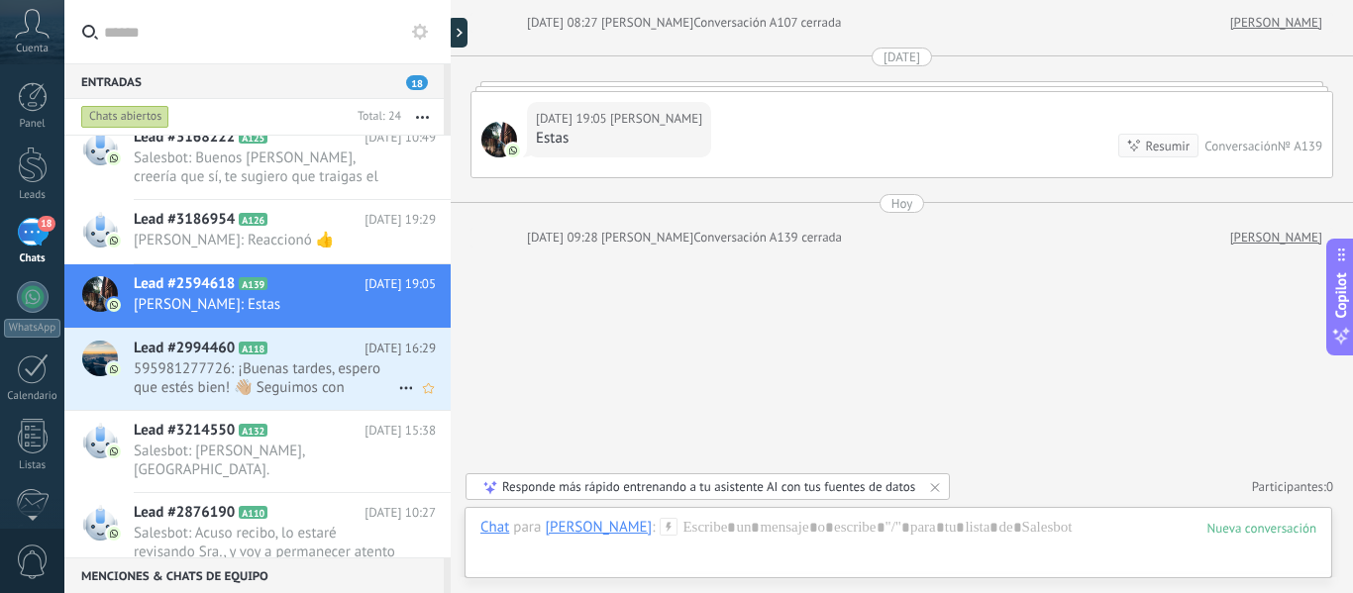
scroll to position [1320, 0]
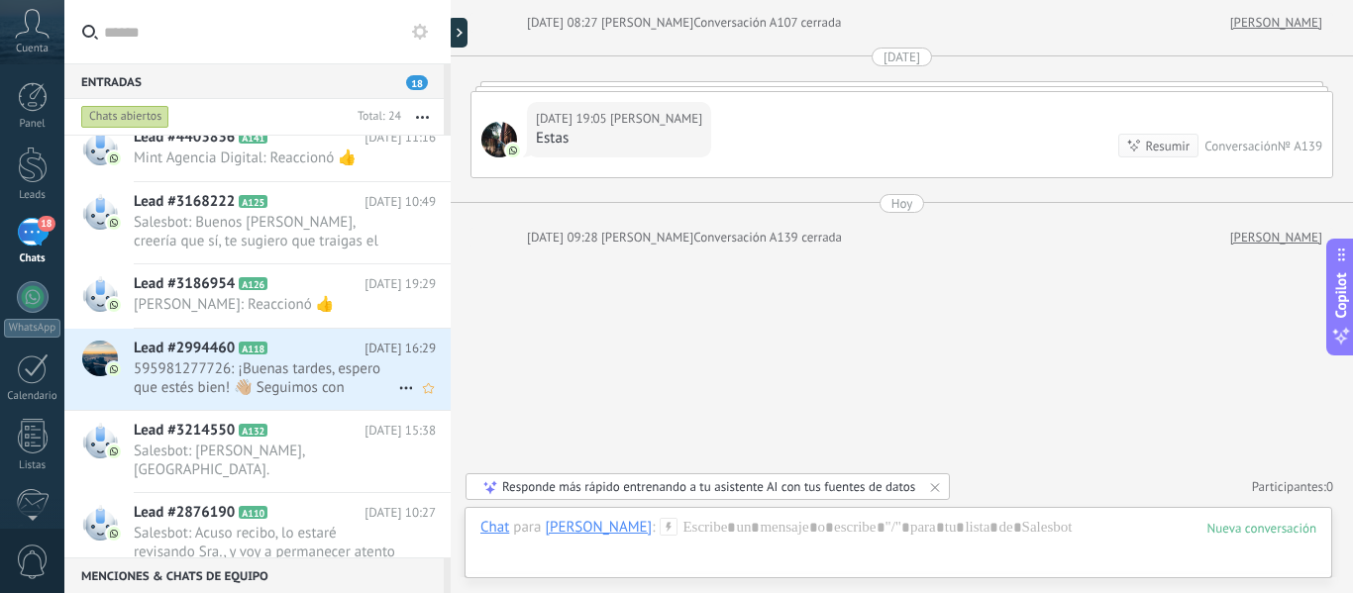
click at [328, 378] on span "595981277726: ¡Buenas tardes, espero que estés bien! 👋🏼 Seguimos con inscripcio…" at bounding box center [266, 379] width 265 height 38
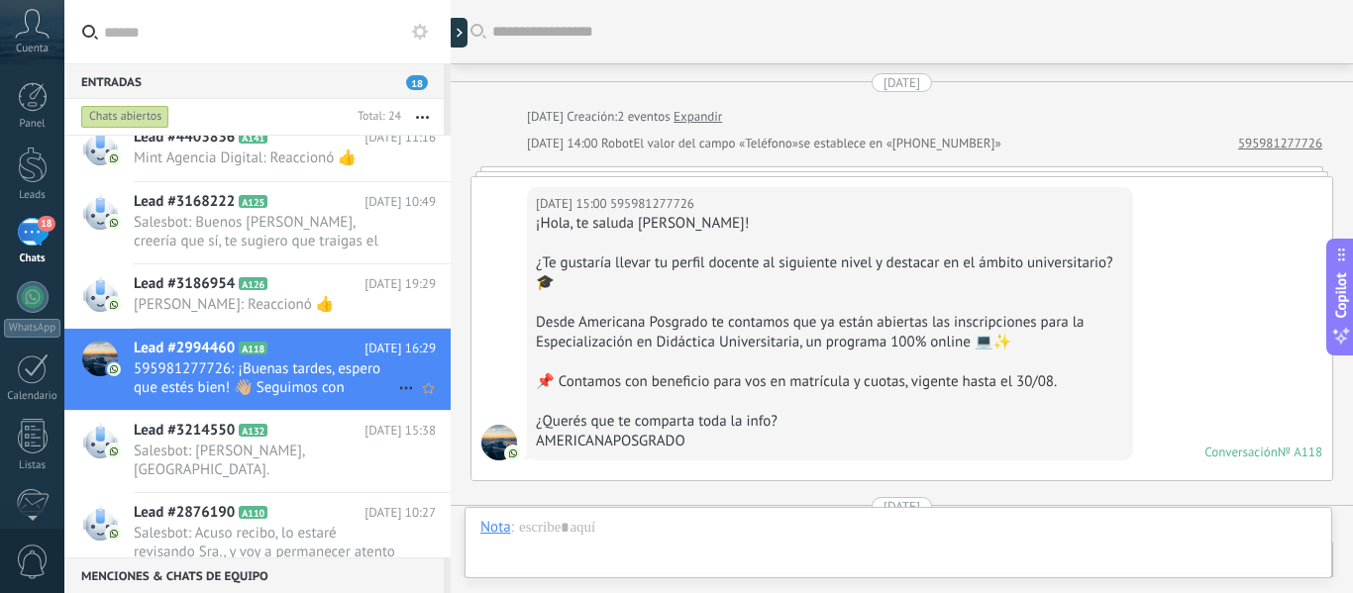
scroll to position [404, 0]
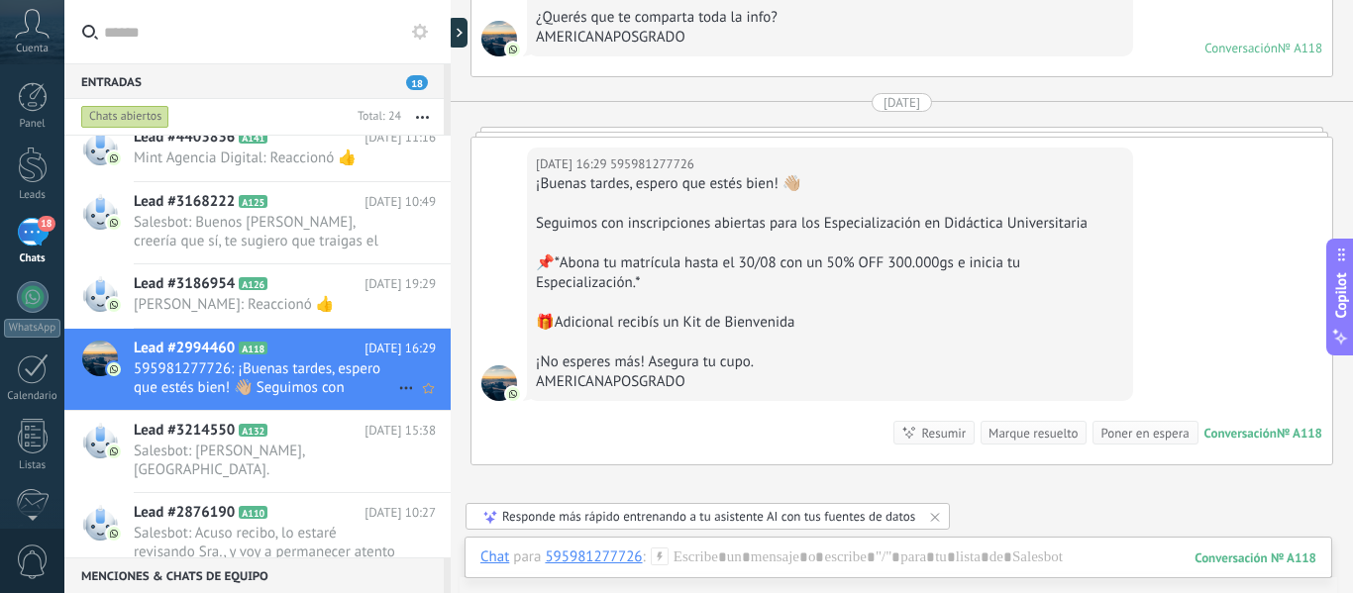
click at [394, 386] on icon at bounding box center [406, 388] width 24 height 24
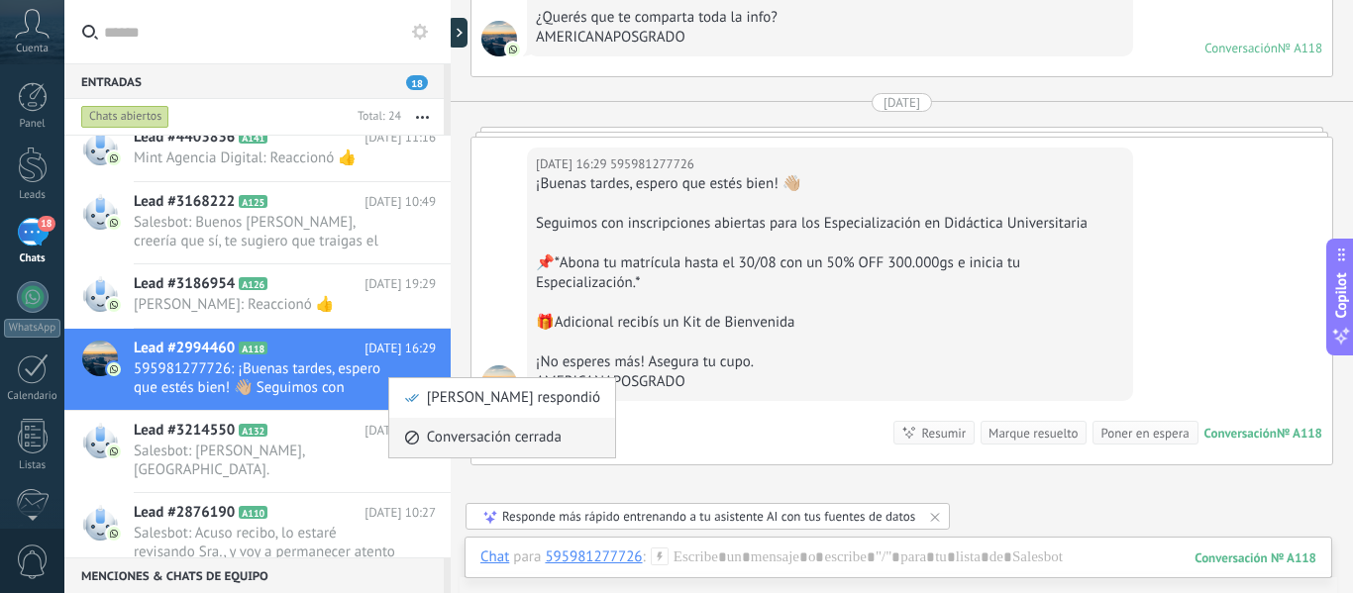
click at [470, 435] on span "Conversación cerrada" at bounding box center [494, 438] width 135 height 40
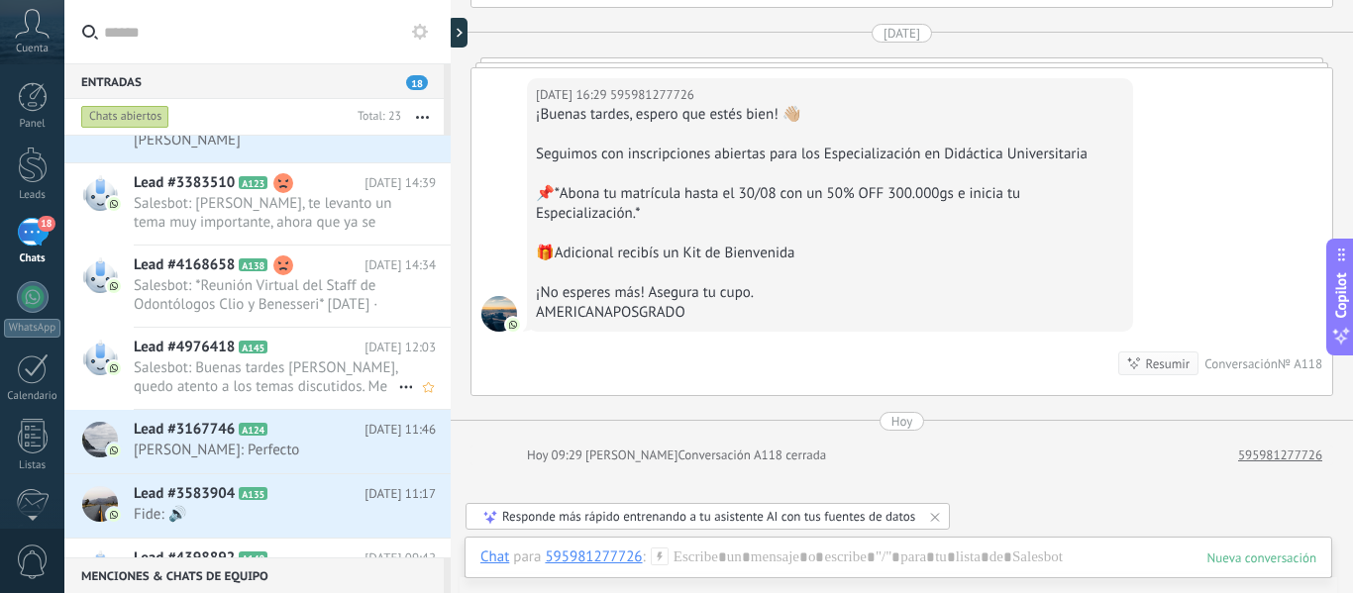
scroll to position [742, 0]
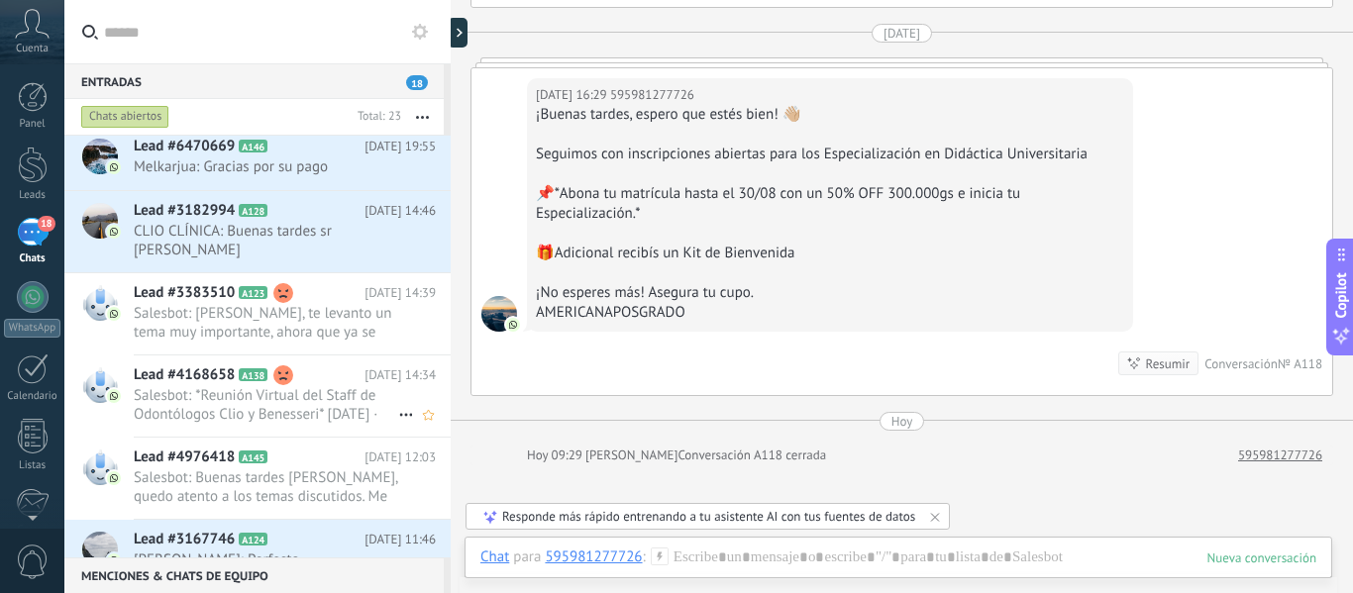
click at [279, 386] on span "Salesbot: *Reunión Virtual del Staff de Odontólogos Clio y Benesseri* [DATE] · …" at bounding box center [266, 405] width 265 height 38
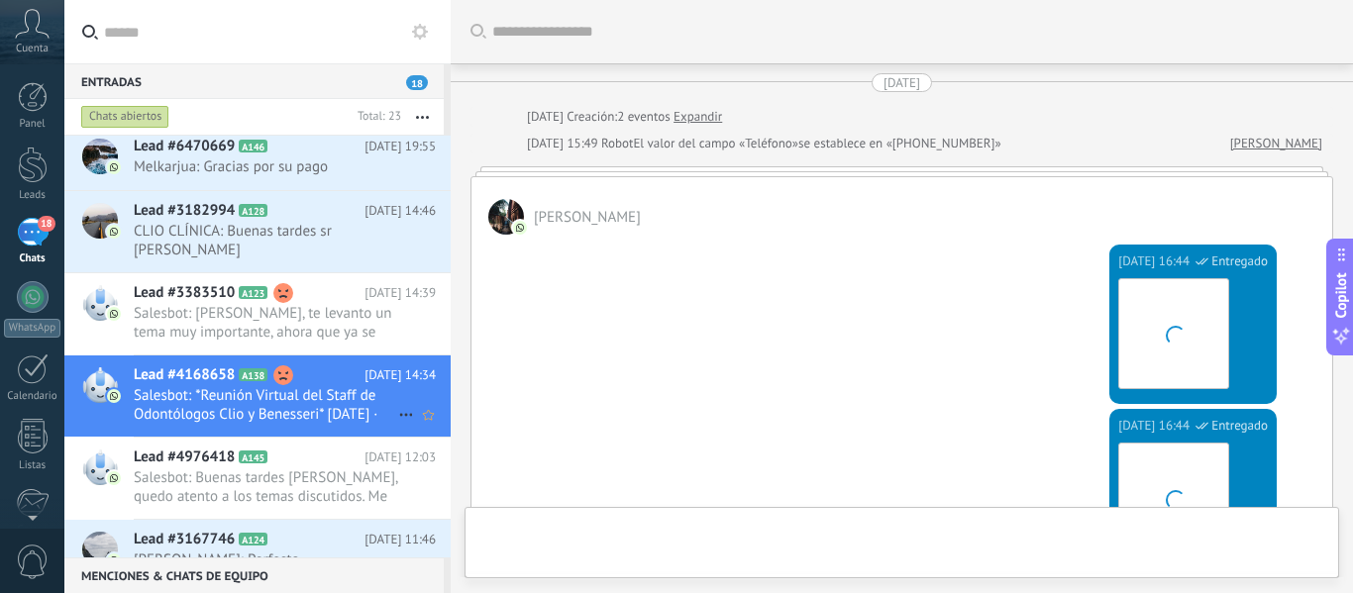
scroll to position [3104, 0]
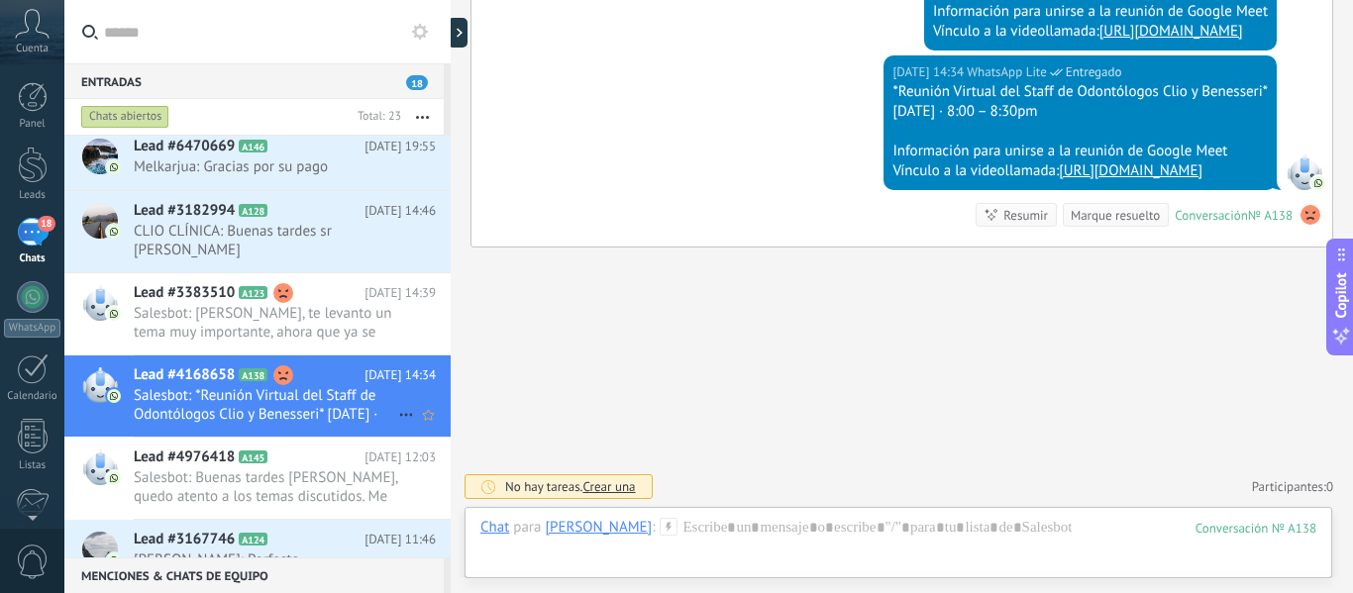
click at [400, 403] on icon at bounding box center [406, 415] width 24 height 24
click at [454, 414] on span "Conversación cerrada" at bounding box center [494, 407] width 135 height 40
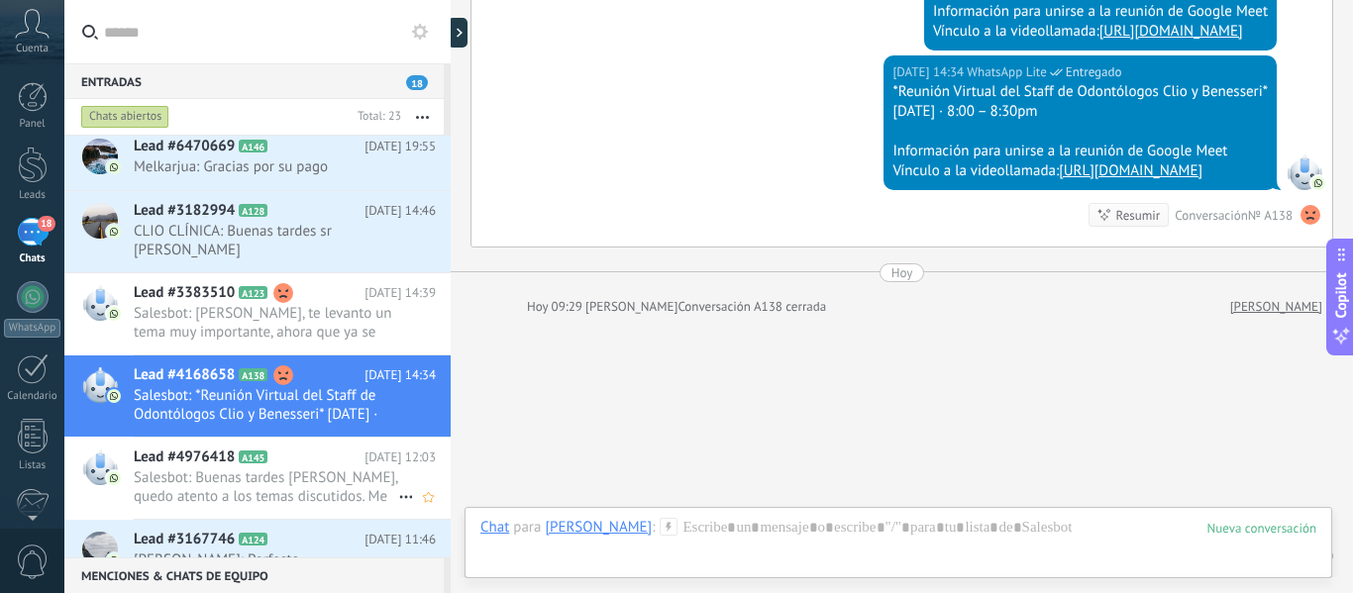
scroll to position [3173, 0]
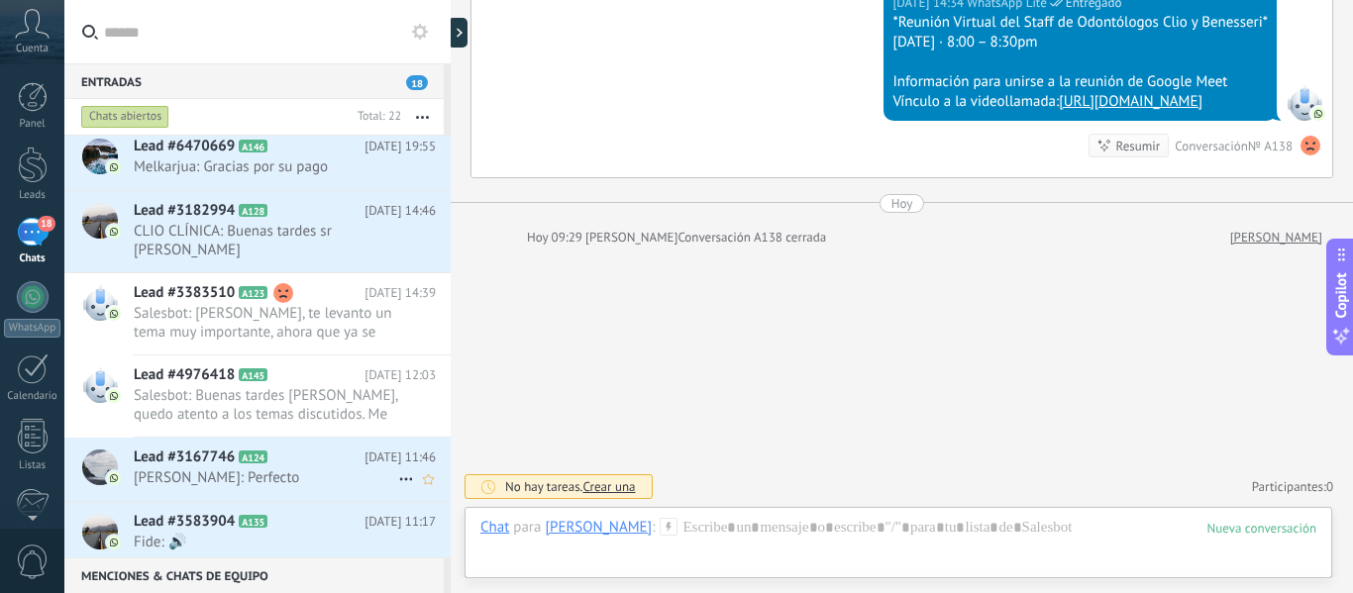
click at [248, 470] on div "Lead #3167746 A124 [DATE] 11:46 [PERSON_NAME]: Perfecto" at bounding box center [292, 469] width 317 height 62
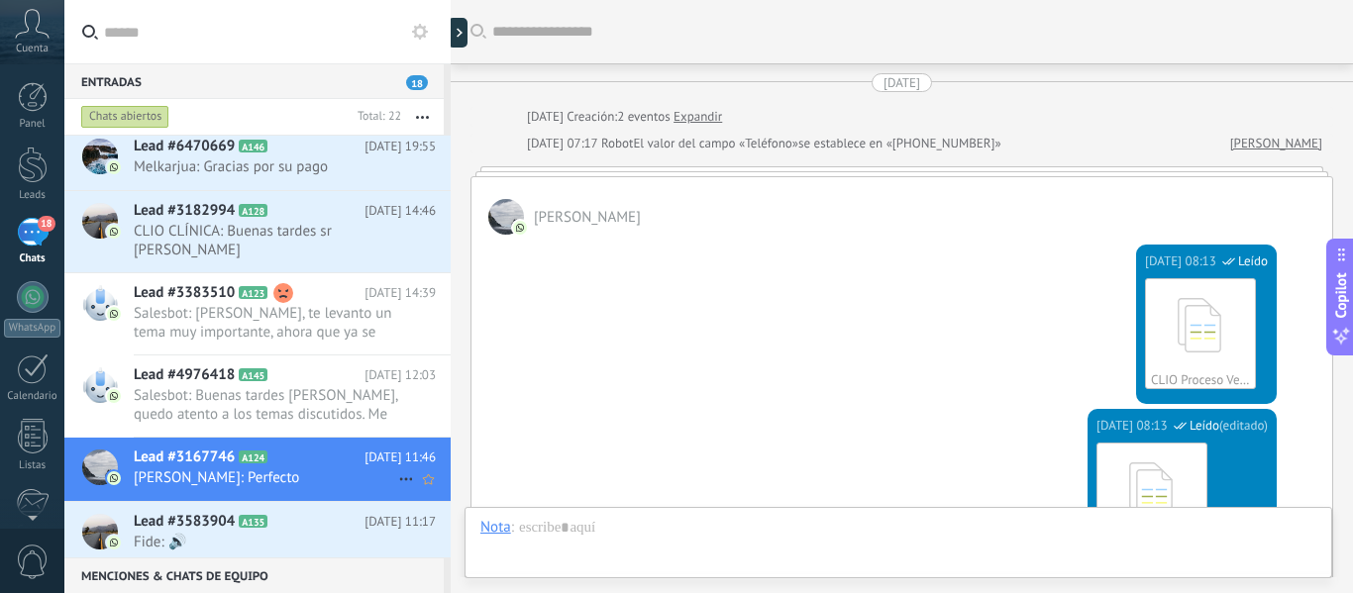
scroll to position [3290, 0]
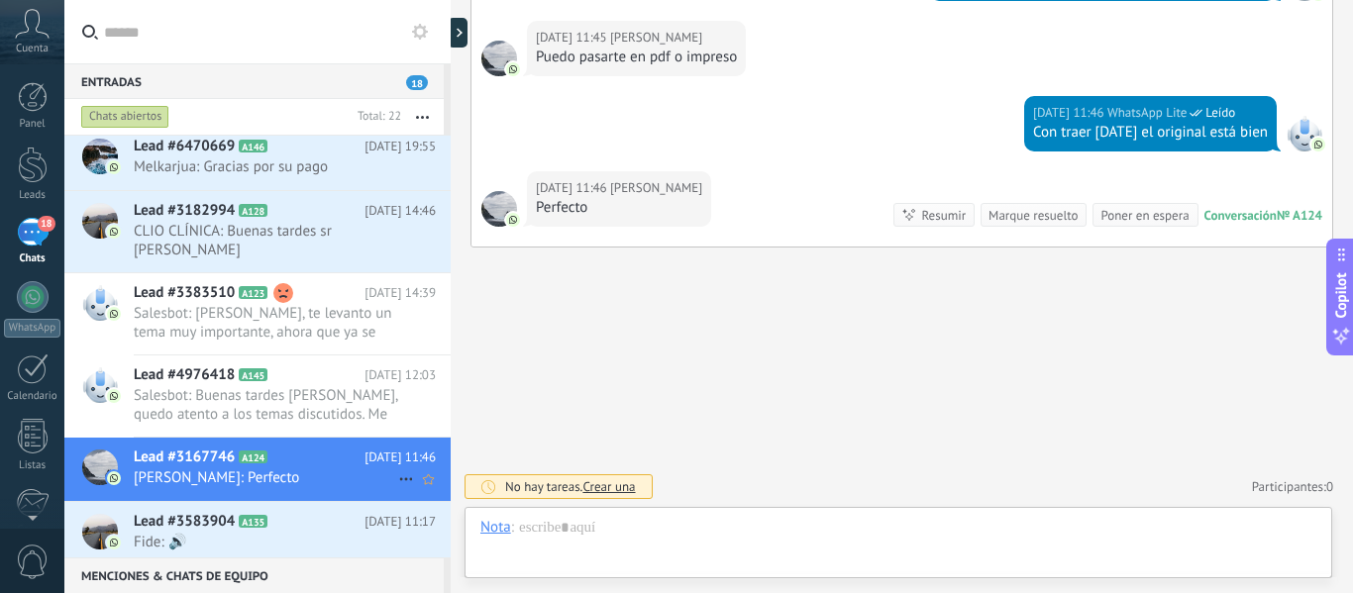
click at [396, 468] on icon at bounding box center [406, 480] width 24 height 24
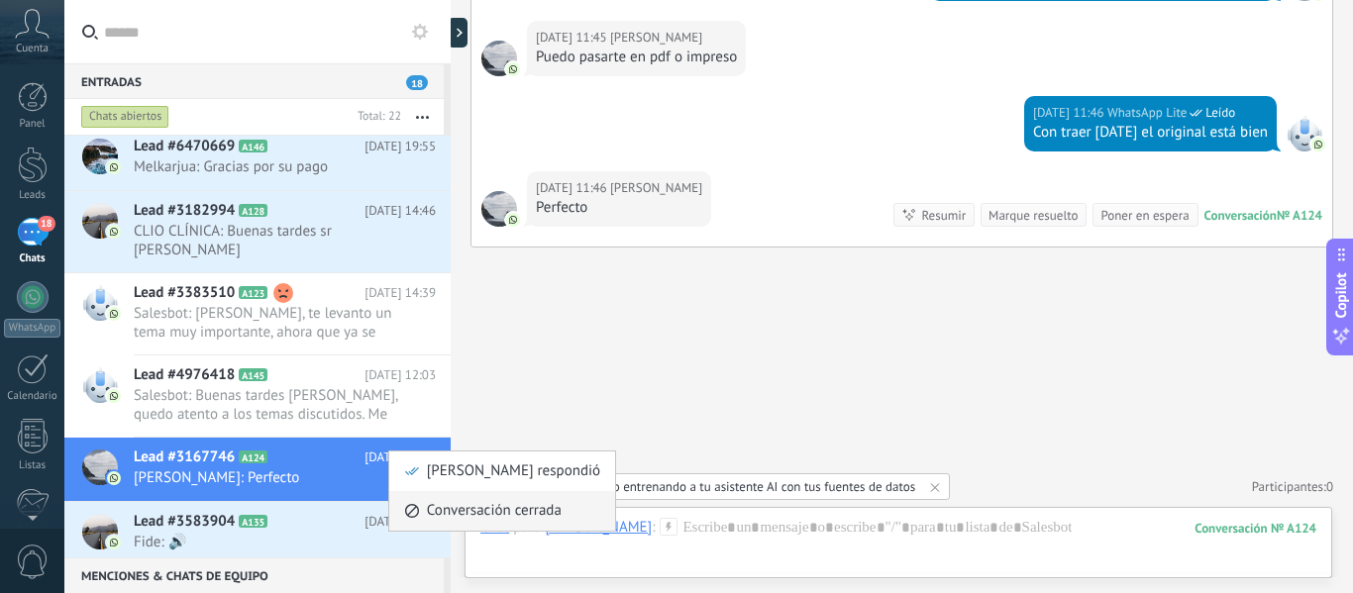
click at [448, 506] on span "Conversación cerrada" at bounding box center [494, 511] width 135 height 40
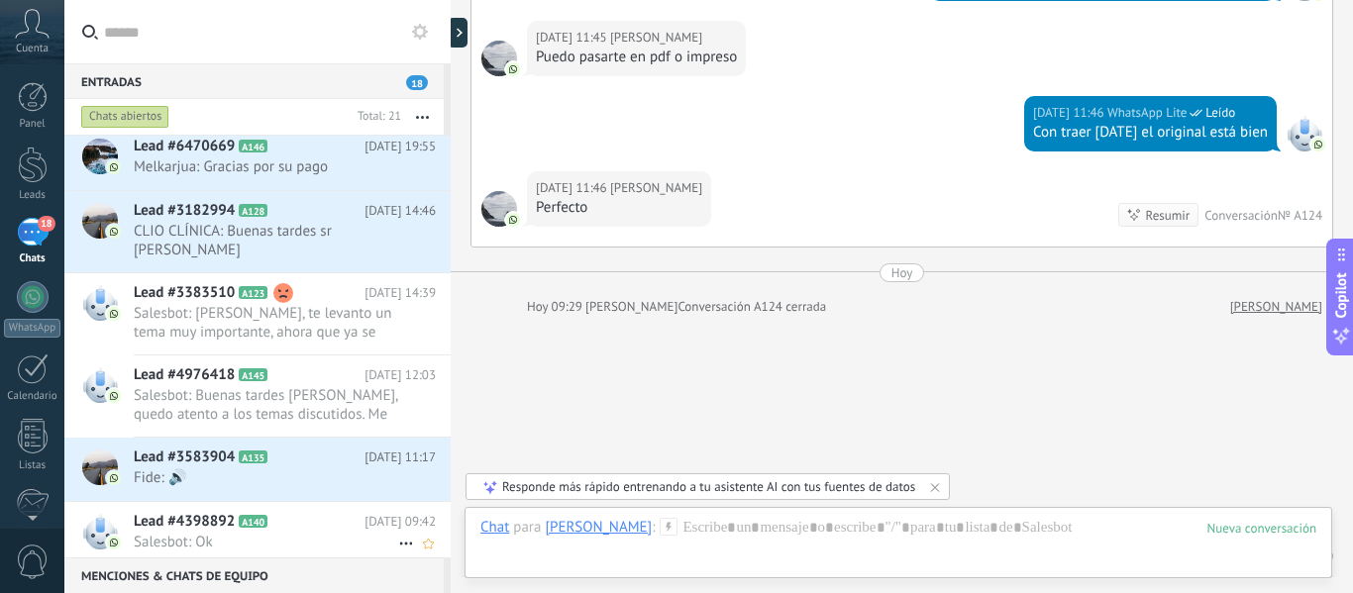
scroll to position [3359, 0]
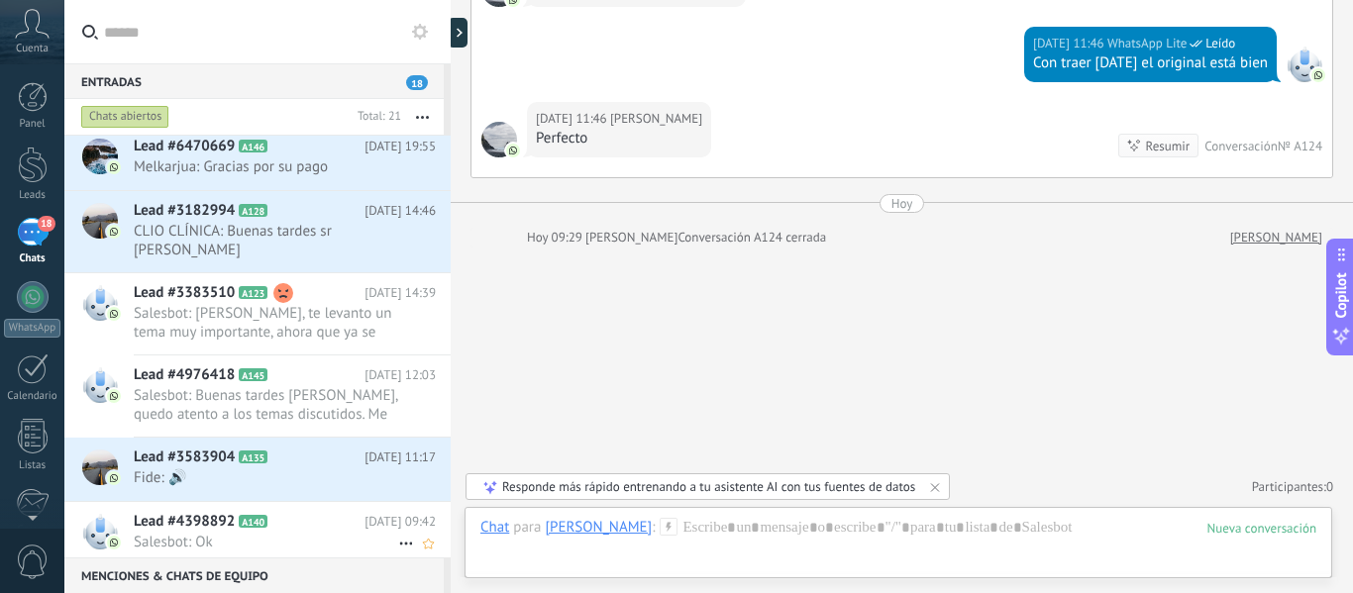
click at [195, 533] on span "Salesbot: Ok" at bounding box center [266, 542] width 265 height 19
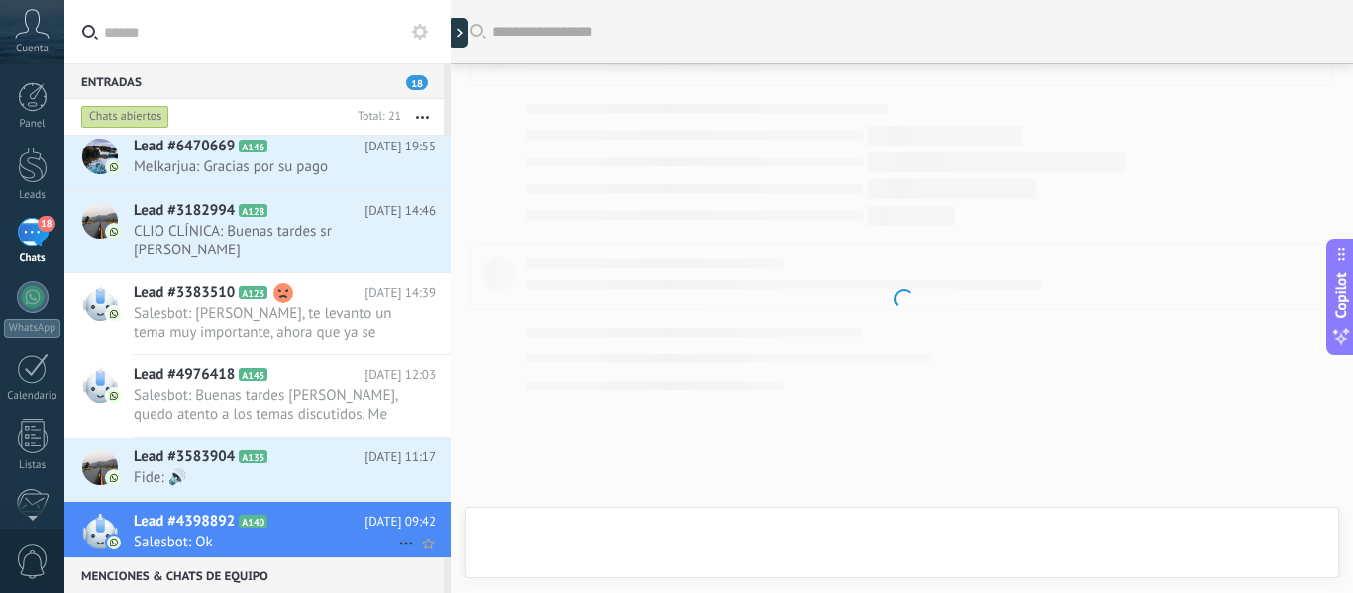
click at [400, 532] on icon at bounding box center [406, 544] width 24 height 24
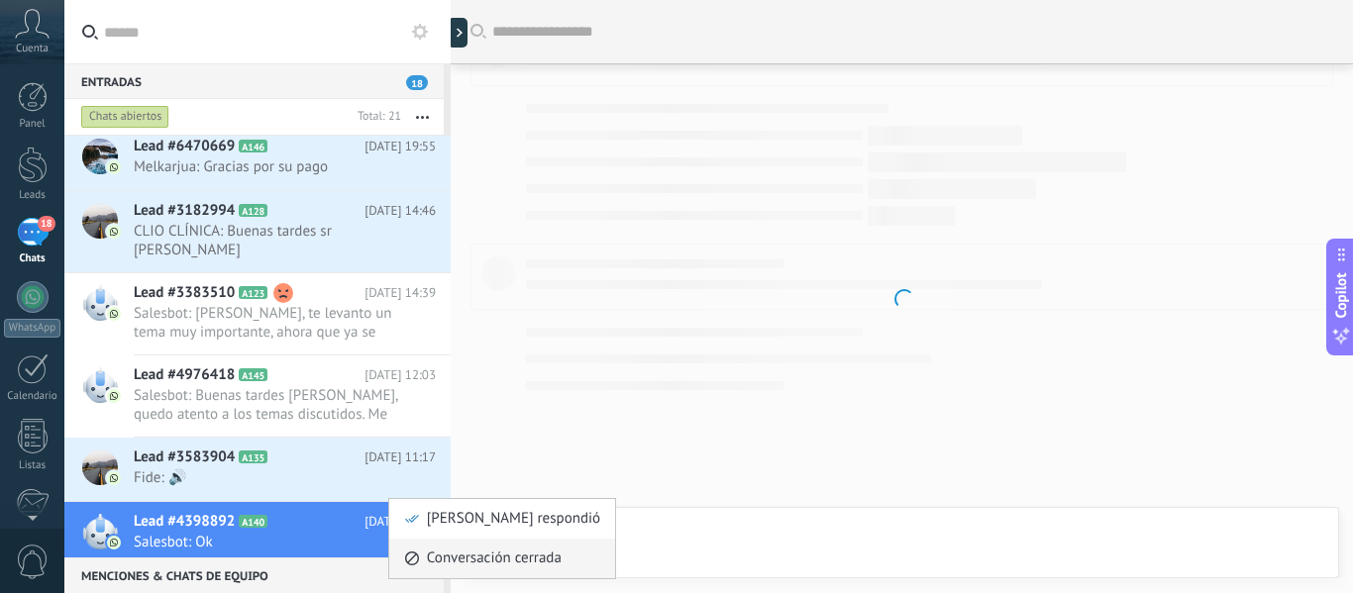
scroll to position [1630, 0]
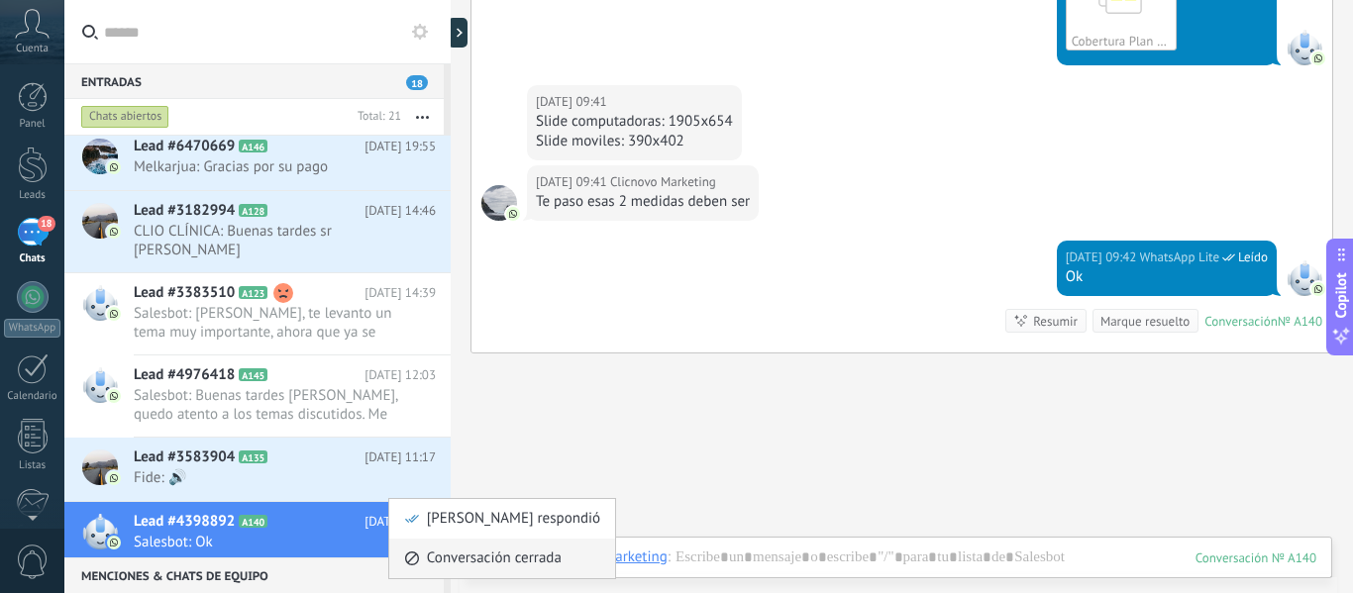
click at [466, 555] on span "Conversación cerrada" at bounding box center [494, 559] width 135 height 40
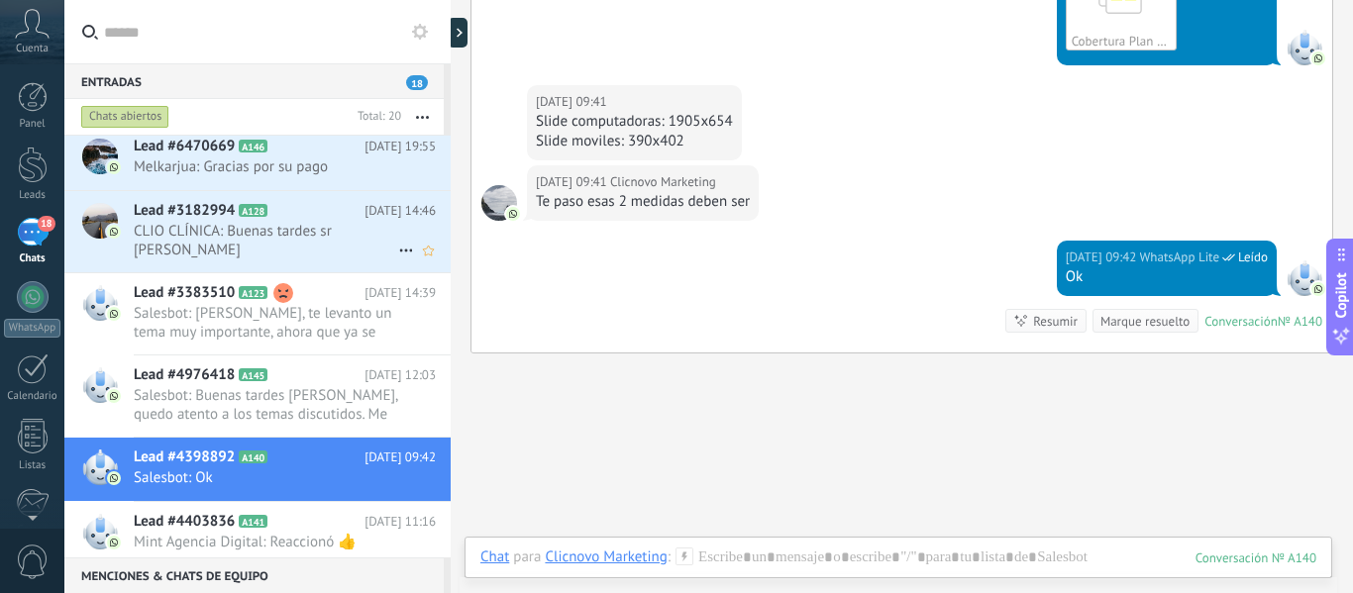
click at [284, 245] on div "Lead #3182994 A128 [DATE] 14:46 CLIO CLÍNICA: Buenas tardes sr [PERSON_NAME]" at bounding box center [292, 231] width 317 height 81
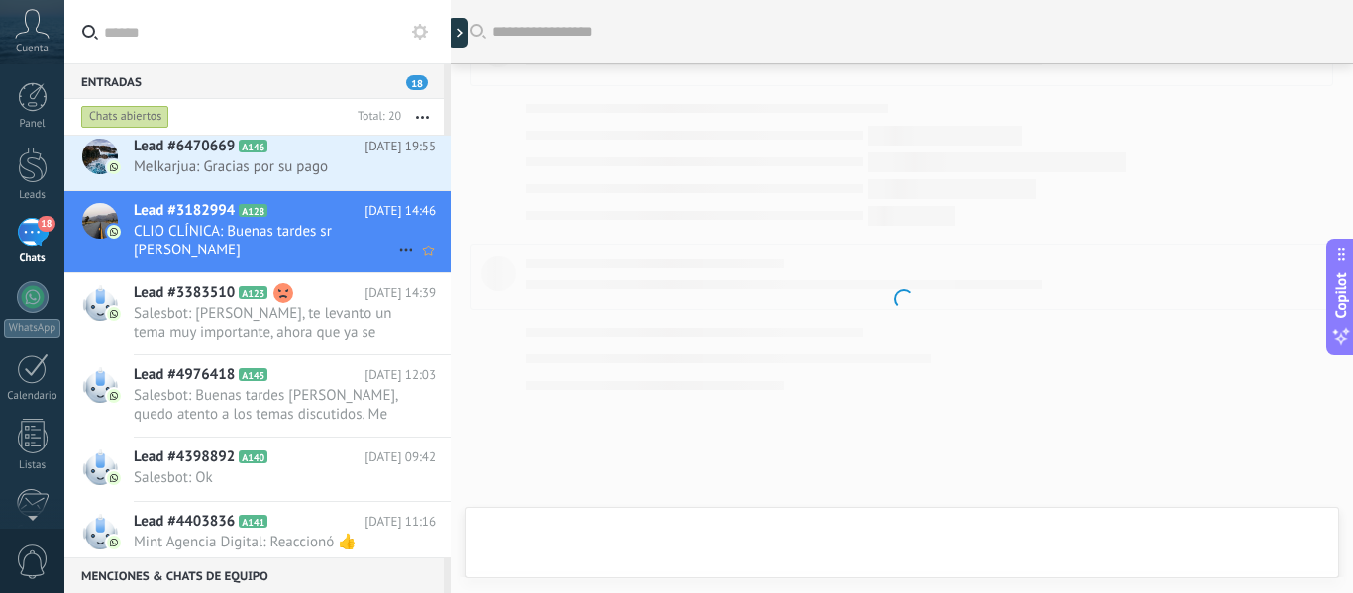
scroll to position [2671, 0]
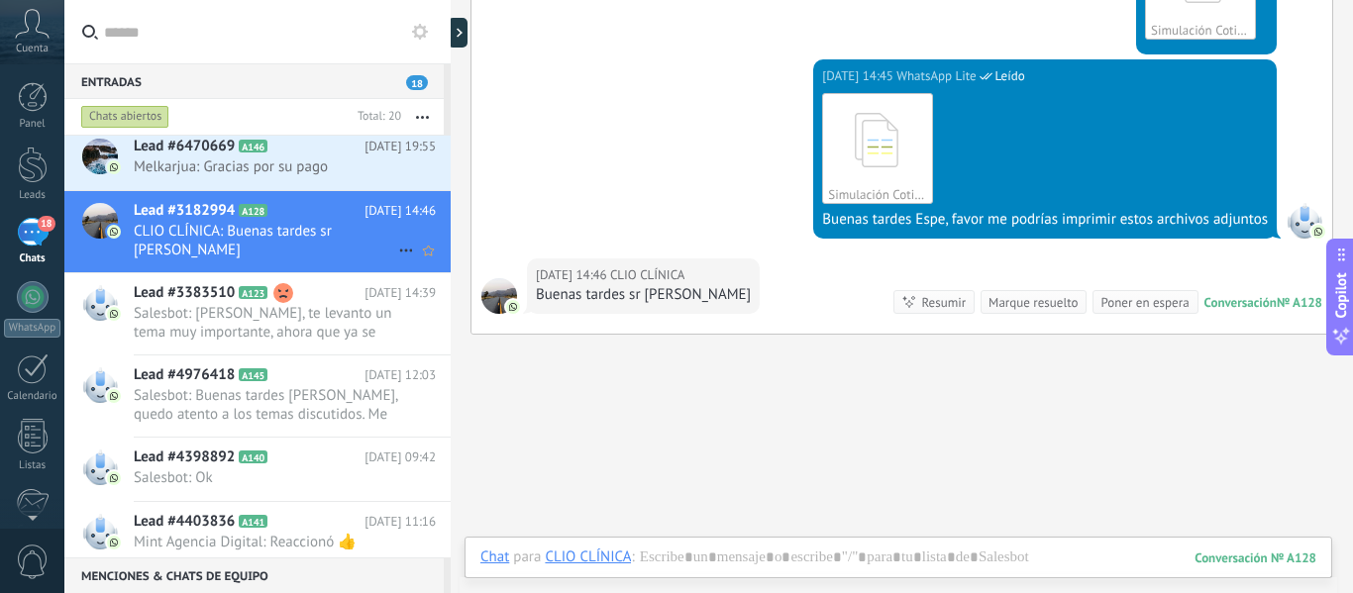
click at [396, 239] on icon at bounding box center [406, 251] width 24 height 24
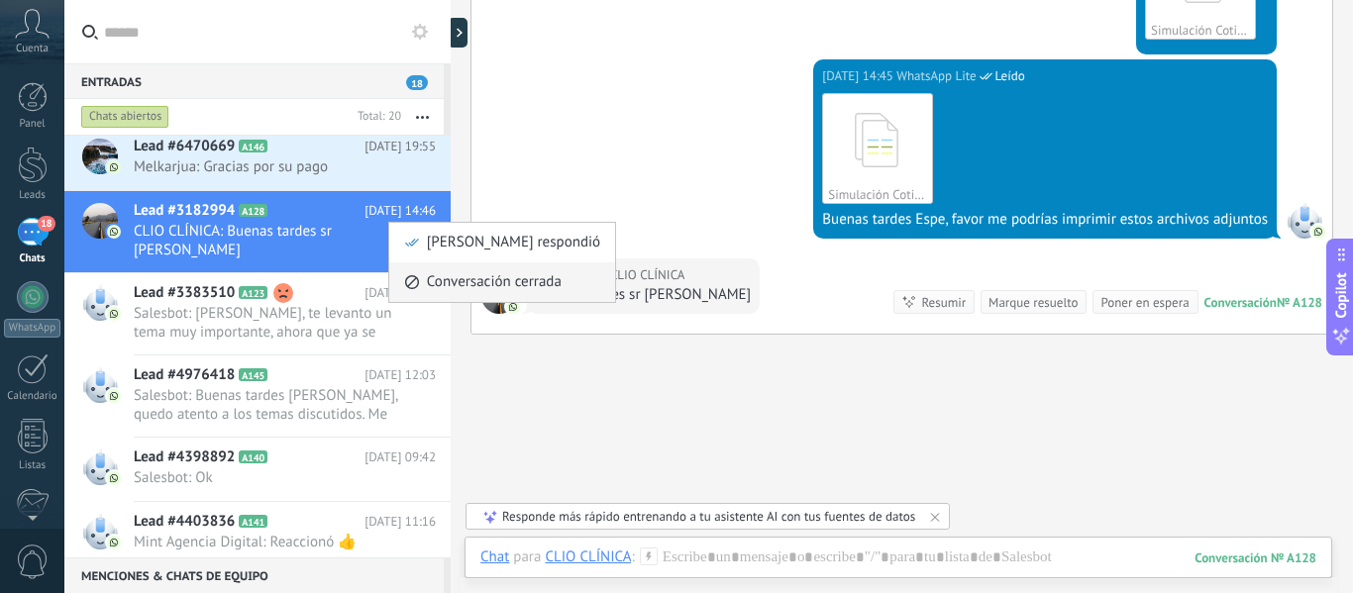
click at [437, 288] on span "Conversación cerrada" at bounding box center [494, 283] width 135 height 40
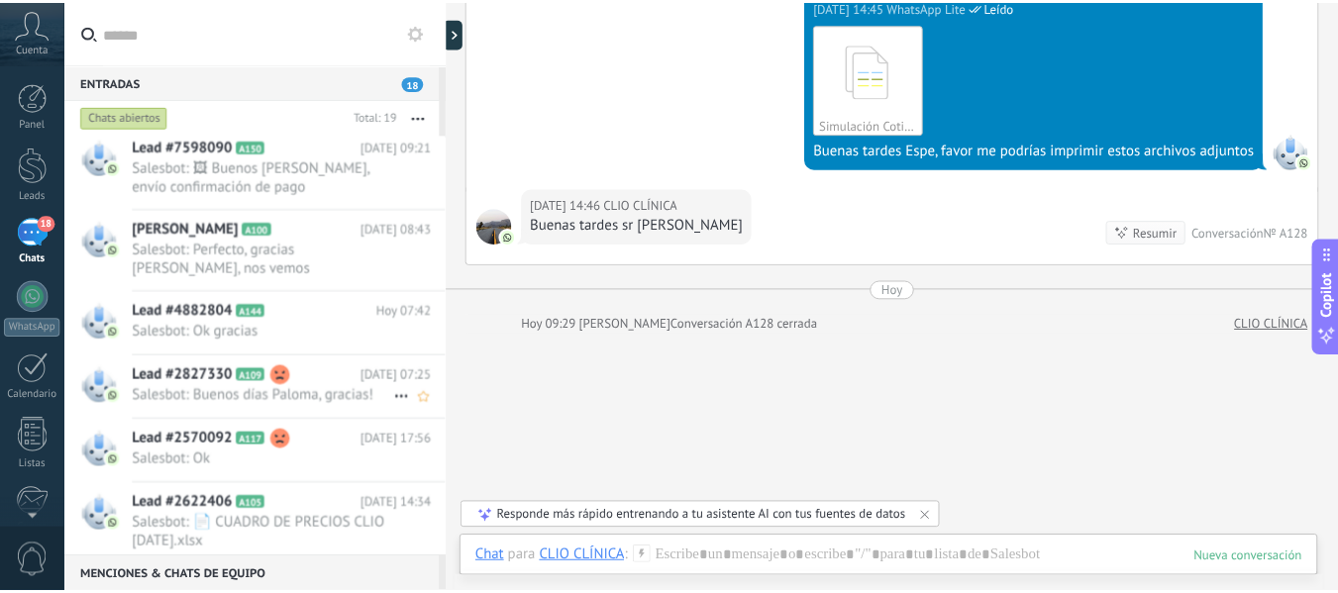
scroll to position [0, 0]
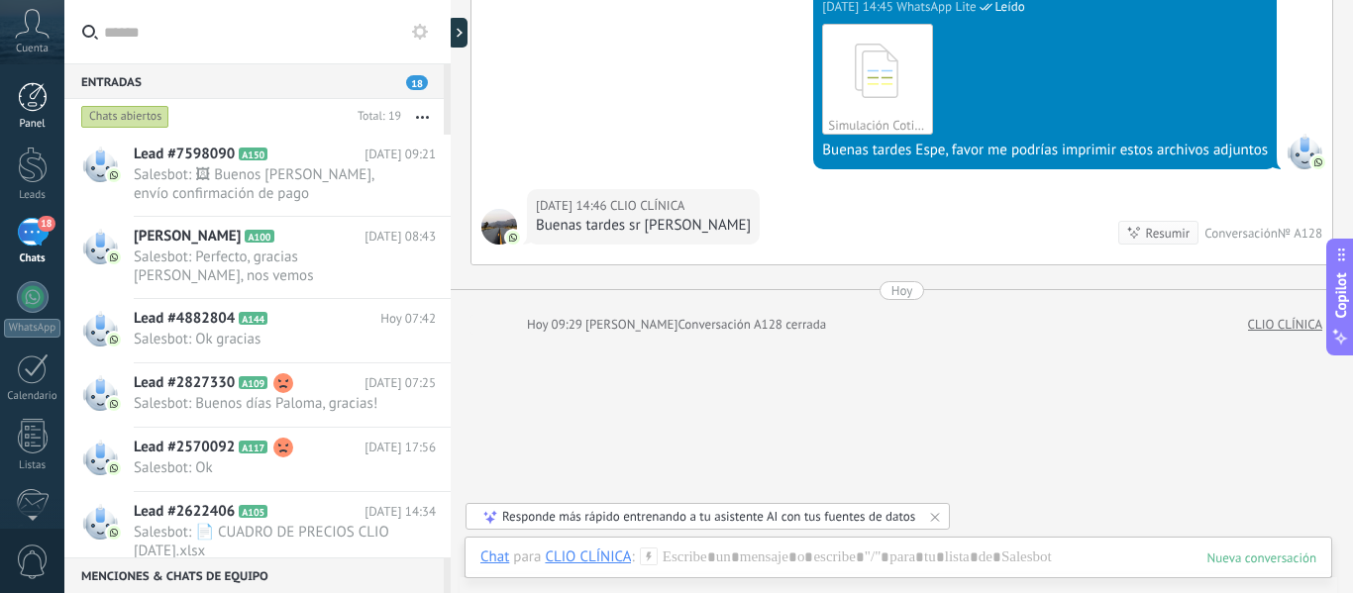
click at [32, 101] on div at bounding box center [33, 97] width 30 height 30
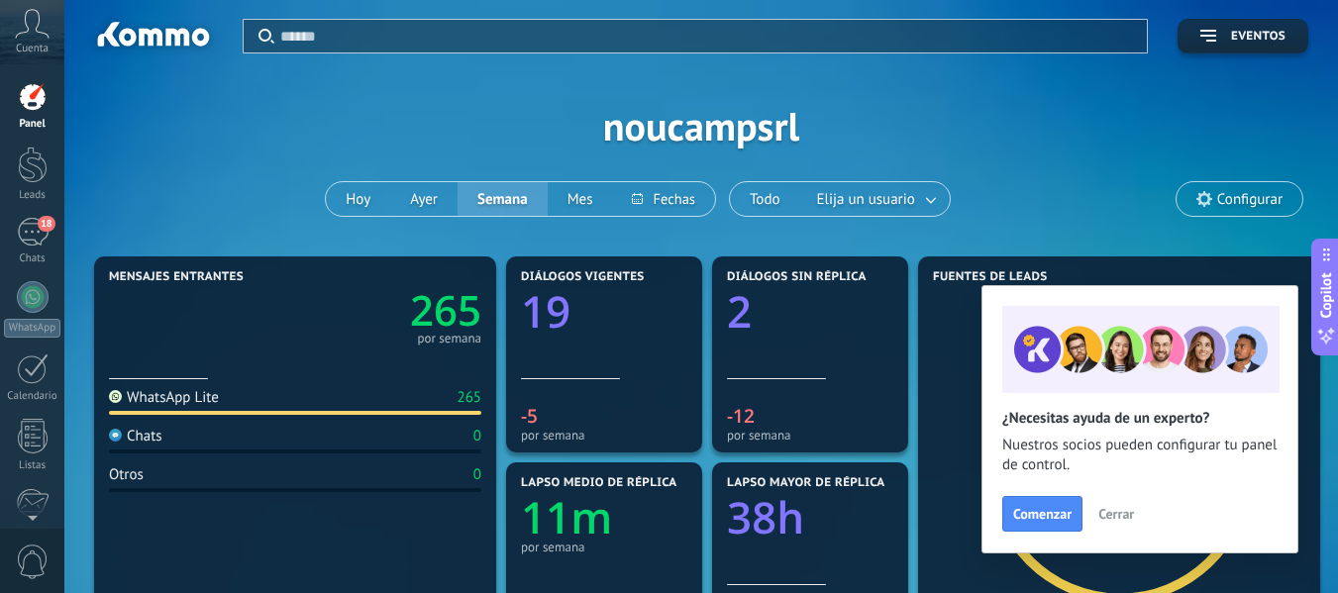
click at [32, 35] on icon at bounding box center [32, 24] width 35 height 30
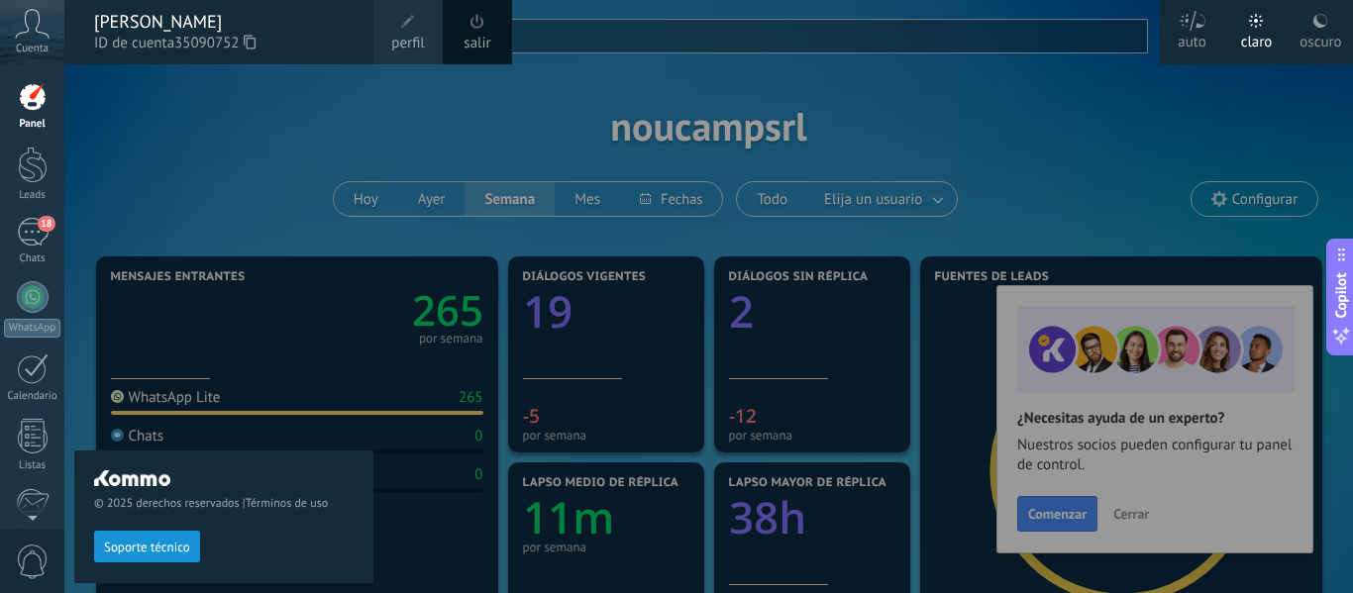
click at [1126, 514] on div at bounding box center [740, 296] width 1353 height 593
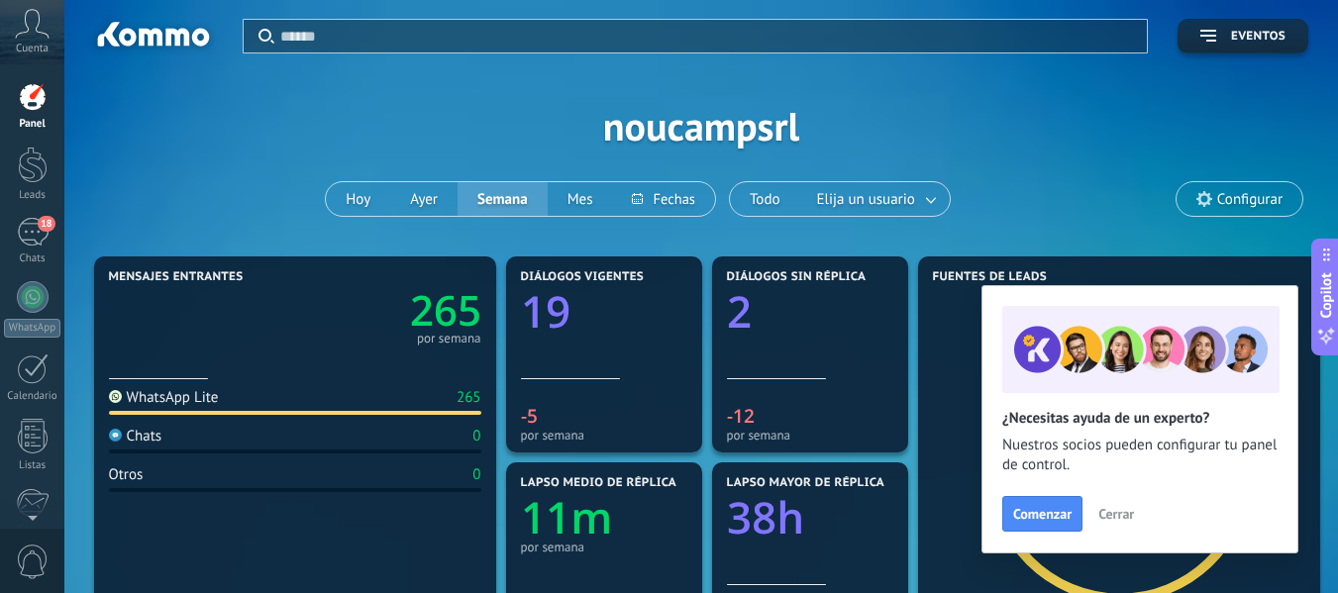
click at [1125, 514] on span "Cerrar" at bounding box center [1117, 514] width 36 height 14
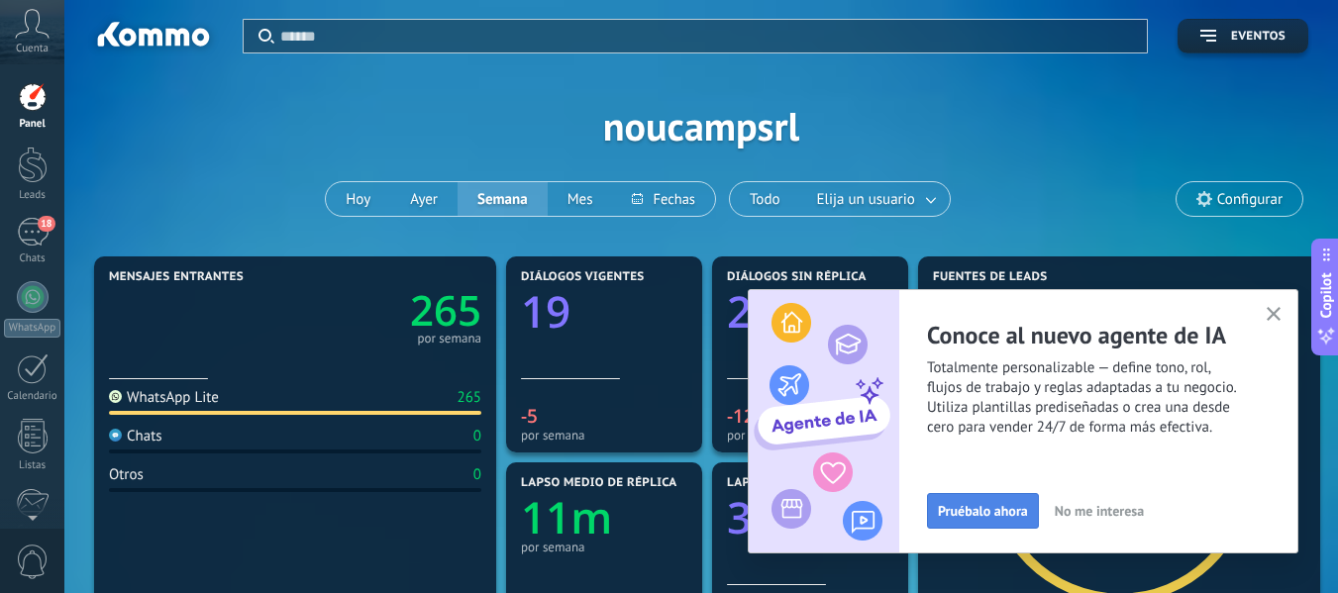
click at [1000, 510] on span "Pruébalo ahora" at bounding box center [983, 511] width 90 height 14
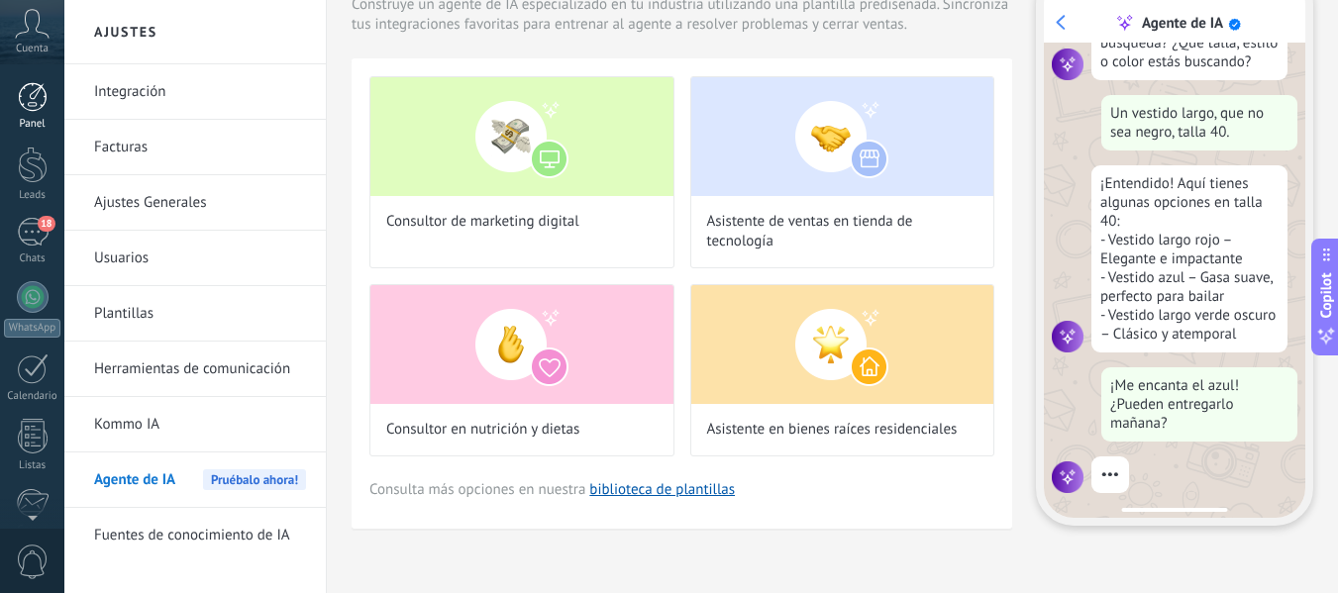
click at [34, 110] on div at bounding box center [33, 97] width 30 height 30
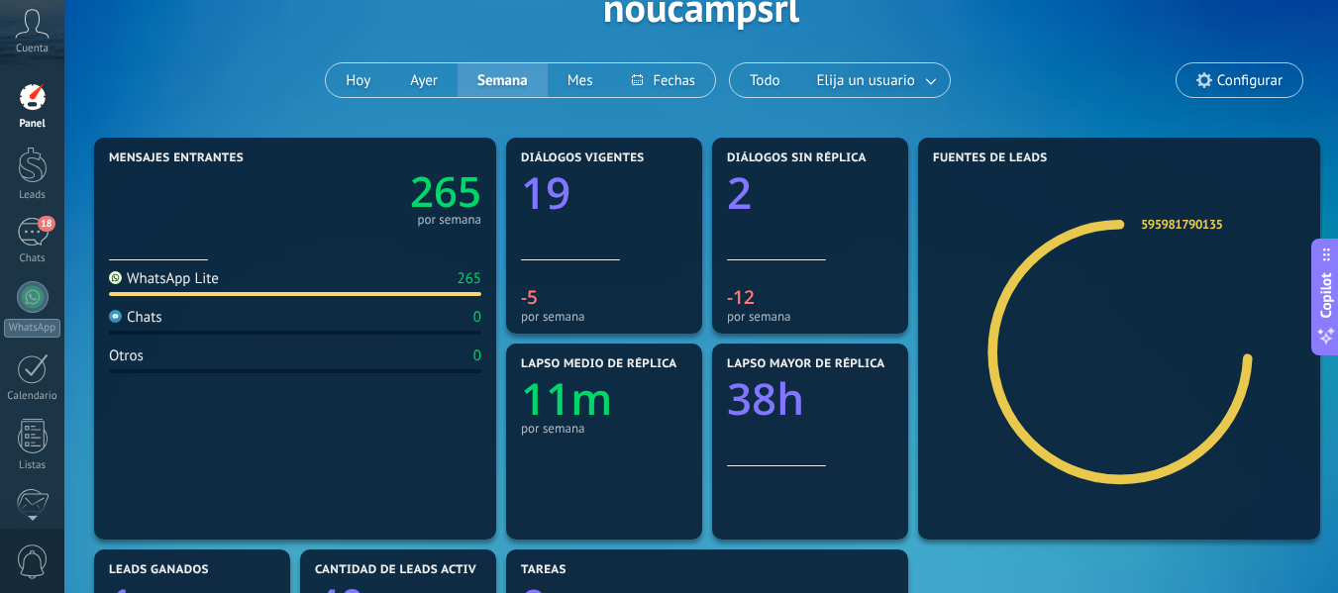
scroll to position [99, 0]
